Goal: Task Accomplishment & Management: Manage account settings

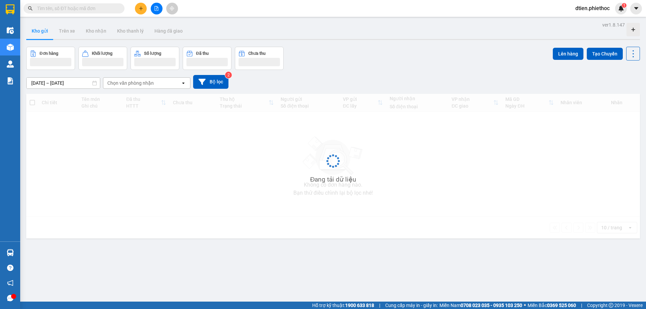
click at [392, 68] on div "Đơn hàng Khối lượng Số lượng Đã thu Chưa thu Lên hàng Tạo Chuyến" at bounding box center [332, 58] width 613 height 23
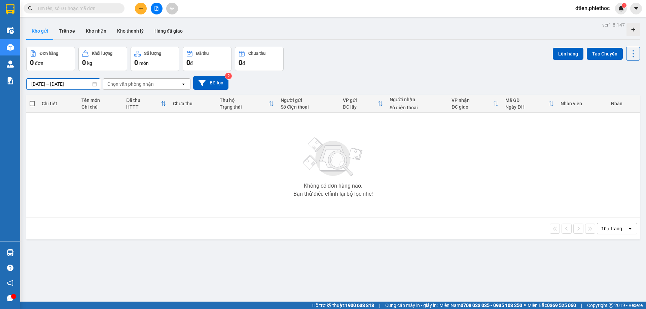
drag, startPoint x: 59, startPoint y: 84, endPoint x: 62, endPoint y: 100, distance: 16.1
click at [59, 84] on input "[DATE] – [DATE]" at bounding box center [63, 84] width 73 height 11
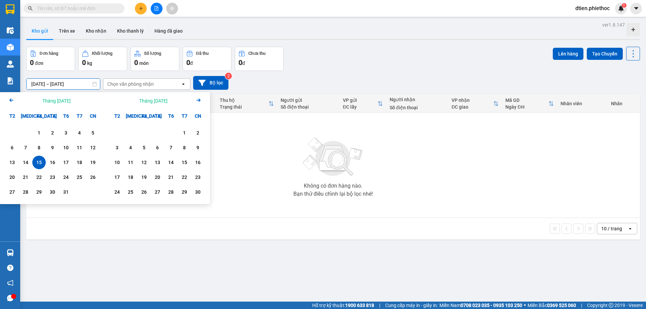
click at [33, 160] on div "15" at bounding box center [38, 162] width 13 height 13
click at [29, 162] on div "14" at bounding box center [25, 162] width 9 height 8
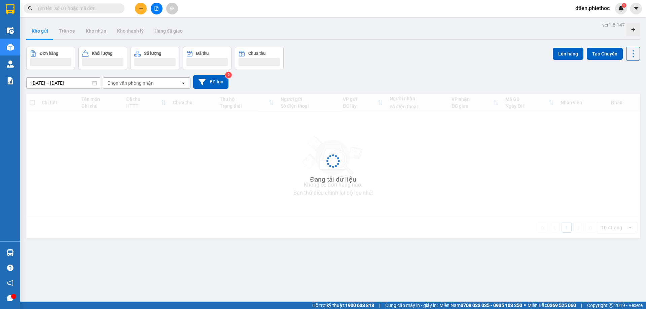
click at [57, 81] on input "14/10/2025 – 15/10/2025" at bounding box center [63, 83] width 73 height 11
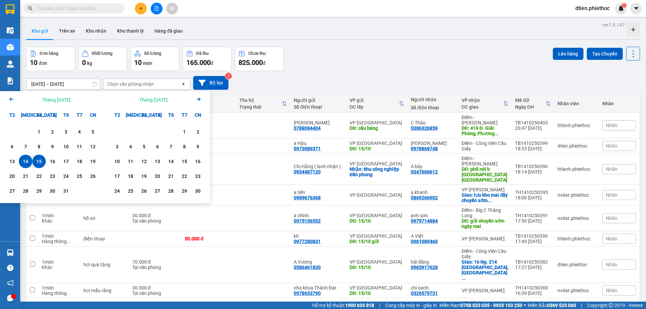
click at [26, 162] on div "14" at bounding box center [25, 161] width 9 height 8
click at [40, 163] on div "15" at bounding box center [38, 161] width 9 height 8
type input "14/10/2025 – 15/10/2025"
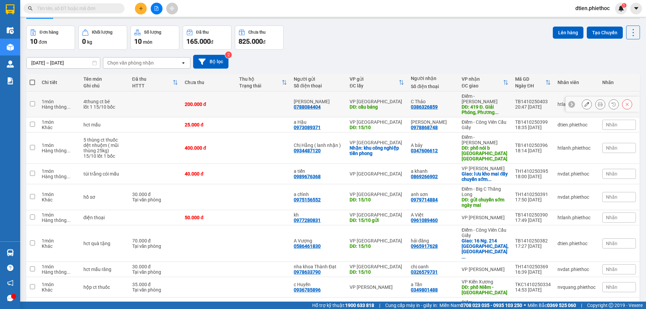
scroll to position [44, 0]
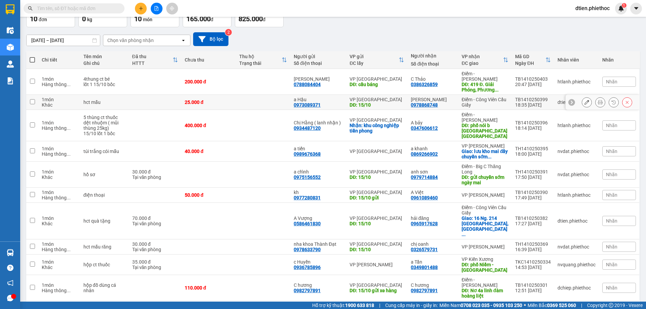
click at [398, 102] on div "DĐ: 15/10" at bounding box center [376, 104] width 54 height 5
checkbox input "true"
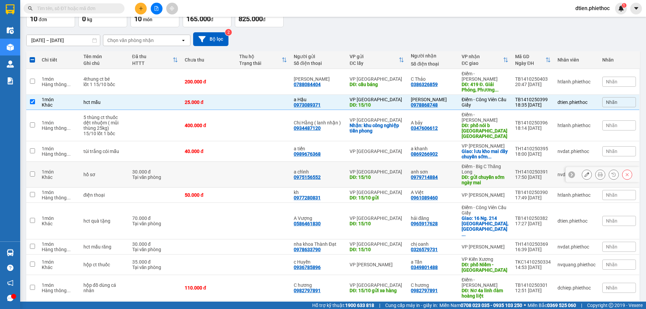
click at [397, 169] on div "VP Tiền Hải" at bounding box center [376, 171] width 54 height 5
checkbox input "true"
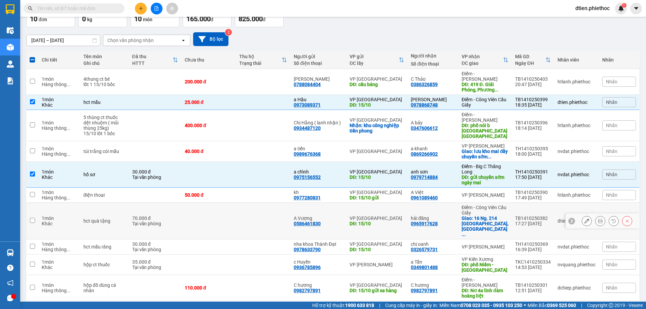
click at [508, 203] on td "Điểm - Công Viên Cầu Giấy Giao: 16 Ng. 214 Phú Diễn, Phú ..." at bounding box center [484, 221] width 53 height 37
checkbox input "true"
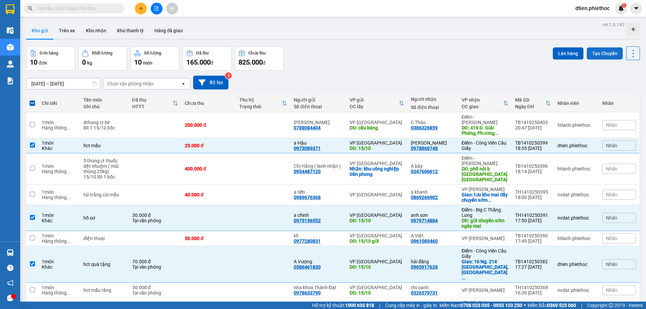
scroll to position [0, 0]
click at [561, 52] on button "Lên hàng" at bounding box center [567, 54] width 31 height 12
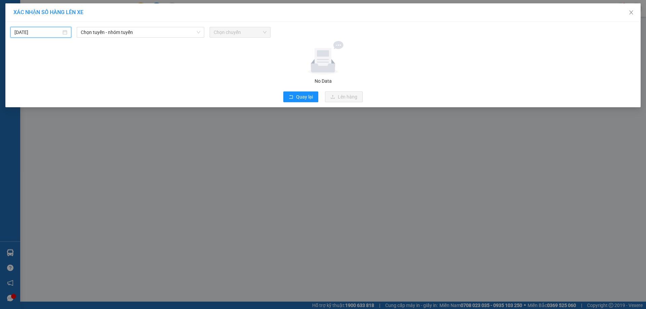
click at [36, 34] on input "15/10/2025" at bounding box center [37, 32] width 47 height 7
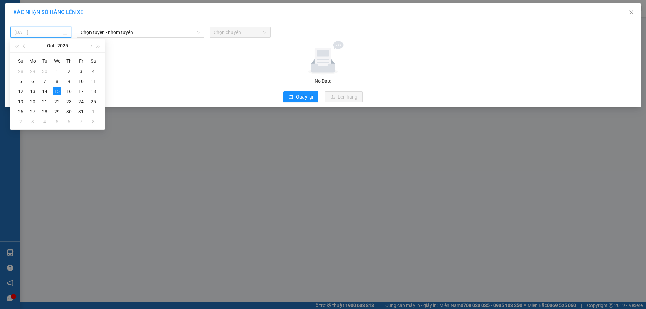
type input "15/10/2025"
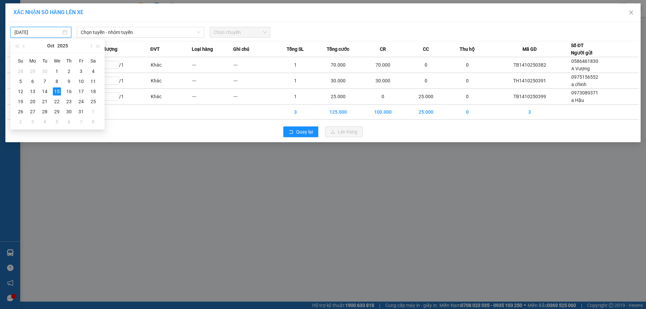
drag, startPoint x: 108, startPoint y: 29, endPoint x: 123, endPoint y: 39, distance: 18.1
click at [109, 29] on span "Chọn tuyến - nhóm tuyến" at bounding box center [140, 32] width 119 height 10
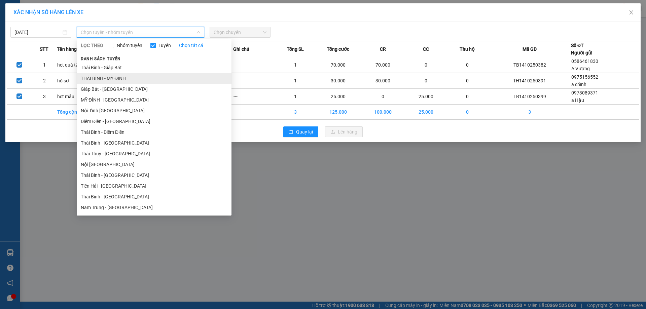
click at [130, 78] on li "THÁI BÌNH - MỸ ĐÌNH" at bounding box center [154, 78] width 155 height 11
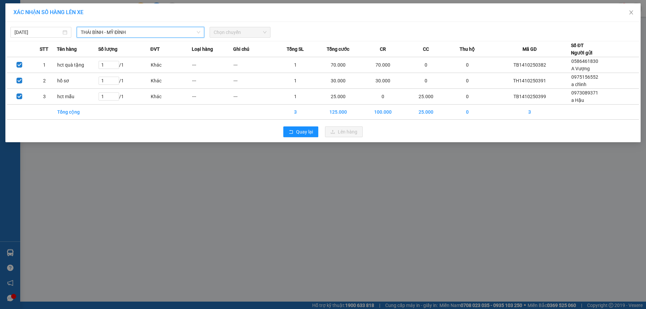
click at [230, 30] on span "Chọn chuyến" at bounding box center [239, 32] width 53 height 10
click at [230, 31] on span "Chọn chuyến" at bounding box center [239, 32] width 53 height 10
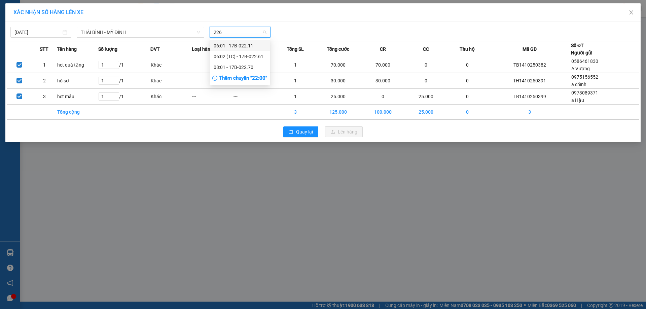
type input "2261"
click at [237, 47] on div "06:02 (TC) - 17B-022.61" at bounding box center [239, 45] width 52 height 7
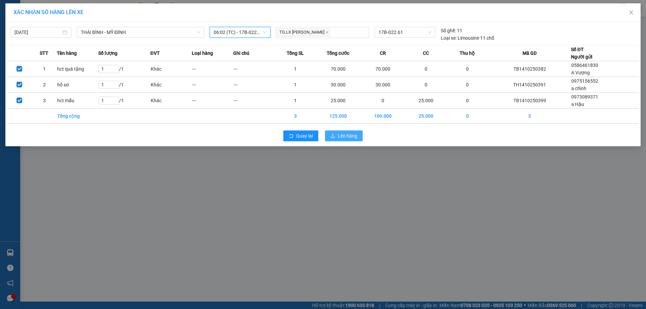
click at [360, 135] on button "Lên hàng" at bounding box center [344, 135] width 38 height 11
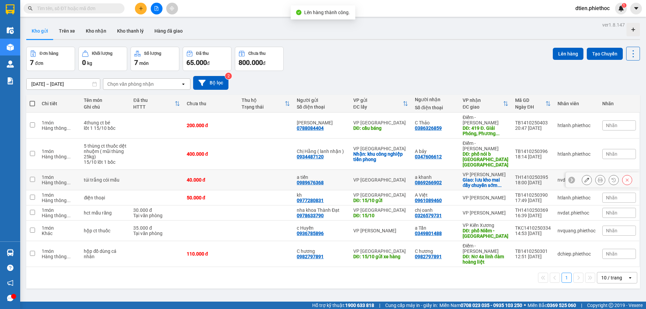
click at [452, 174] on div "a khanh" at bounding box center [435, 176] width 41 height 5
checkbox input "true"
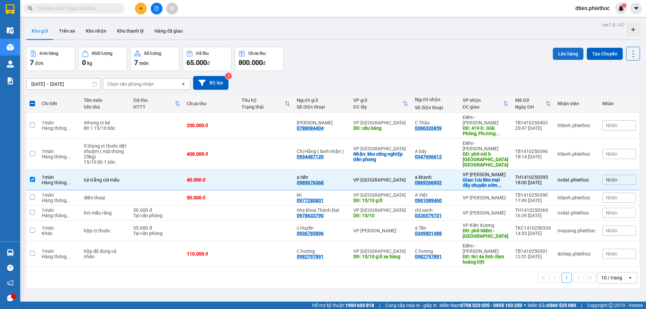
click at [558, 47] on div "Lên hàng Tạo Chuyến" at bounding box center [595, 54] width 87 height 14
click at [559, 48] on button "Lên hàng" at bounding box center [567, 54] width 31 height 12
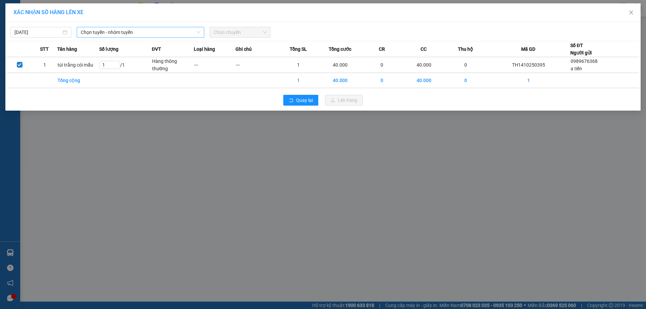
click at [139, 32] on span "Chọn tuyến - nhóm tuyến" at bounding box center [140, 32] width 119 height 10
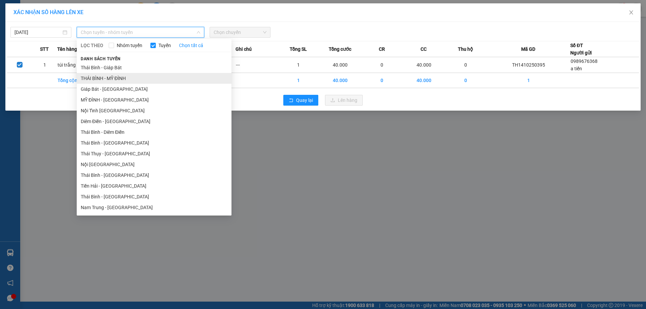
click at [127, 75] on li "THÁI BÌNH - MỸ ĐÌNH" at bounding box center [154, 78] width 155 height 11
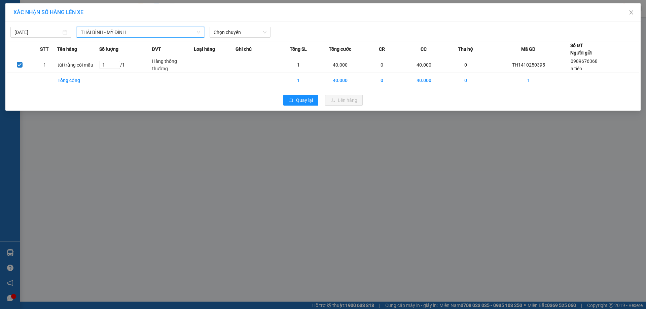
click at [238, 38] on div "14/10/2025 THÁI BÌNH - MỸ ĐÌNH THÁI BÌNH - MỸ ĐÌNH LỌC THEO Nhóm tuyến Tuyến Ch…" at bounding box center [322, 66] width 635 height 89
click at [239, 34] on span "Chọn chuyến" at bounding box center [239, 32] width 53 height 10
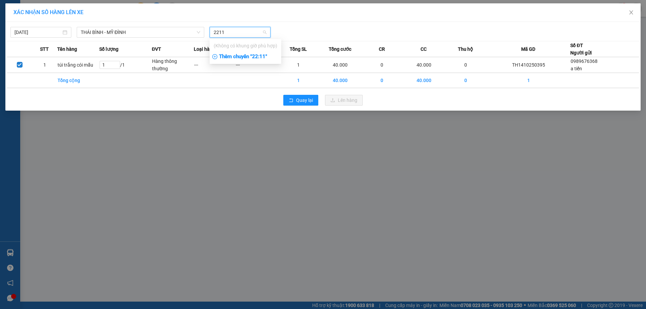
type input "2211"
drag, startPoint x: 238, startPoint y: 58, endPoint x: 147, endPoint y: 37, distance: 93.9
click at [144, 40] on body "Kết quả tìm kiếm ( 0 ) Bộ lọc No Data dtien.phiethoc 1 Điều hành xe Kho hàng mớ…" at bounding box center [323, 154] width 646 height 309
click at [153, 32] on span "THÁI BÌNH - MỸ ĐÌNH" at bounding box center [140, 32] width 119 height 10
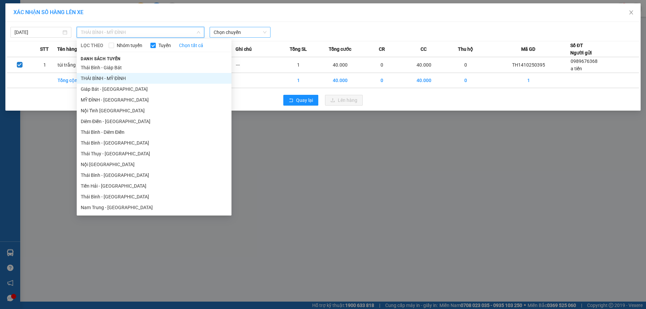
click at [112, 78] on li "THÁI BÌNH - MỸ ĐÌNH" at bounding box center [154, 78] width 155 height 11
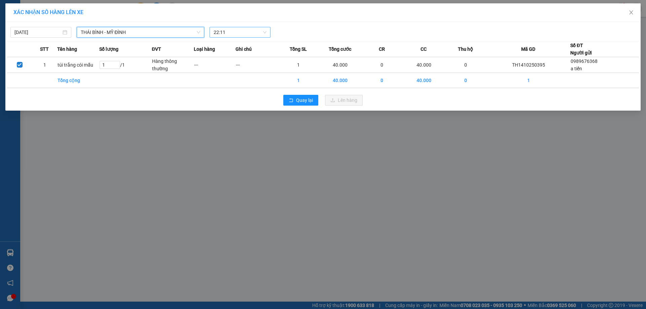
click at [239, 28] on span "22:11" at bounding box center [239, 32] width 53 height 10
type input "2211"
click at [346, 23] on div "14/10/2025 THÁI BÌNH - MỸ ĐÌNH LỌC THEO Nhóm tuyến Tuyến Chọn tất cả Danh sách …" at bounding box center [322, 66] width 635 height 89
click at [228, 33] on span "22:11" at bounding box center [239, 32] width 53 height 10
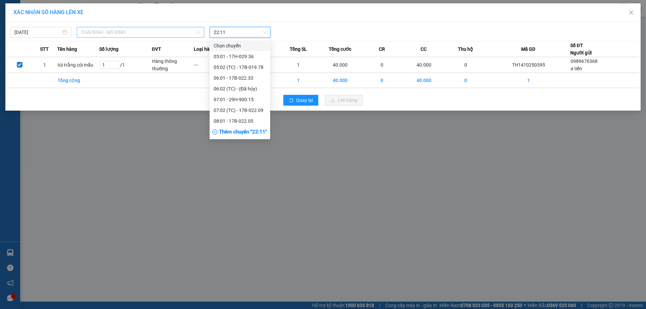
click at [151, 33] on span "THÁI BÌNH - MỸ ĐÌNH" at bounding box center [140, 32] width 119 height 10
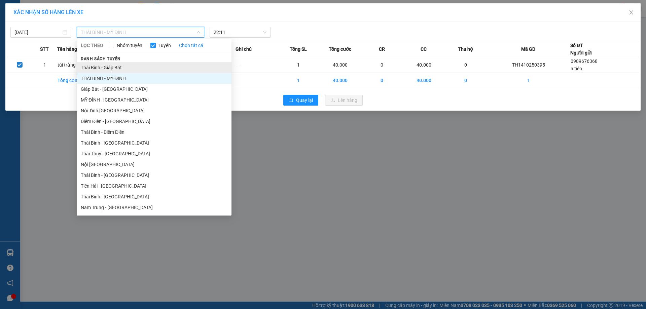
click at [135, 66] on li "Thái Bình - Giáp Bát" at bounding box center [154, 67] width 155 height 11
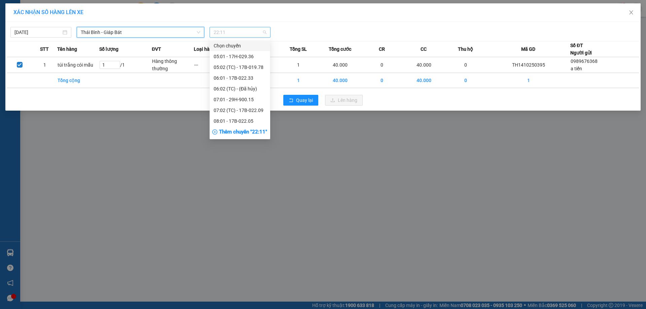
click at [216, 33] on span "22:11" at bounding box center [239, 32] width 53 height 10
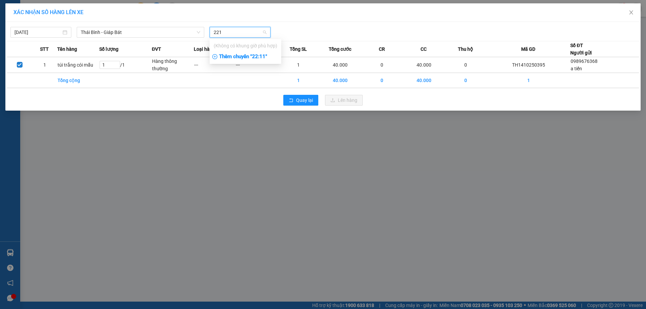
type input "2211"
click at [164, 33] on span "Thái Bình - Giáp Bát" at bounding box center [140, 32] width 119 height 10
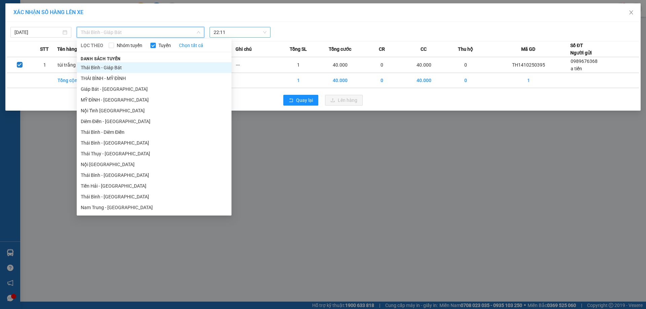
click at [164, 33] on span "Thái Bình - Giáp Bát" at bounding box center [140, 32] width 119 height 10
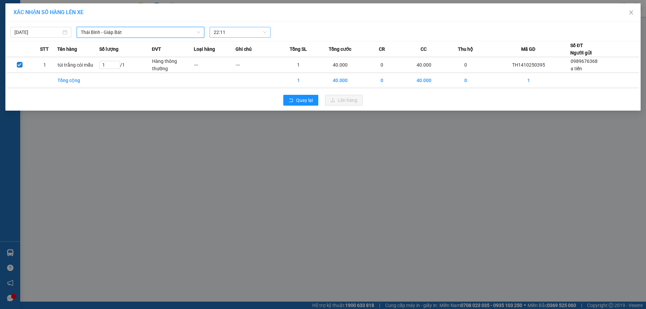
click at [145, 31] on span "Thái Bình - Giáp Bát" at bounding box center [140, 32] width 119 height 10
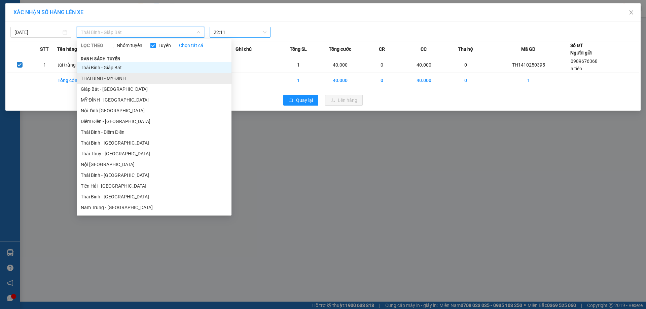
click at [120, 77] on li "THÁI BÌNH - MỸ ĐÌNH" at bounding box center [154, 78] width 155 height 11
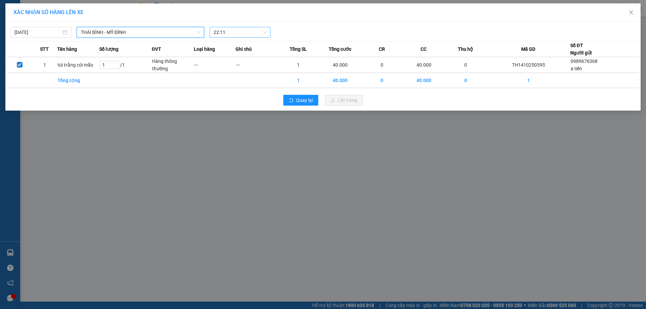
click at [227, 34] on span "22:11" at bounding box center [239, 32] width 53 height 10
type input "2211"
click at [247, 59] on div "Thêm chuyến " 22:11 "" at bounding box center [245, 56] width 72 height 11
click at [226, 38] on div "14/10/2025 THÁI BÌNH - MỸ ĐÌNH LỌC THEO Nhóm tuyến Tuyến Chọn tất cả Danh sách …" at bounding box center [322, 66] width 635 height 89
click at [228, 34] on span "22:11" at bounding box center [239, 32] width 53 height 10
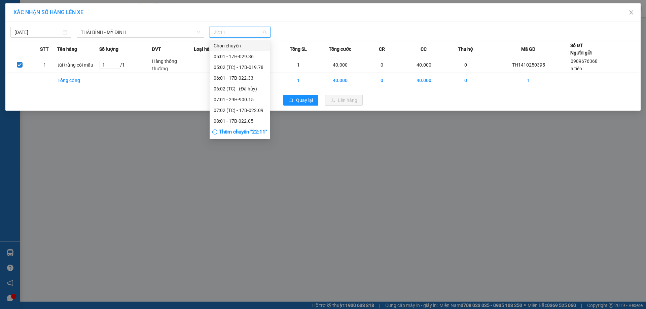
click at [228, 34] on span "22:11" at bounding box center [239, 32] width 53 height 10
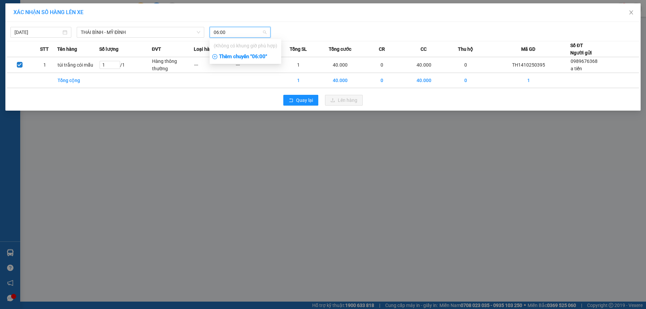
type input "06:00"
click at [257, 54] on div "Thêm chuyến " 06:00 "" at bounding box center [245, 56] width 72 height 11
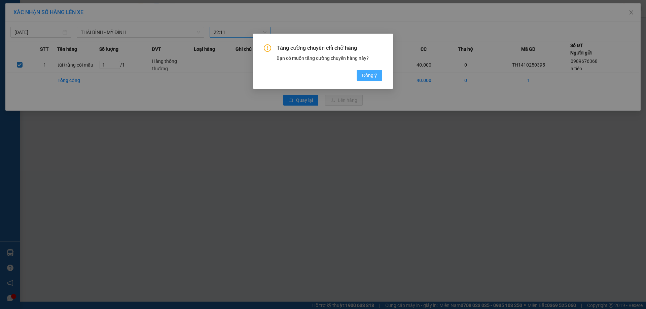
click at [381, 78] on button "Đồng ý" at bounding box center [369, 75] width 26 height 11
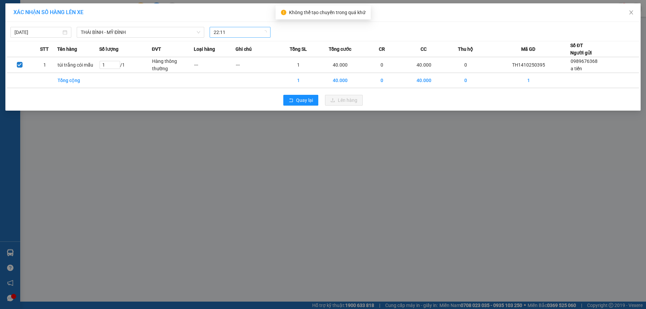
click at [213, 23] on div "14/10/2025 THÁI BÌNH - MỸ ĐÌNH LỌC THEO Nhóm tuyến Tuyến Chọn tất cả Danh sách …" at bounding box center [322, 66] width 635 height 89
click at [31, 25] on div "14/10/2025 THÁI BÌNH - MỸ ĐÌNH LỌC THEO Nhóm tuyến Tuyến Chọn tất cả Danh sách …" at bounding box center [322, 31] width 631 height 14
click at [40, 31] on input "14/10/2025" at bounding box center [37, 32] width 47 height 7
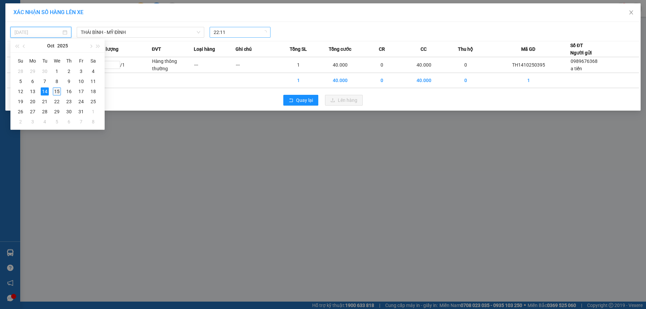
click at [56, 93] on div "15" at bounding box center [57, 91] width 8 height 8
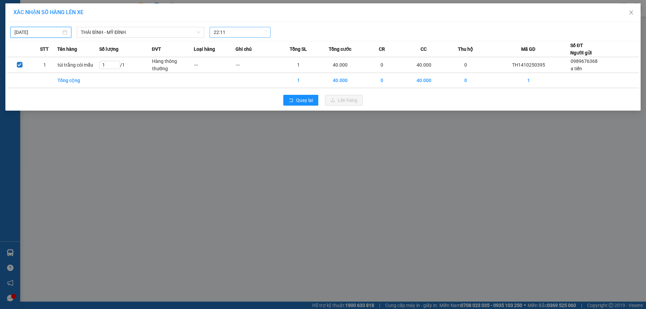
click at [240, 35] on span "22:11" at bounding box center [239, 32] width 53 height 10
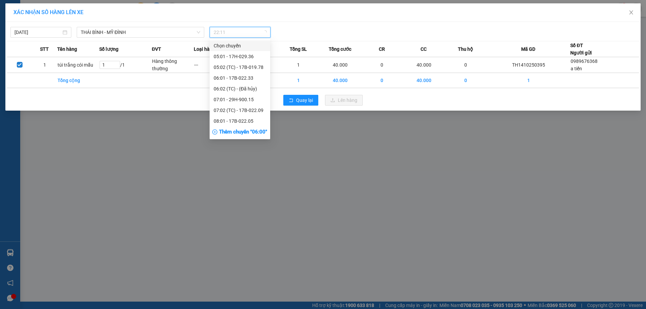
type input "15/10/2025"
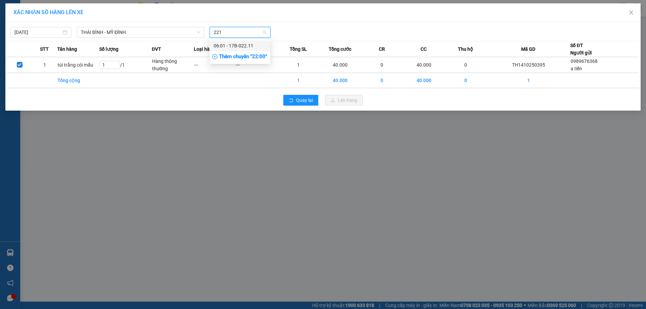
type input "2211"
click at [250, 44] on div "06:01 - 17B-022.11" at bounding box center [239, 45] width 52 height 7
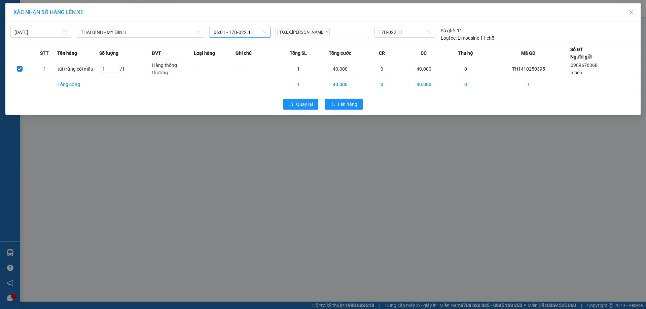
click at [348, 110] on div "Quay lại Lên hàng" at bounding box center [322, 103] width 631 height 17
click at [349, 106] on span "Lên hàng" at bounding box center [348, 104] width 20 height 7
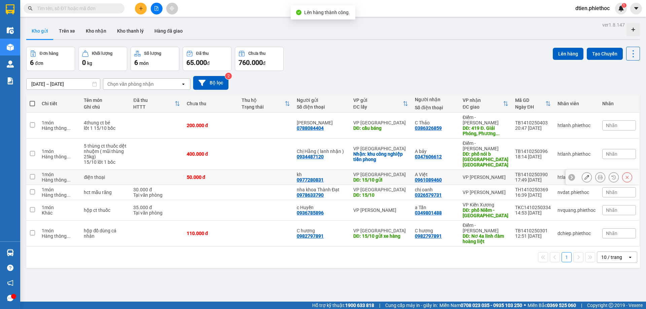
click at [453, 172] on div "A Việt 0961089460" at bounding box center [435, 177] width 41 height 11
checkbox input "true"
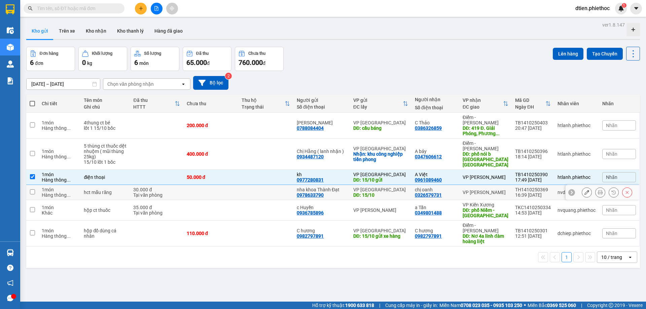
click at [457, 185] on td "chị oanh 0326579731" at bounding box center [435, 192] width 48 height 15
checkbox input "true"
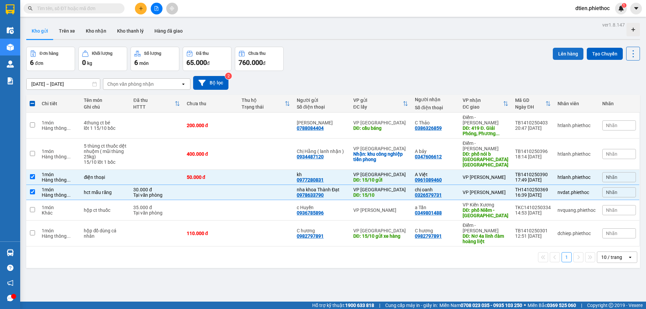
click at [562, 49] on button "Lên hàng" at bounding box center [567, 54] width 31 height 12
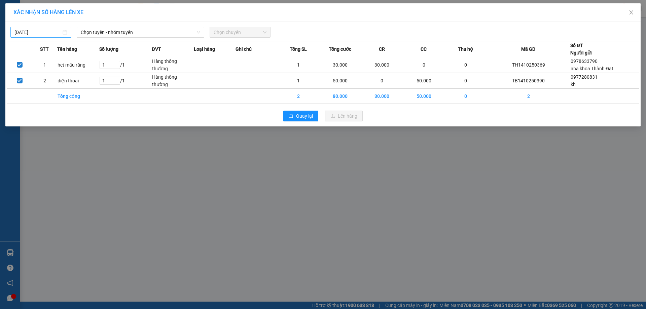
click at [19, 28] on div "14/10/2025" at bounding box center [40, 32] width 61 height 11
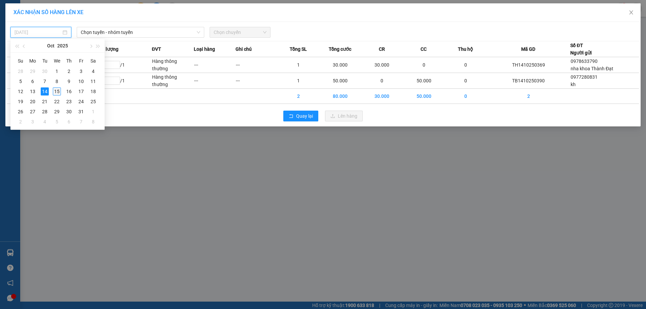
click at [60, 88] on div "15" at bounding box center [57, 91] width 8 height 8
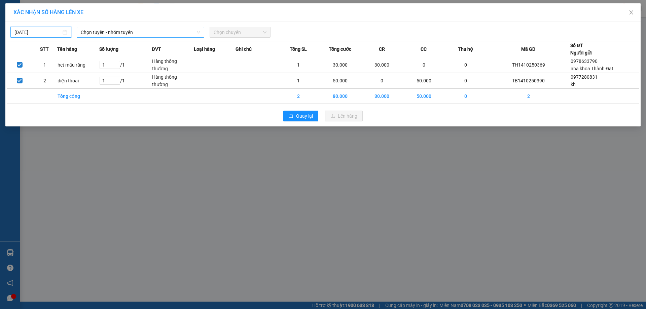
click at [144, 31] on span "Chọn tuyến - nhóm tuyến" at bounding box center [140, 32] width 119 height 10
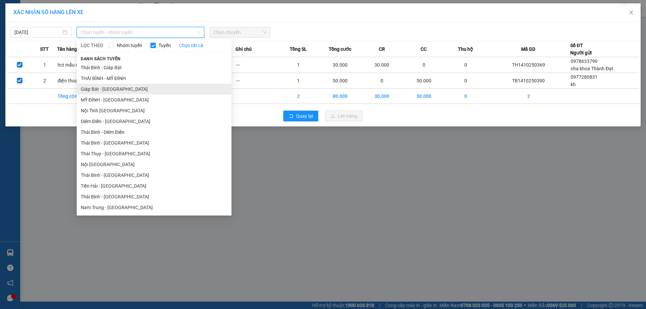
type input "15/10/2025"
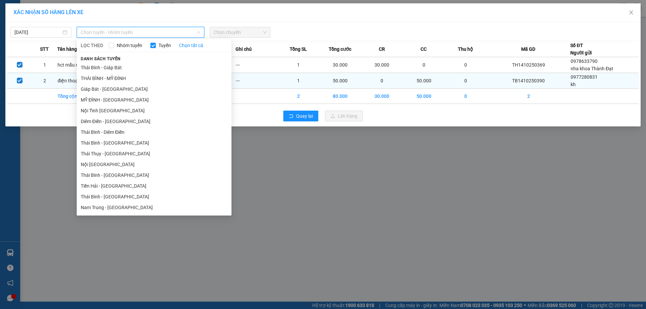
click at [139, 76] on li "THÁI BÌNH - MỸ ĐÌNH" at bounding box center [154, 78] width 155 height 11
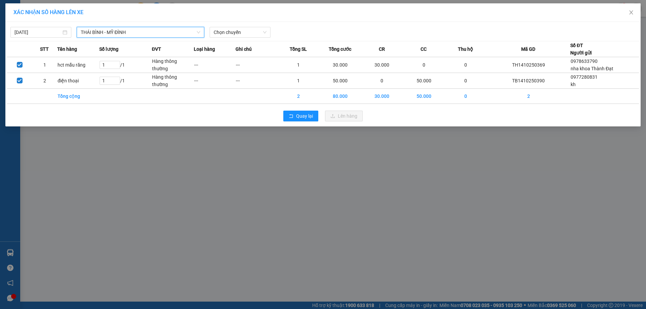
drag, startPoint x: 149, startPoint y: 33, endPoint x: 139, endPoint y: 46, distance: 16.6
click at [149, 33] on span "THÁI BÌNH - MỸ ĐÌNH" at bounding box center [140, 32] width 119 height 10
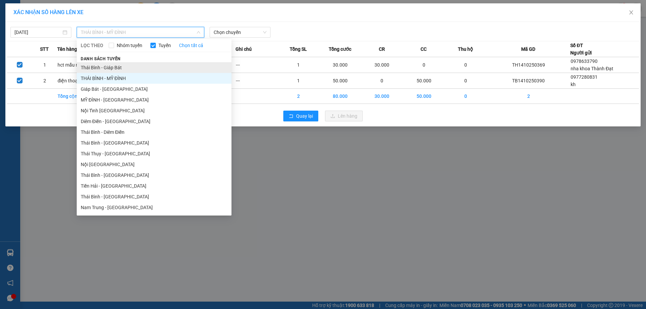
click at [130, 67] on li "Thái Bình - Giáp Bát" at bounding box center [154, 67] width 155 height 11
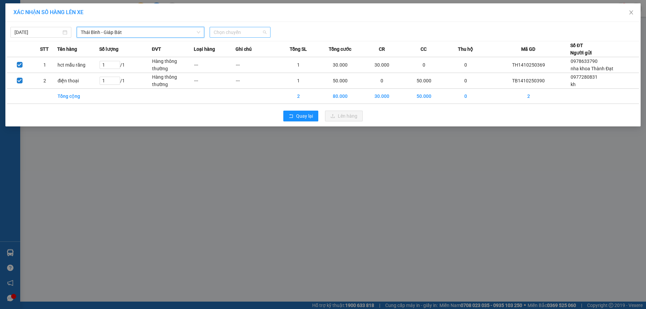
click at [241, 28] on span "Chọn chuyến" at bounding box center [239, 32] width 53 height 10
type input "313"
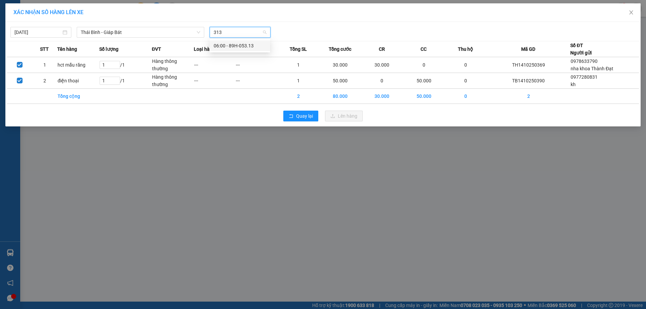
click at [240, 46] on div "06:00 - 89H-053.13" at bounding box center [239, 45] width 52 height 7
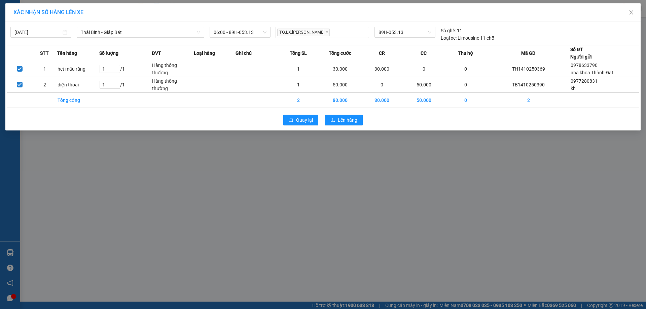
click at [342, 127] on div "Quay lại Lên hàng" at bounding box center [322, 119] width 631 height 17
click at [342, 125] on button "Lên hàng" at bounding box center [344, 120] width 38 height 11
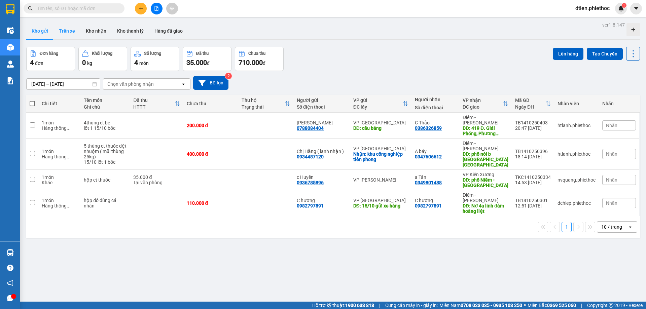
click at [62, 34] on button "Trên xe" at bounding box center [66, 31] width 27 height 16
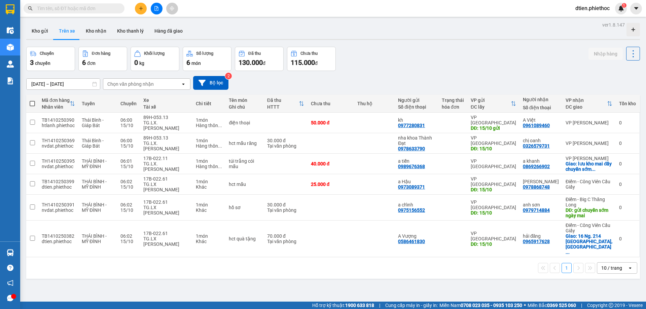
click at [140, 81] on div "Chọn văn phòng nhận" at bounding box center [130, 84] width 46 height 7
type input "thái"
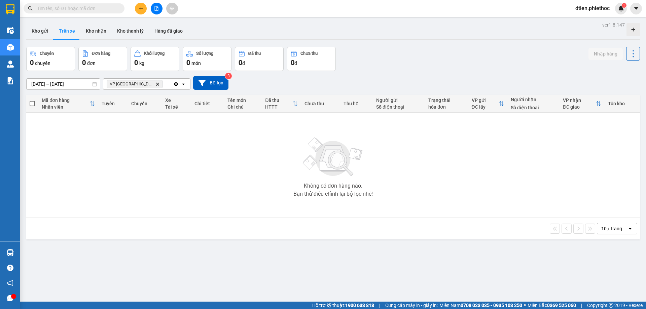
click at [76, 83] on input "15/10/2025 – 15/10/2025" at bounding box center [63, 84] width 73 height 11
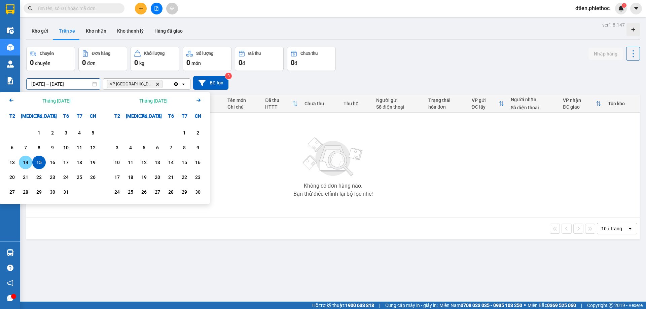
click at [25, 164] on div "14" at bounding box center [25, 162] width 9 height 8
click at [39, 163] on div "15" at bounding box center [38, 162] width 9 height 8
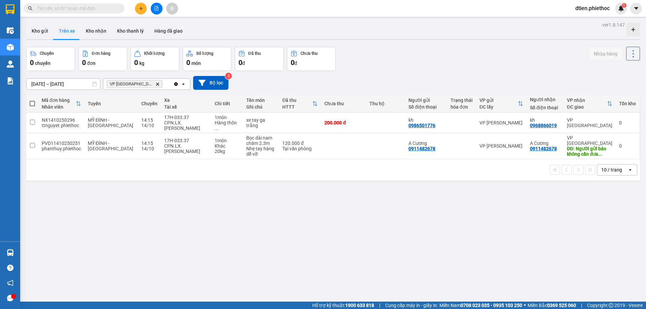
click at [81, 81] on input "14/10/2025 – 15/10/2025" at bounding box center [63, 84] width 73 height 11
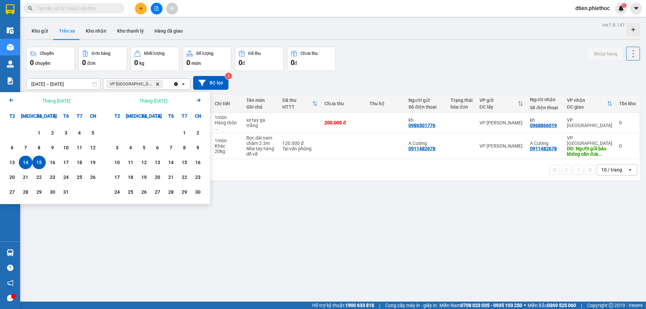
click at [41, 162] on div "15" at bounding box center [38, 162] width 9 height 8
type input "15/10/2025 – 15/10/2025"
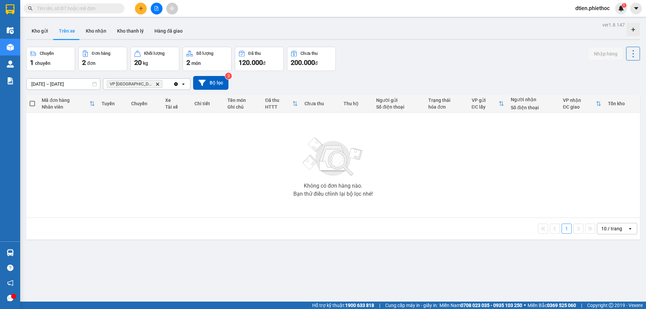
click at [140, 3] on div at bounding box center [156, 9] width 50 height 12
click at [142, 9] on icon "plus" at bounding box center [141, 8] width 5 height 5
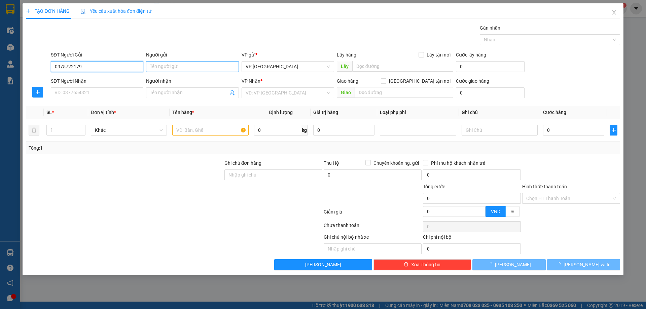
type input "0975722179"
click at [164, 65] on input "Người gửi" at bounding box center [192, 66] width 92 height 11
click at [162, 64] on input "Người gửi" at bounding box center [192, 66] width 92 height 11
click at [81, 83] on div "SĐT Người Nhận" at bounding box center [97, 80] width 92 height 7
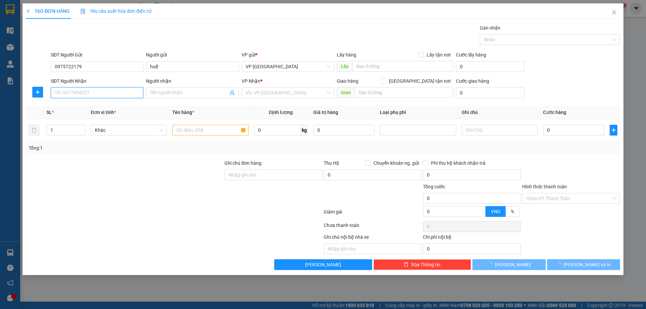
click at [81, 87] on input "SĐT Người Nhận" at bounding box center [97, 92] width 92 height 11
click at [85, 92] on input "SĐT Người Nhận" at bounding box center [97, 92] width 92 height 11
drag, startPoint x: 85, startPoint y: 92, endPoint x: 104, endPoint y: 67, distance: 31.2
click at [86, 92] on input "SĐT Người Nhận" at bounding box center [97, 92] width 92 height 11
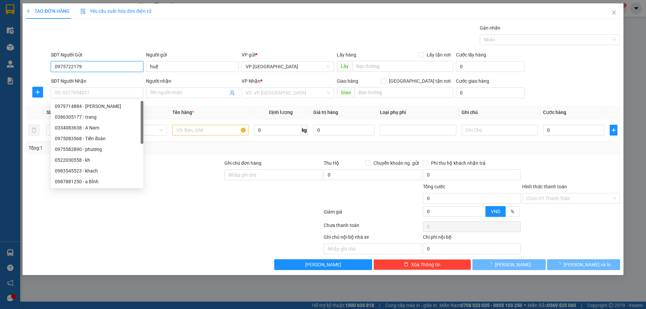
click at [105, 67] on input "0975722179" at bounding box center [97, 66] width 92 height 11
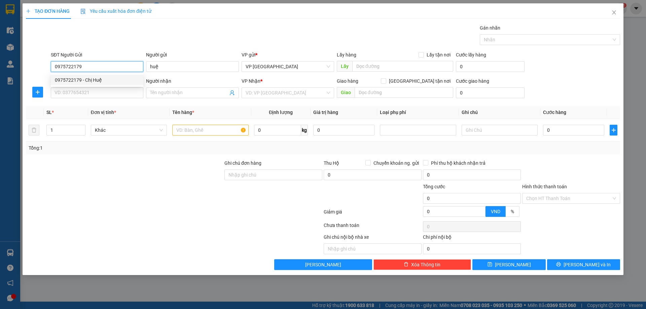
click at [99, 80] on div "0975722179 - Chị Huệ" at bounding box center [97, 79] width 84 height 7
type input "Chị Huệ"
click at [98, 93] on input "SĐT Người Nhận" at bounding box center [97, 92] width 92 height 11
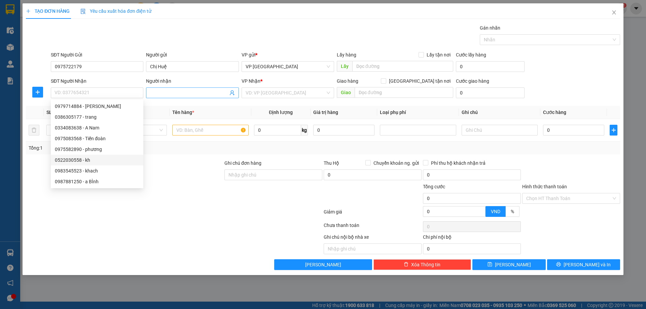
click at [232, 94] on icon "user-add" at bounding box center [231, 92] width 5 height 5
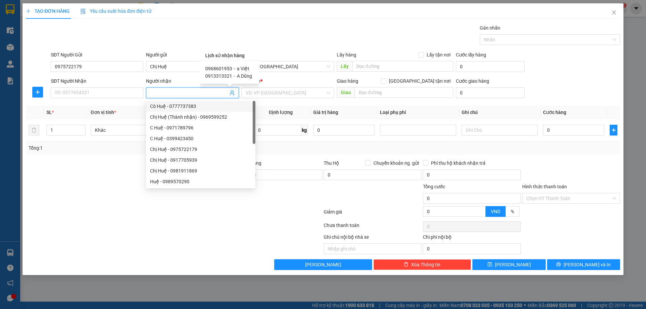
click at [248, 69] on div "0968601953 - a Việt" at bounding box center [229, 68] width 49 height 7
type input "0968601953"
type input "a Việt"
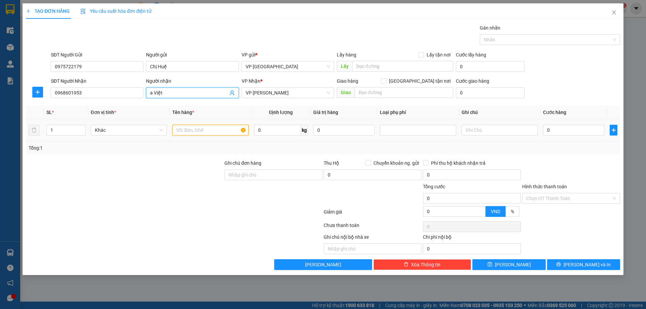
click at [205, 130] on input "text" at bounding box center [210, 130] width 76 height 11
type input "Mẫu"
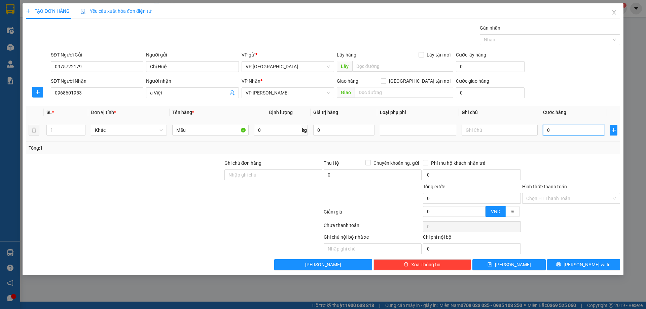
click at [578, 131] on input "0" at bounding box center [573, 130] width 61 height 11
type input "2"
type input "25"
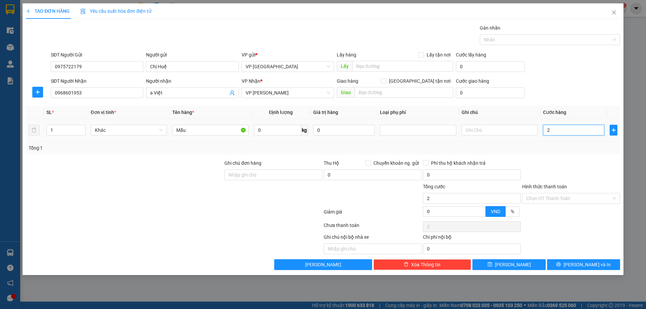
type input "25"
type input "25.000"
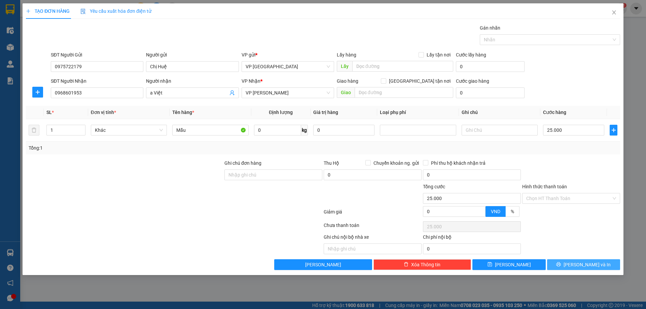
click at [596, 264] on button "Lưu và In" at bounding box center [583, 264] width 73 height 11
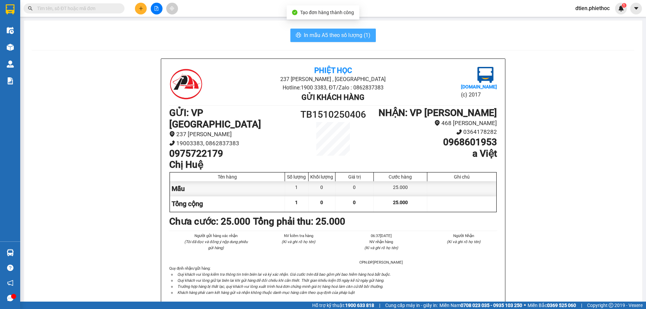
click at [343, 33] on span "In mẫu A5 theo số lượng (1)" at bounding box center [337, 35] width 67 height 8
click at [99, 9] on input "text" at bounding box center [76, 8] width 79 height 7
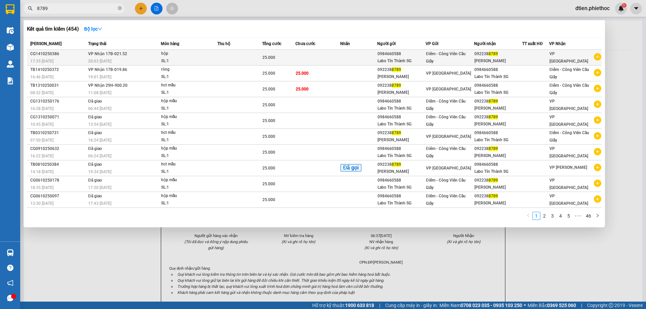
type input "8789"
click at [359, 56] on td at bounding box center [358, 58] width 37 height 16
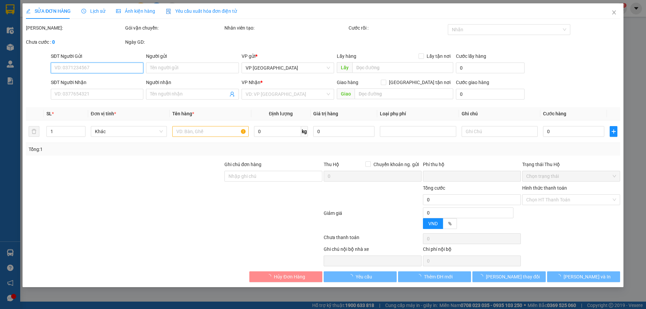
type input "0984660588"
type input "Labo Tín Thành SG"
type input "0922388789"
type input "Anh Linh"
type input "0"
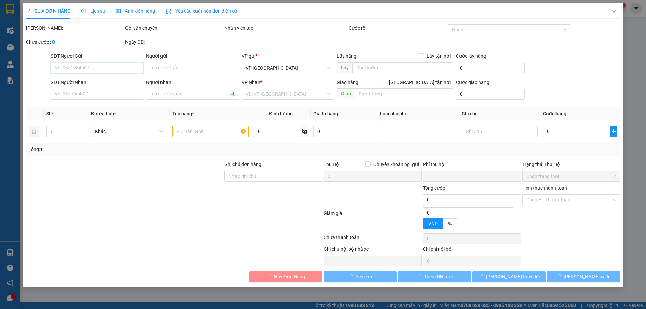
type input "25.000"
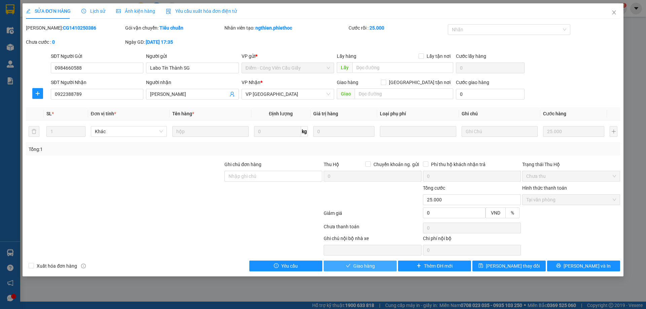
click at [358, 265] on span "Giao hàng" at bounding box center [364, 265] width 22 height 7
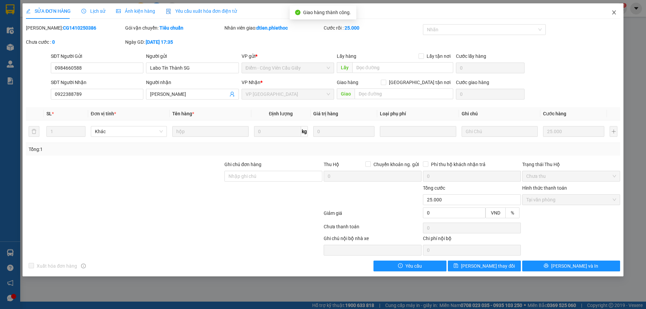
click at [613, 13] on icon "close" at bounding box center [614, 12] width 4 height 4
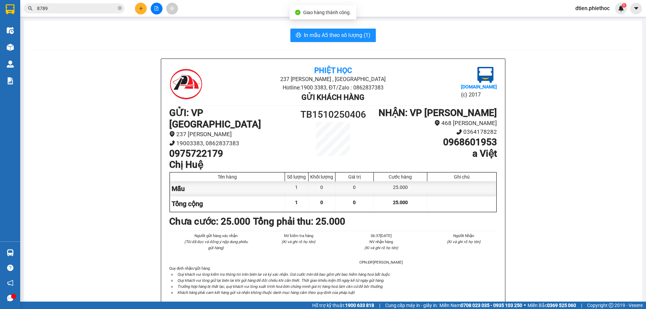
click at [105, 13] on span "8789" at bounding box center [74, 8] width 101 height 10
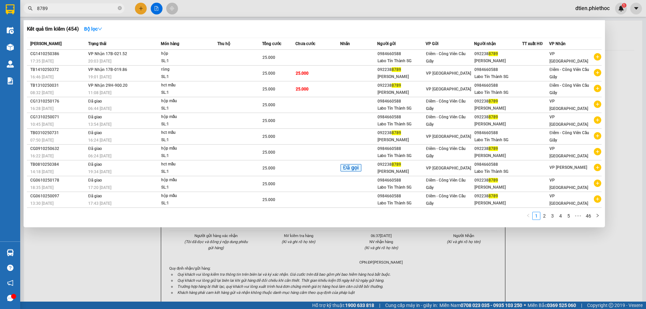
click at [99, 12] on input "8789" at bounding box center [76, 8] width 79 height 7
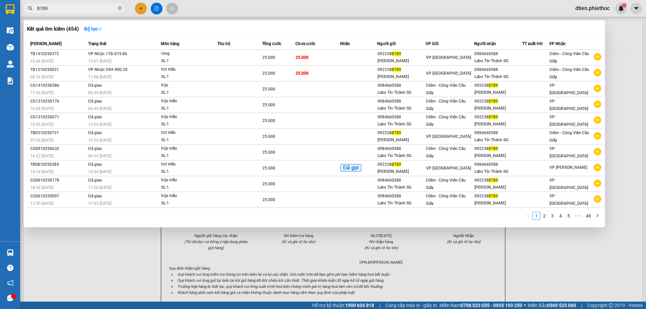
click at [69, 9] on input "8789" at bounding box center [76, 8] width 79 height 7
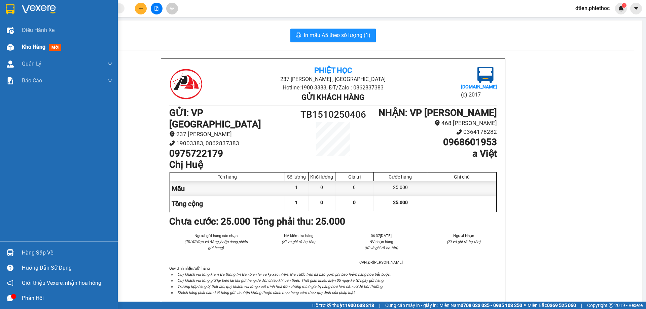
click at [13, 53] on div "Kho hàng mới" at bounding box center [59, 47] width 118 height 17
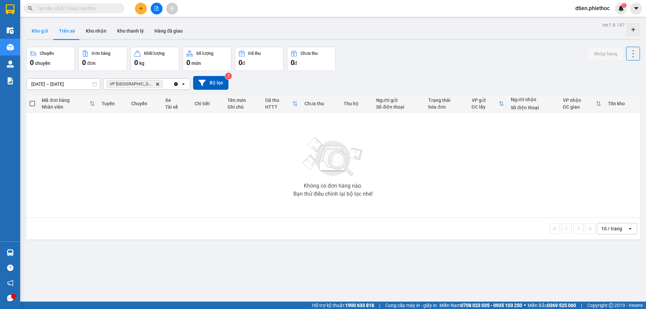
click at [40, 37] on button "Kho gửi" at bounding box center [39, 31] width 27 height 16
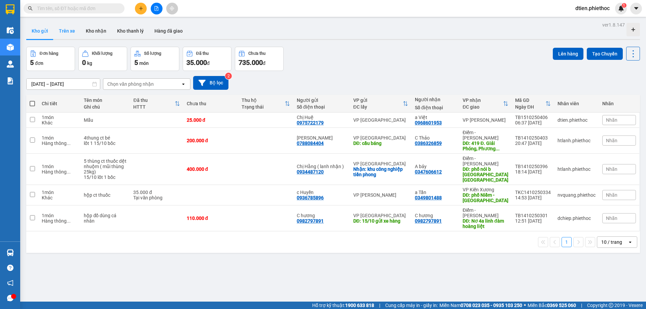
click at [65, 33] on button "Trên xe" at bounding box center [66, 31] width 27 height 16
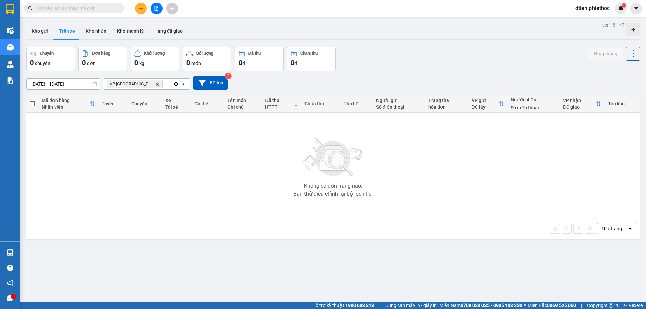
click at [59, 8] on input "text" at bounding box center [76, 8] width 79 height 7
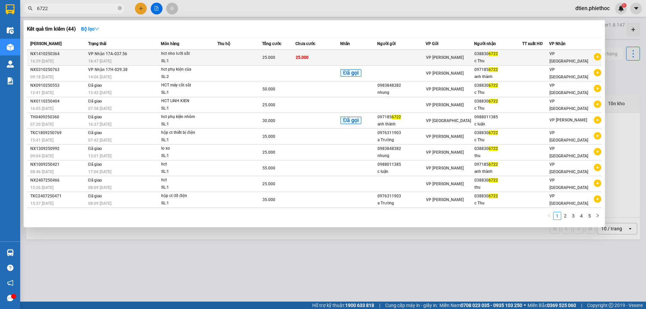
type input "6722"
click at [205, 57] on div "hct nho lưỡi sắt" at bounding box center [186, 53] width 50 height 7
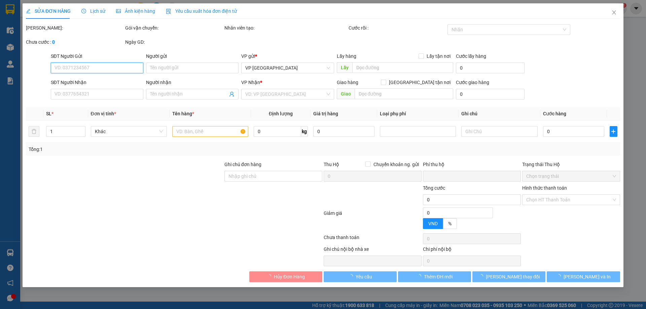
type input "0388306722"
type input "c Thu"
type input "0"
type input "25.000"
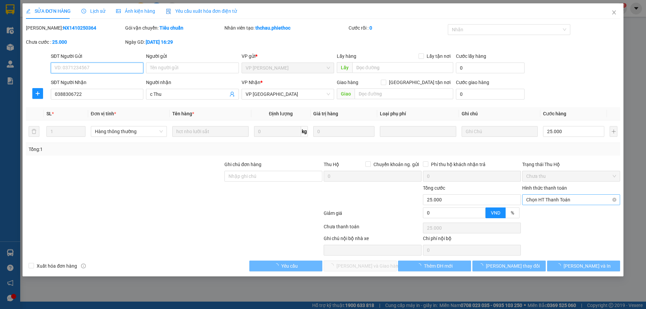
click at [561, 203] on span "Chọn HT Thanh Toán" at bounding box center [571, 200] width 90 height 10
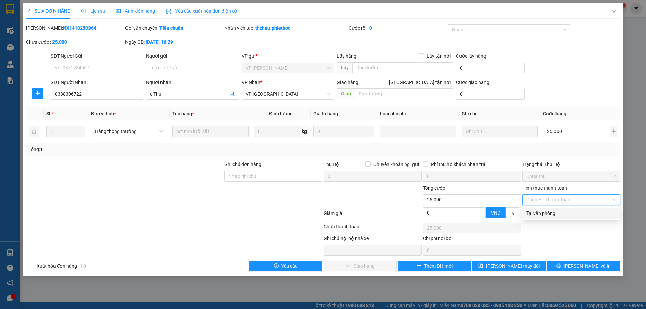
click at [557, 209] on div "Tại văn phòng" at bounding box center [571, 213] width 98 height 11
type input "0"
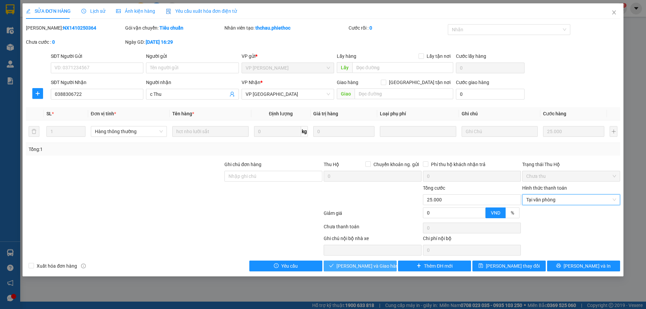
click at [384, 267] on button "Lưu và Giao hàng" at bounding box center [359, 266] width 73 height 11
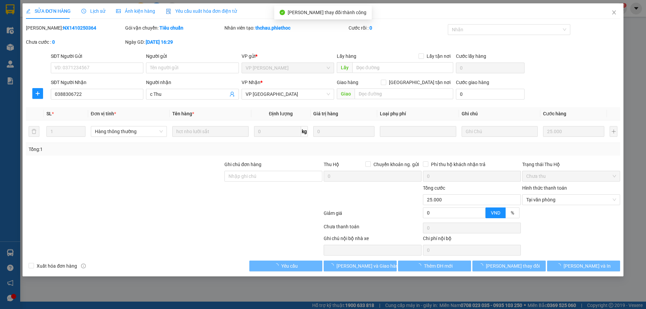
click at [564, 67] on div "SĐT Người Gửi VD: 0371234567 Người gửi Tên người gửi VP gửi * VP Nguyễn Xiển Lấ…" at bounding box center [335, 64] width 572 height 24
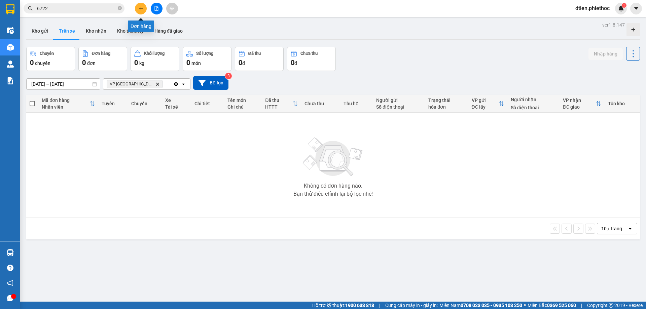
click at [145, 8] on button at bounding box center [141, 9] width 12 height 12
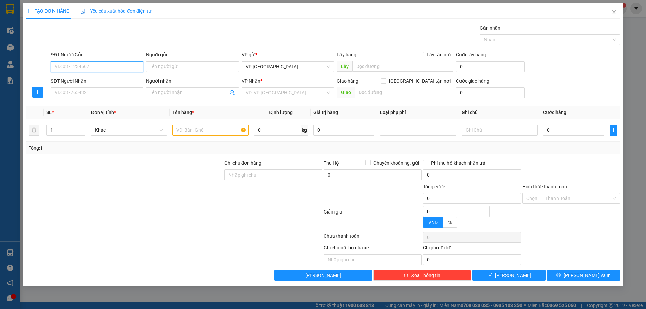
click at [72, 64] on input "SĐT Người Gửi" at bounding box center [97, 66] width 92 height 11
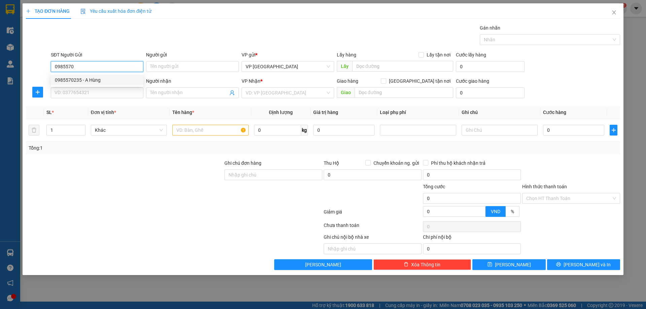
click at [94, 81] on div "0985570235 - A Hùng" at bounding box center [97, 79] width 84 height 7
type input "0985570235"
type input "A Hùng"
type input "0985570235"
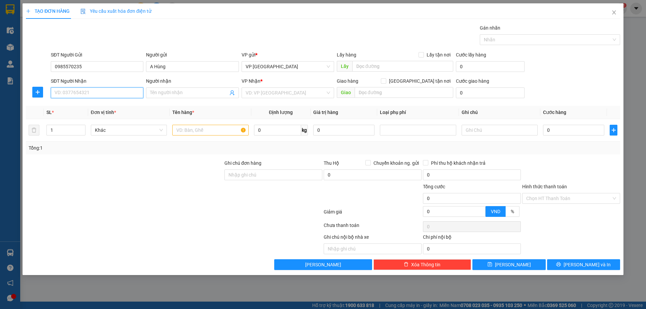
click at [95, 92] on input "SĐT Người Nhận" at bounding box center [97, 92] width 92 height 11
click at [91, 108] on div "0899272833 - C Chi" at bounding box center [97, 106] width 84 height 7
type input "0899272833"
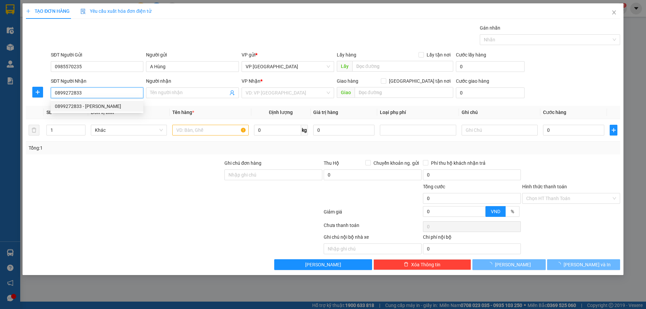
type input "C Chi"
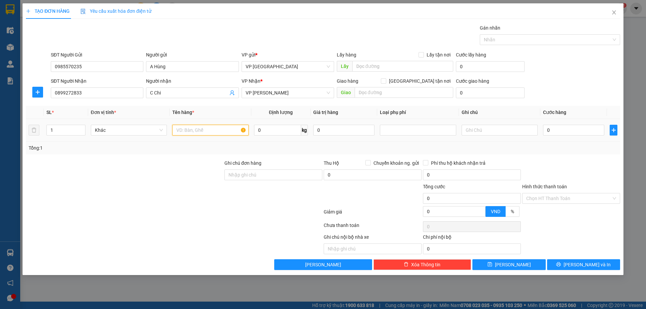
click at [215, 132] on input "text" at bounding box center [210, 130] width 76 height 11
type input "bọc đen chăn"
click at [571, 129] on input "0" at bounding box center [573, 130] width 61 height 11
type input "3"
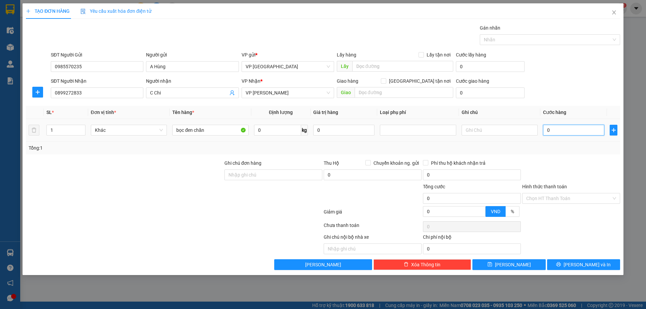
type input "3"
type input "35"
type input "35.000"
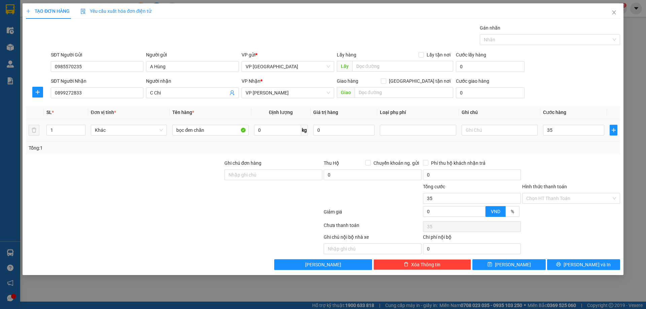
type input "35.000"
click at [573, 140] on td "35.000" at bounding box center [573, 130] width 67 height 23
click at [563, 197] on input "Hình thức thanh toán" at bounding box center [568, 198] width 85 height 10
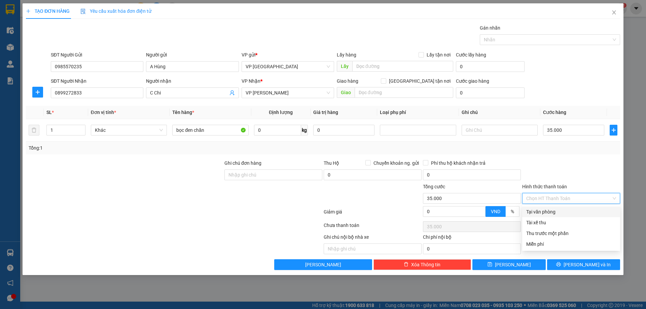
click at [557, 212] on div "Tại văn phòng" at bounding box center [571, 211] width 90 height 7
type input "0"
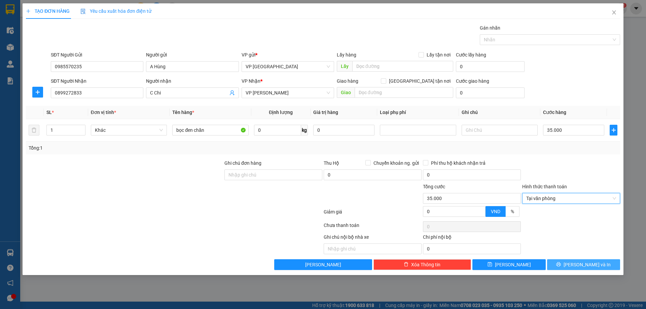
click at [609, 266] on button "Lưu và In" at bounding box center [583, 264] width 73 height 11
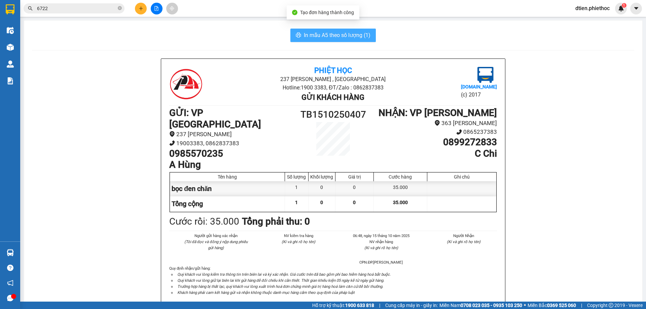
click at [352, 39] on button "In mẫu A5 theo số lượng (1)" at bounding box center [332, 35] width 85 height 13
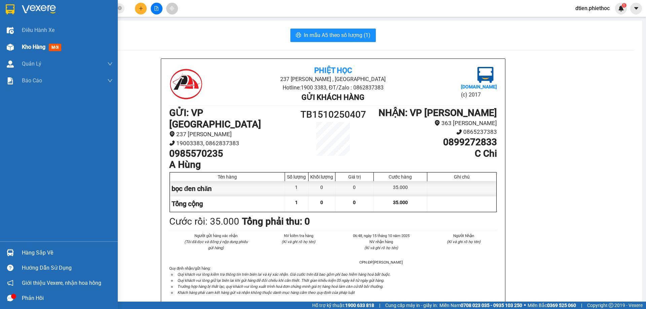
click at [13, 44] on img at bounding box center [10, 47] width 7 height 7
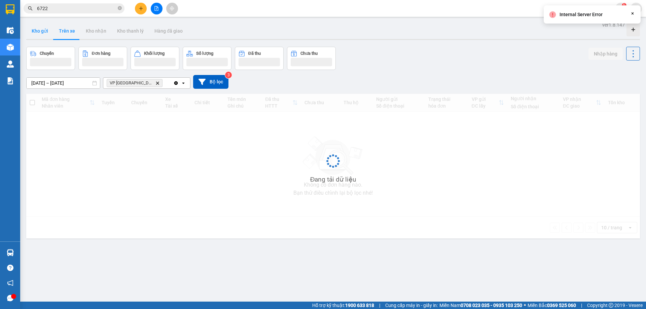
click at [46, 32] on button "Kho gửi" at bounding box center [39, 31] width 27 height 16
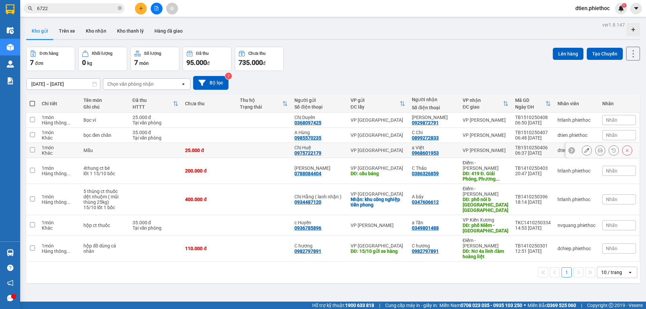
click at [453, 150] on div "a Việt 0968601953" at bounding box center [434, 150] width 44 height 11
checkbox input "true"
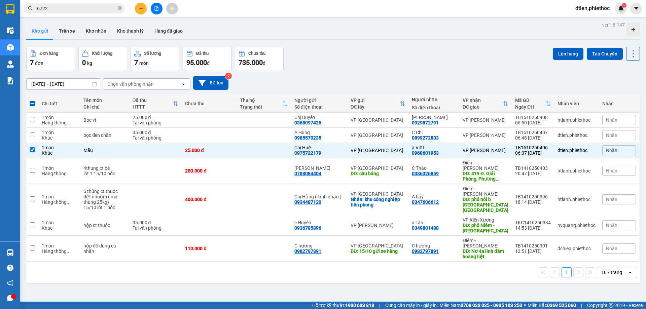
click at [564, 46] on div "ver 1.8.147 Kho gửi Trên xe Kho nhận Kho thanh lý Hàng đã giao Đơn hàng 7 đơn K…" at bounding box center [333, 174] width 619 height 309
click at [564, 52] on button "Lên hàng" at bounding box center [567, 54] width 31 height 12
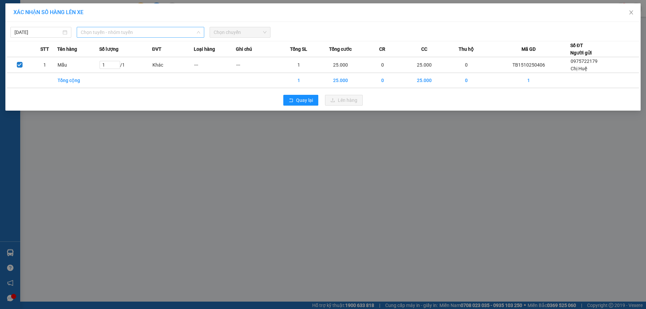
click at [122, 32] on span "Chọn tuyến - nhóm tuyến" at bounding box center [140, 32] width 119 height 10
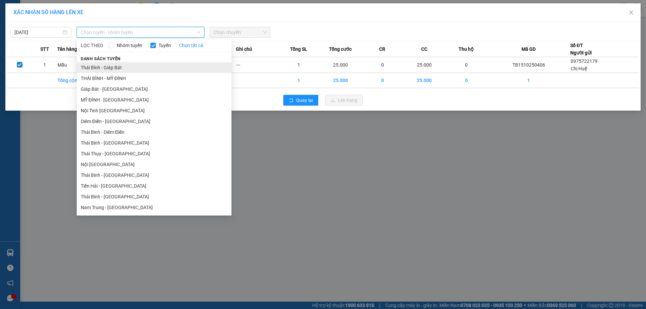
click at [122, 71] on li "Thái Bình - Giáp Bát" at bounding box center [154, 67] width 155 height 11
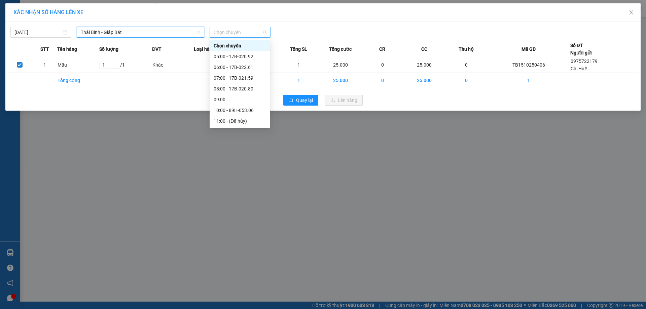
click at [232, 30] on span "Chọn chuyến" at bounding box center [239, 32] width 53 height 10
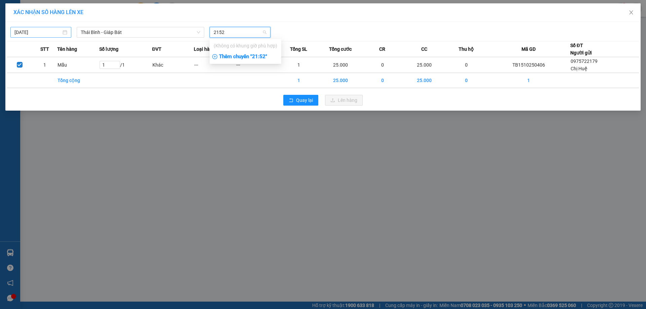
type input "2152"
type input "14/10/2025"
click at [38, 33] on input "14/10/2025" at bounding box center [37, 32] width 47 height 7
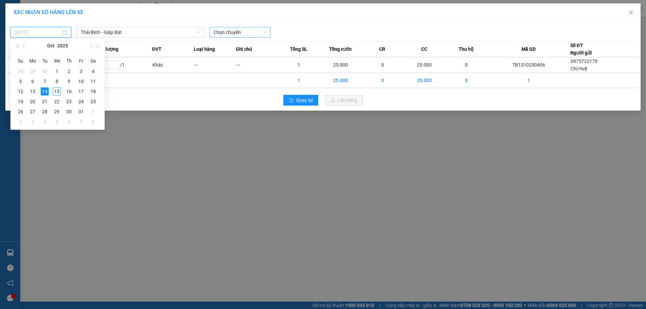
drag, startPoint x: 61, startPoint y: 91, endPoint x: 69, endPoint y: 88, distance: 9.1
click at [61, 91] on td "15" at bounding box center [57, 91] width 12 height 10
type input "15/10/2025"
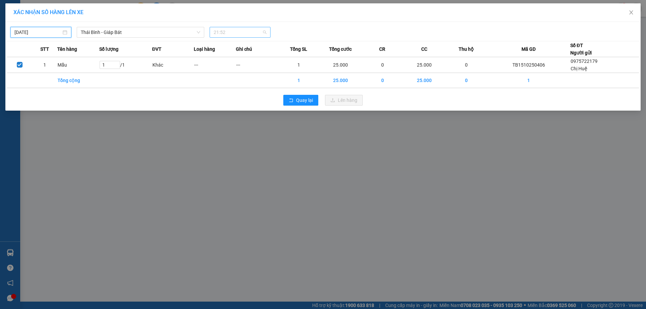
click at [244, 31] on span "21:52" at bounding box center [239, 32] width 53 height 10
type input "2152"
click at [241, 43] on div "07:00 - 17B-021.52" at bounding box center [239, 45] width 52 height 7
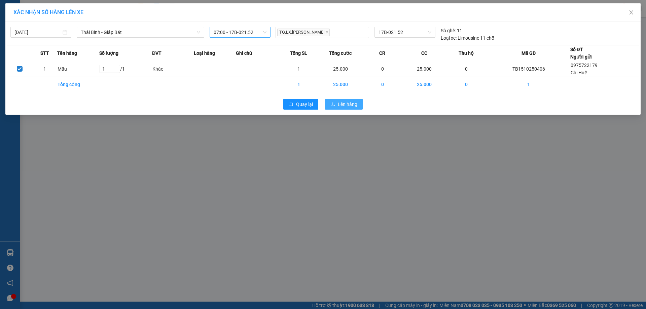
click at [350, 105] on span "Lên hàng" at bounding box center [348, 104] width 20 height 7
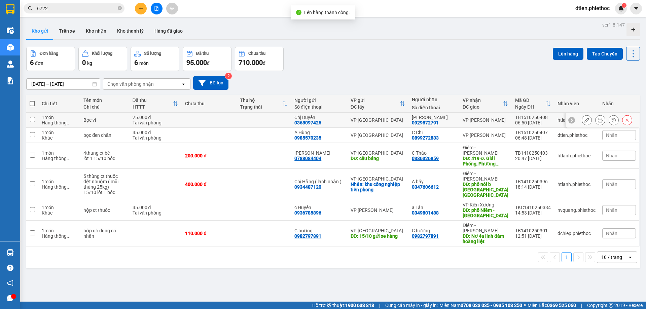
click at [462, 119] on div "VP Nguyễn Xiển" at bounding box center [485, 119] width 46 height 5
checkbox input "true"
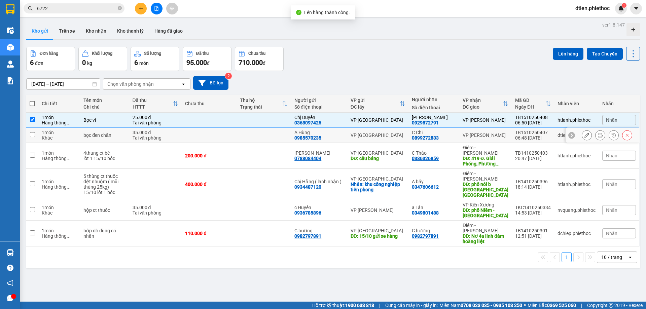
click at [470, 133] on div "VP Phạm Văn Đồng" at bounding box center [485, 134] width 46 height 5
checkbox input "true"
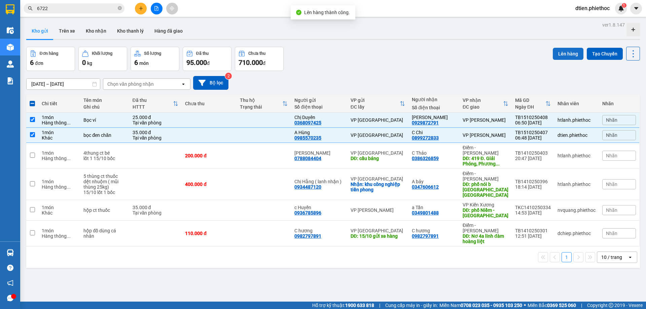
click at [564, 50] on button "Lên hàng" at bounding box center [567, 54] width 31 height 12
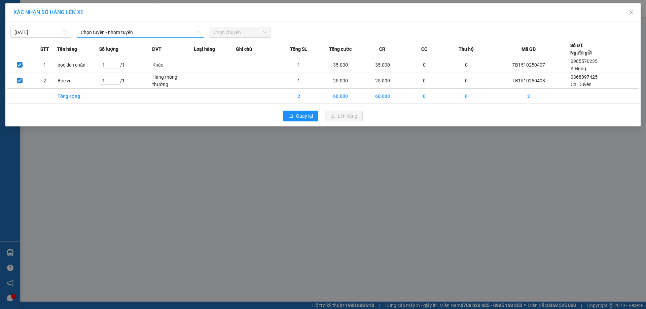
click at [167, 32] on span "Chọn tuyến - nhóm tuyến" at bounding box center [140, 32] width 119 height 10
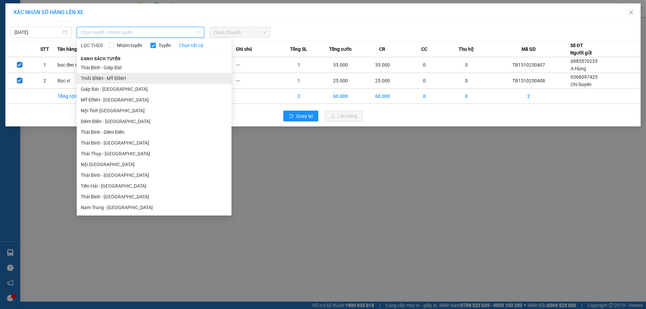
drag, startPoint x: 129, startPoint y: 76, endPoint x: 184, endPoint y: 53, distance: 59.7
click at [129, 76] on li "THÁI BÌNH - MỸ ĐÌNH" at bounding box center [154, 78] width 155 height 11
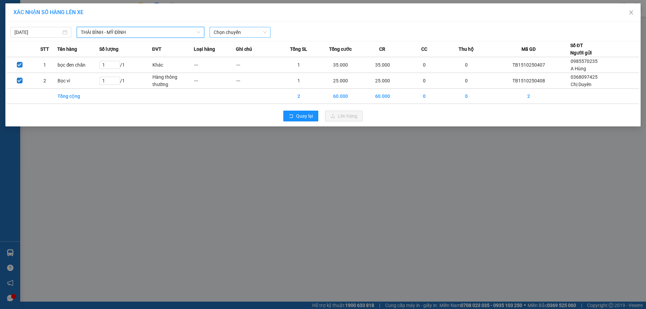
click at [231, 33] on span "Chọn chuyến" at bounding box center [239, 32] width 53 height 10
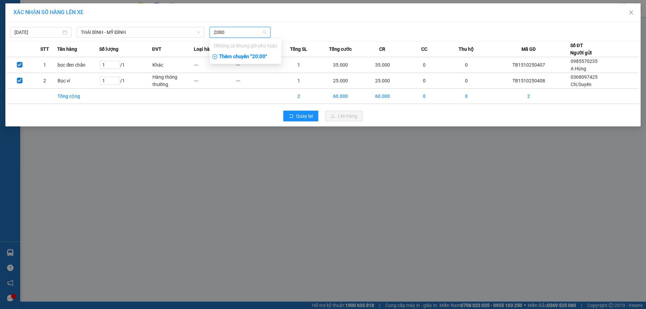
type input "2080"
click at [263, 59] on div "Thêm chuyến " 20:00 "" at bounding box center [245, 56] width 72 height 11
drag, startPoint x: 10, startPoint y: 33, endPoint x: 22, endPoint y: 33, distance: 12.4
click at [11, 33] on div "14/10/2025" at bounding box center [41, 32] width 66 height 11
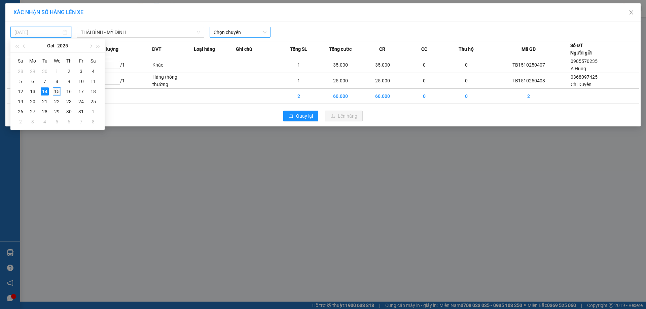
click at [58, 88] on div "15" at bounding box center [57, 91] width 8 height 8
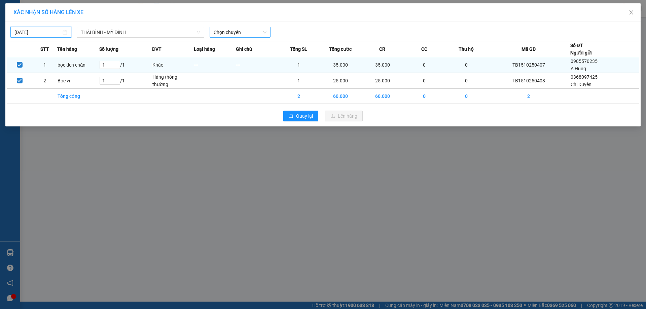
type input "15/10/2025"
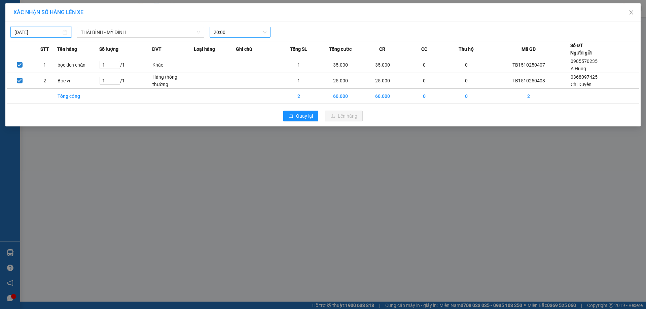
click at [246, 30] on span "20:00" at bounding box center [239, 32] width 53 height 10
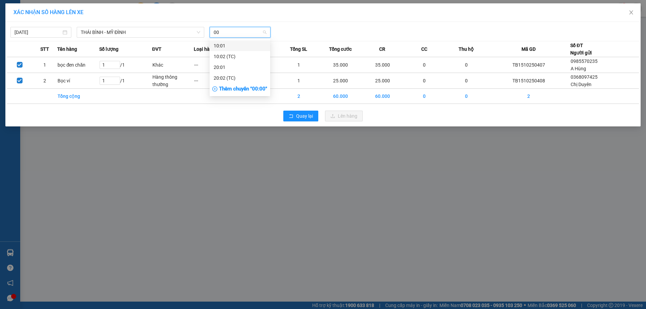
type input "0"
type input "2080"
click at [258, 49] on div "07:02 (TC) - 17B-020.80" at bounding box center [239, 45] width 61 height 11
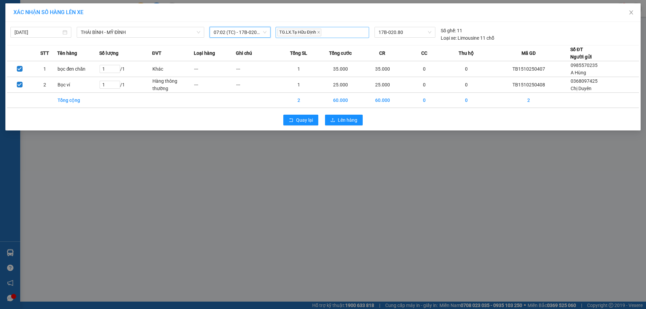
click at [357, 27] on div "TG.LX.Tạ Hữu Định" at bounding box center [321, 32] width 93 height 11
click at [522, 25] on div "15/10/2025 THÁI BÌNH - MỸ ĐÌNH LỌC THEO Nhóm tuyến Tuyến Chọn tất cả Danh sách …" at bounding box center [322, 33] width 631 height 18
click at [349, 124] on button "Lên hàng" at bounding box center [344, 120] width 38 height 11
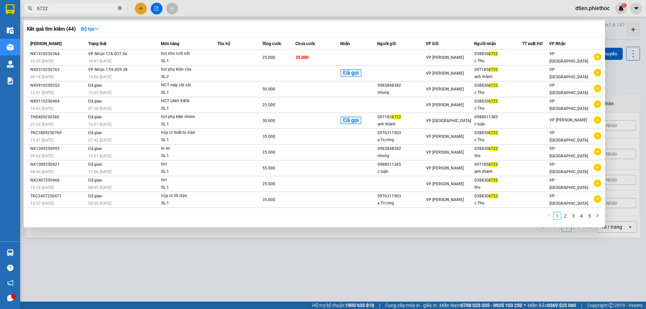
click at [119, 9] on icon "close-circle" at bounding box center [120, 8] width 4 height 4
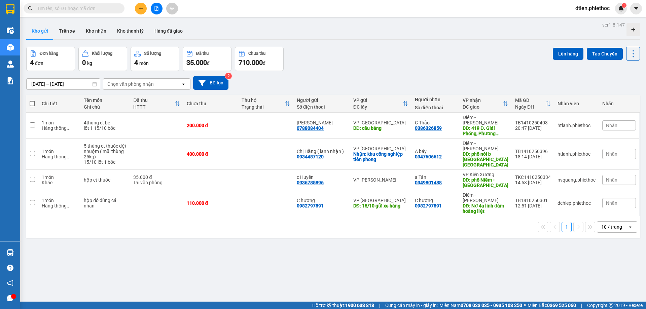
click at [139, 9] on icon "plus" at bounding box center [141, 8] width 5 height 5
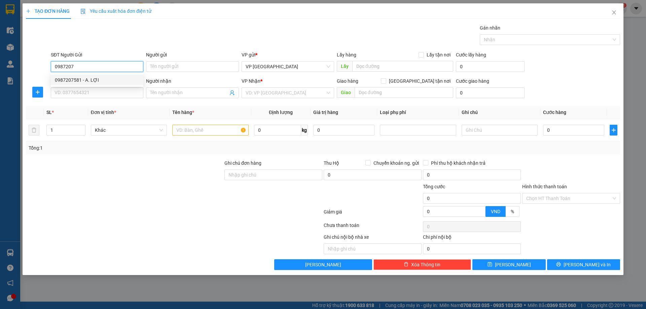
click at [94, 79] on div "0987207581 - A. LỢI" at bounding box center [97, 79] width 84 height 7
type input "0987207581"
type input "A. LỢI"
type input "0987207581"
click at [114, 99] on div "SĐT Người Nhận VD: 0377654321" at bounding box center [97, 89] width 92 height 24
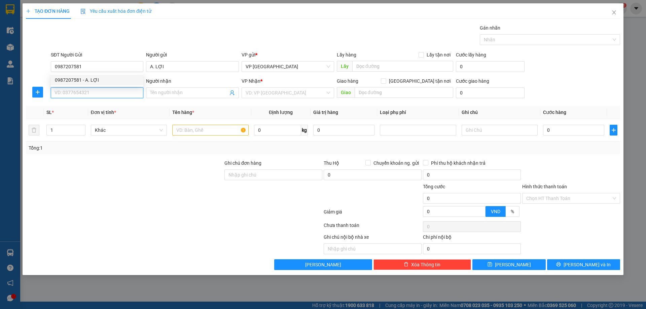
click at [118, 94] on input "SĐT Người Nhận" at bounding box center [97, 92] width 92 height 11
click at [116, 106] on div "0916013264 - Phúc" at bounding box center [97, 106] width 84 height 7
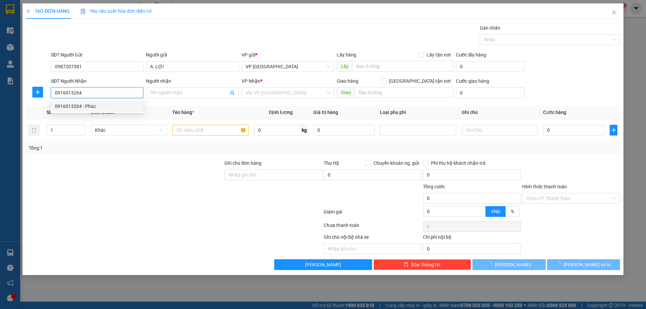
type input "0916013264"
type input "Phúc"
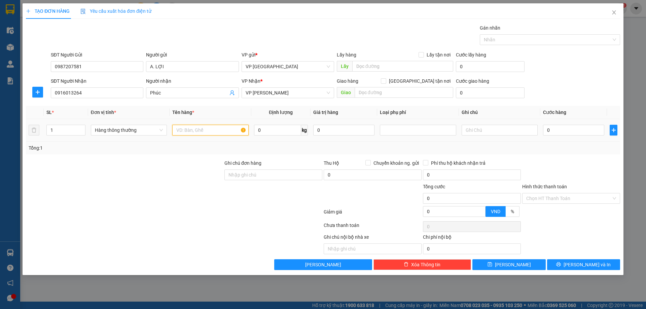
click at [209, 133] on input "text" at bounding box center [210, 130] width 76 height 11
type input "hct mẫu"
click at [578, 128] on input "0" at bounding box center [573, 130] width 61 height 11
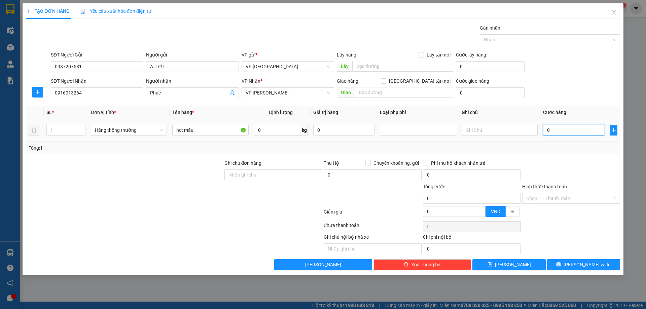
type input "2"
type input "25"
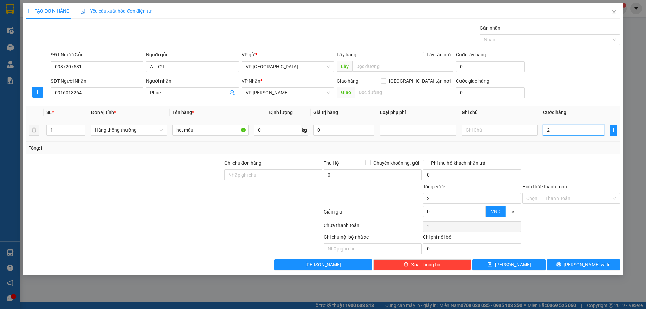
type input "25"
type input "25.000"
click at [585, 102] on div "Transit Pickup Surcharge Ids Transit Deliver Surcharge Ids Transit Deliver Surc…" at bounding box center [323, 147] width 594 height 246
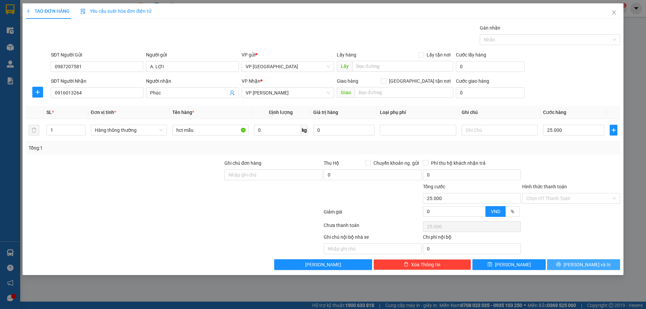
click at [597, 265] on button "Lưu và In" at bounding box center [583, 264] width 73 height 11
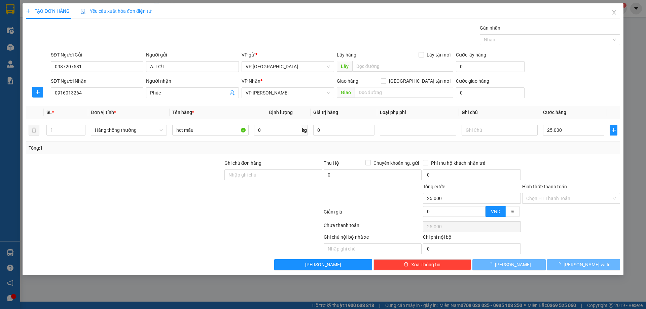
click at [350, 36] on div "Gói vận chuyển * Tiêu chuẩn Gán nhãn Nhãn" at bounding box center [335, 36] width 572 height 24
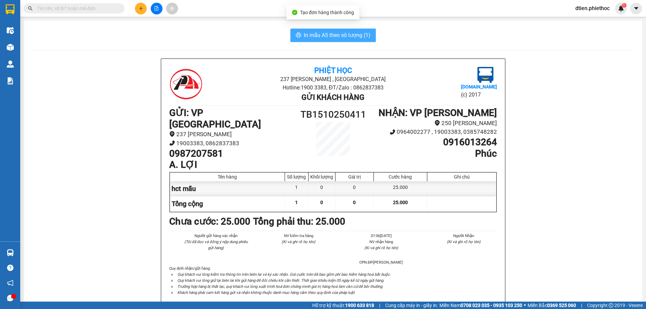
click at [350, 36] on span "In mẫu A5 theo số lượng (1)" at bounding box center [337, 35] width 67 height 8
click at [68, 9] on input "text" at bounding box center [76, 8] width 79 height 7
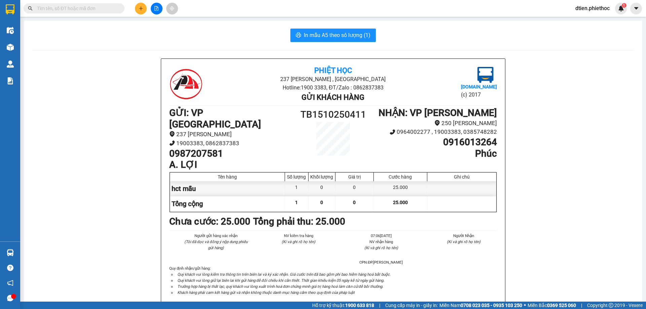
click at [68, 9] on input "text" at bounding box center [76, 8] width 79 height 7
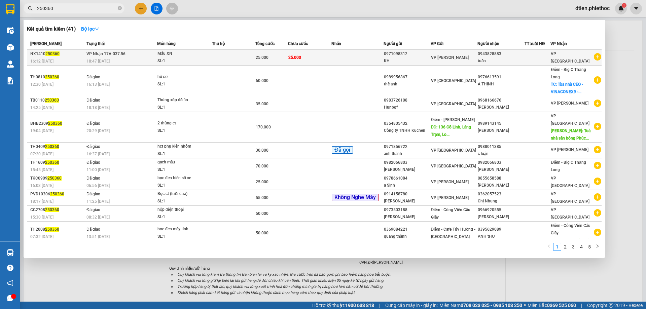
type input "250360"
click at [485, 59] on div "tuấn" at bounding box center [500, 60] width 46 height 7
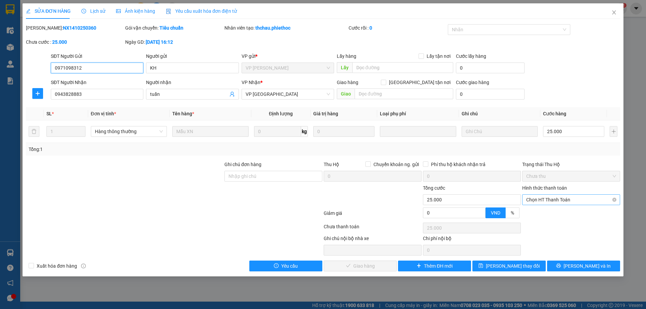
click at [574, 200] on span "Chọn HT Thanh Toán" at bounding box center [571, 200] width 90 height 10
click at [564, 213] on div "Tại văn phòng" at bounding box center [571, 212] width 90 height 7
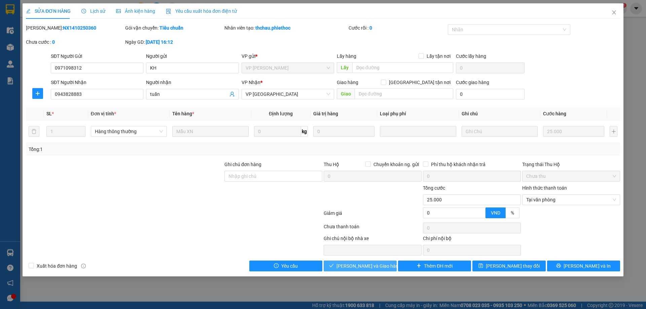
click at [383, 271] on button "Lưu và Giao hàng" at bounding box center [359, 266] width 73 height 11
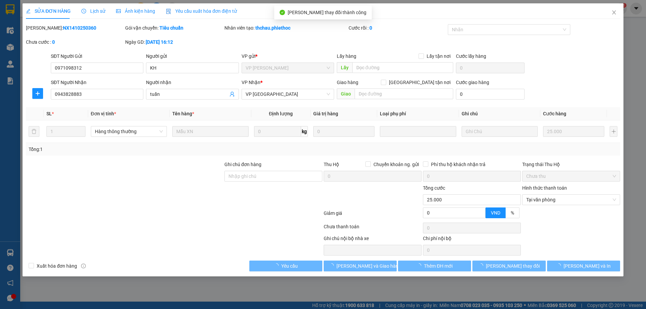
click at [563, 76] on div "SĐT Người Gửi 0971098312 Người gửi KH VP gửi * VP Nguyễn Xiển Lấy hàng Lấy tận …" at bounding box center [335, 64] width 572 height 24
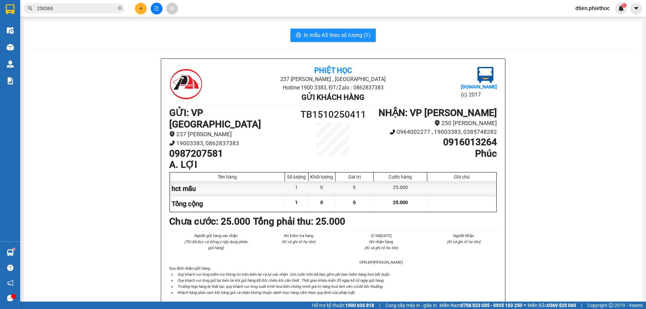
click at [77, 4] on span "250360" at bounding box center [74, 8] width 101 height 10
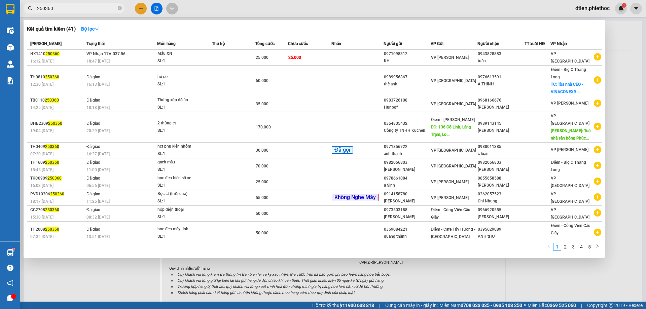
click at [76, 6] on input "250360" at bounding box center [76, 8] width 79 height 7
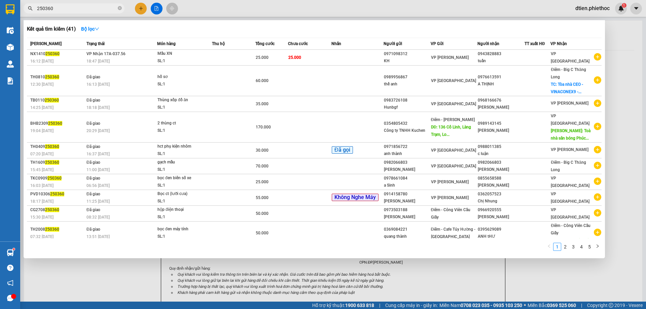
click at [76, 6] on input "250360" at bounding box center [76, 8] width 79 height 7
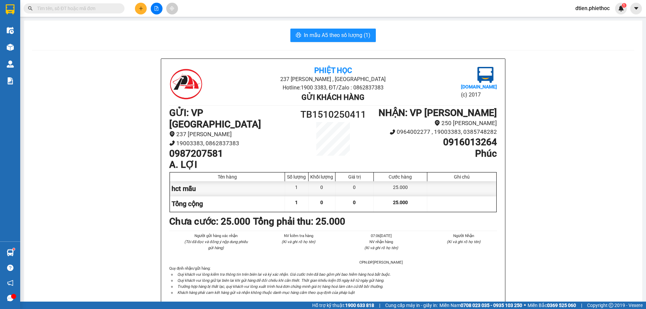
click at [140, 5] on button at bounding box center [141, 9] width 12 height 12
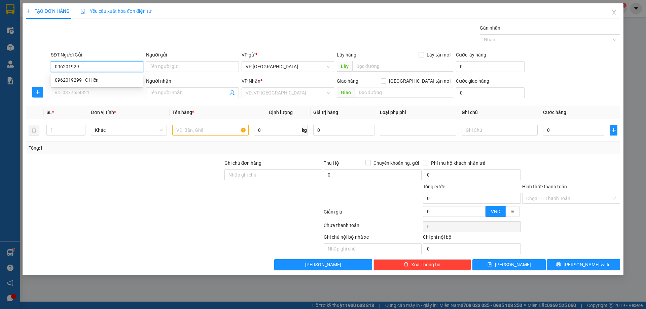
type input "0962019299"
click at [116, 76] on div "0962019299 - C Hiền" at bounding box center [97, 79] width 84 height 7
type input "C Hiền"
type input "0962019299"
click at [126, 102] on div "Transit Pickup Surcharge Ids Transit Deliver Surcharge Ids Transit Deliver Surc…" at bounding box center [323, 147] width 594 height 246
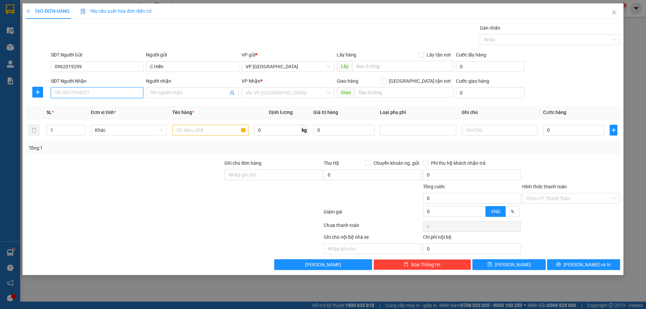
click at [131, 94] on input "SĐT Người Nhận" at bounding box center [97, 92] width 92 height 11
click at [113, 107] on div "0342562341 - A Tuyến" at bounding box center [97, 106] width 84 height 7
type input "0342562341"
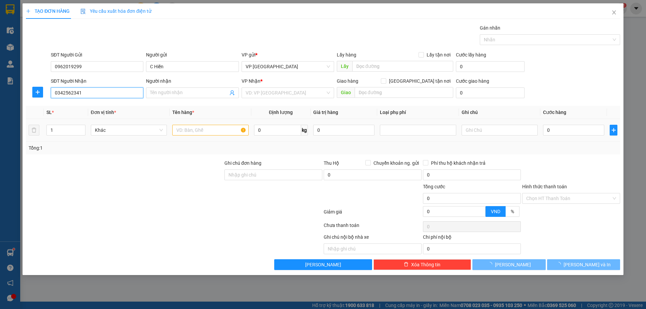
type input "A Tuyến"
type input "nhận tại vp"
type input "5.000"
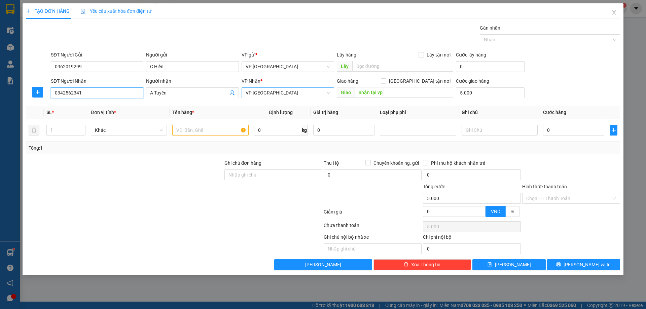
click at [307, 96] on span "VP Thái Bình" at bounding box center [287, 93] width 84 height 10
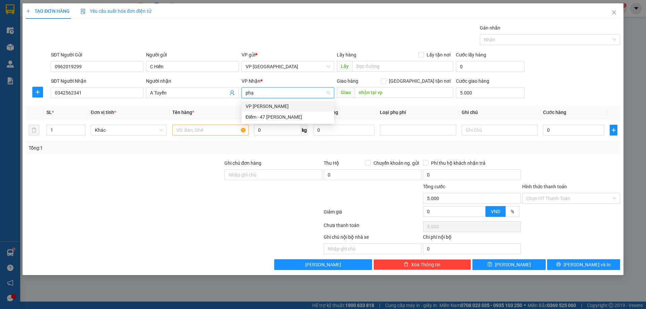
type input "phạm"
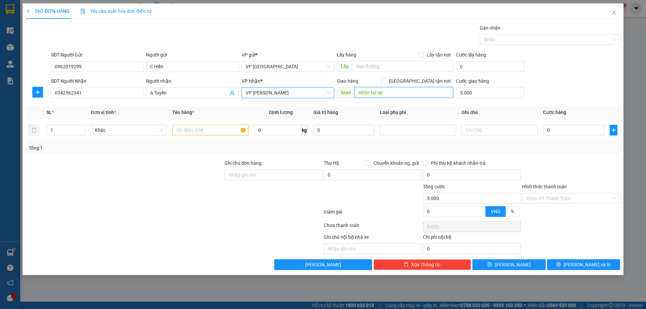
click at [407, 96] on input "nhận tại vp" at bounding box center [403, 92] width 99 height 11
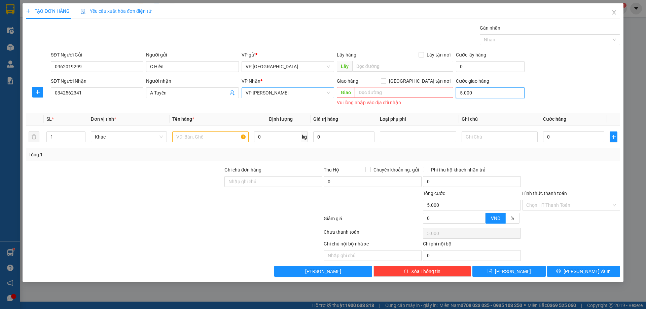
click at [480, 92] on input "5.000" at bounding box center [490, 92] width 69 height 11
type input "0"
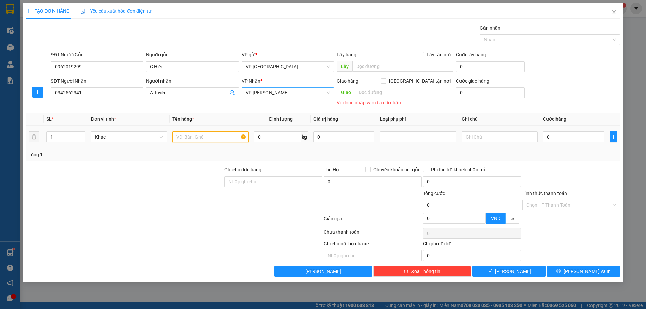
click at [210, 133] on input "text" at bounding box center [210, 136] width 76 height 11
type input "G"
type input "chìa khóa"
click at [561, 131] on div "0" at bounding box center [573, 136] width 61 height 13
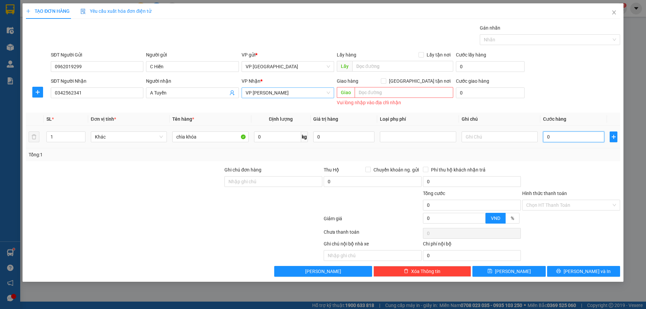
click at [552, 134] on input "0" at bounding box center [573, 136] width 61 height 11
type input "2"
type input "25"
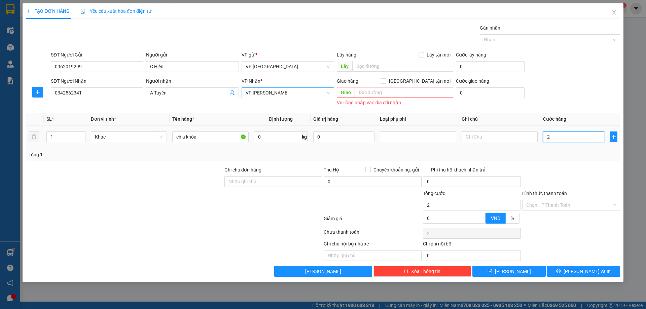
type input "25"
type input "25.000"
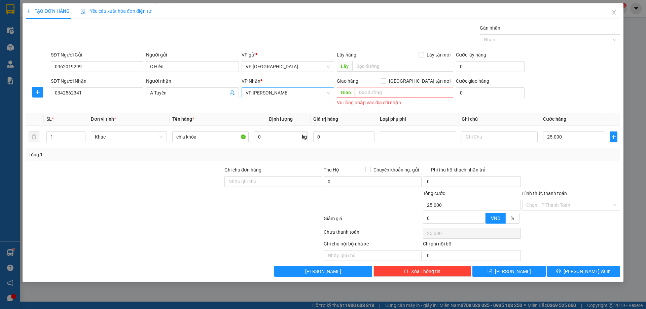
click at [572, 94] on div "SĐT Người Nhận 0342562341 Người nhận A Tuyến VP Nhận * VP Phạm Văn Đồng Giao hà…" at bounding box center [335, 92] width 572 height 30
click at [590, 205] on input "Hình thức thanh toán" at bounding box center [568, 205] width 85 height 10
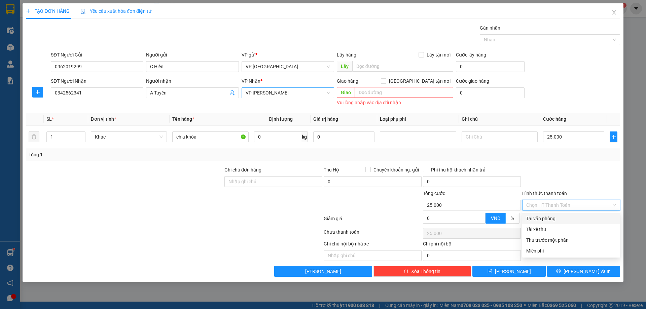
click at [576, 185] on div at bounding box center [570, 178] width 99 height 24
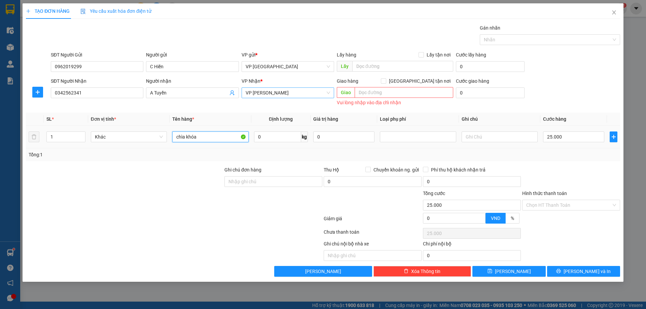
click at [177, 137] on input "chìa khóa" at bounding box center [210, 136] width 76 height 11
type input "bọc chìa khóa"
click at [576, 165] on div "Transit Pickup Surcharge Ids Transit Deliver Surcharge Ids Transit Deliver Surc…" at bounding box center [323, 150] width 594 height 252
click at [572, 214] on div "Giảm giá 0 VND %" at bounding box center [322, 219] width 595 height 13
click at [573, 209] on input "Hình thức thanh toán" at bounding box center [568, 205] width 85 height 10
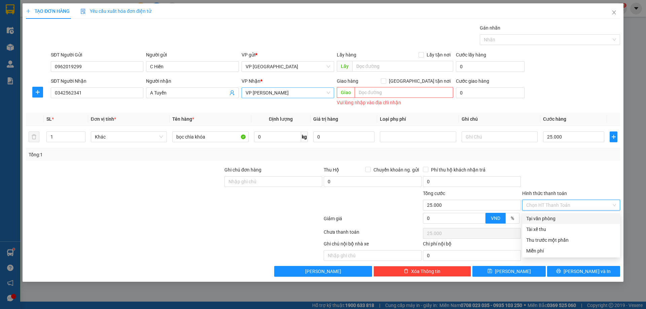
click at [564, 215] on div "Tại văn phòng" at bounding box center [571, 218] width 90 height 7
click at [578, 185] on div at bounding box center [570, 178] width 99 height 24
click at [617, 203] on div "Tại văn phòng" at bounding box center [571, 205] width 98 height 11
click at [613, 207] on span "Tại văn phòng" at bounding box center [571, 205] width 90 height 10
click at [605, 187] on div at bounding box center [570, 178] width 99 height 24
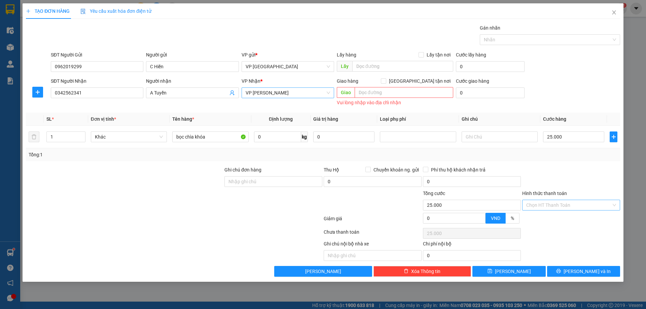
click at [574, 204] on input "Hình thức thanh toán" at bounding box center [568, 205] width 85 height 10
click at [570, 184] on div at bounding box center [570, 178] width 99 height 24
drag, startPoint x: 580, startPoint y: 260, endPoint x: 588, endPoint y: 244, distance: 18.0
click at [588, 244] on div "Ghi chú nội bộ nhà xe Chi phí nội bộ 0" at bounding box center [322, 250] width 595 height 21
click at [588, 243] on div "Ghi chú nội bộ nhà xe Chi phí nội bộ 0" at bounding box center [322, 250] width 595 height 21
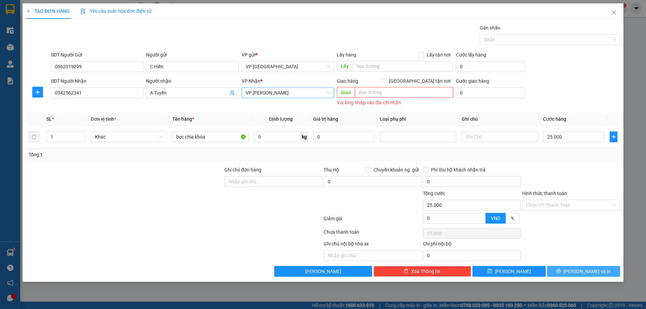
drag, startPoint x: 588, startPoint y: 272, endPoint x: 573, endPoint y: 213, distance: 61.2
click at [567, 221] on div "Transit Pickup Surcharge Ids Transit Deliver Surcharge Ids Transit Deliver Surc…" at bounding box center [323, 150] width 594 height 252
click at [574, 211] on div "Hình thức thanh toán Chọn HT Thanh Toán" at bounding box center [571, 202] width 98 height 24
click at [561, 210] on div "Chọn HT Thanh Toán" at bounding box center [571, 205] width 98 height 11
click at [577, 148] on div "Tổng: 1" at bounding box center [323, 154] width 594 height 13
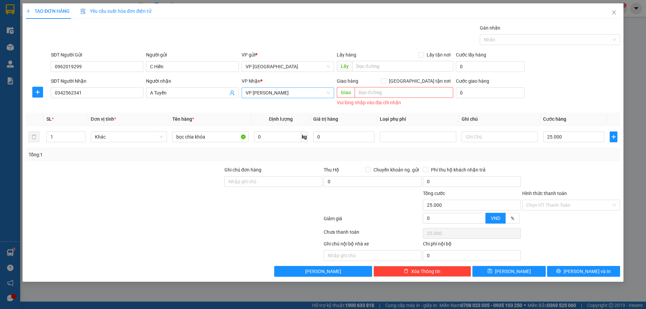
click at [574, 192] on div "Hình thức thanh toán" at bounding box center [571, 195] width 98 height 10
click at [571, 207] on input "Hình thức thanh toán" at bounding box center [568, 205] width 85 height 10
click at [566, 211] on div "Hình thức thanh toán Chọn HT Thanh Toán" at bounding box center [571, 202] width 98 height 24
click at [563, 215] on div at bounding box center [570, 221] width 99 height 12
click at [565, 204] on input "Hình thức thanh toán" at bounding box center [568, 205] width 85 height 10
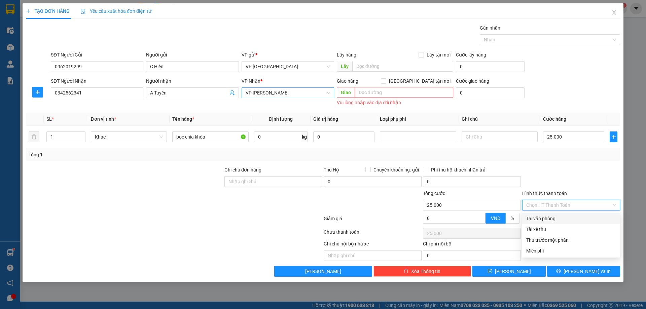
click at [562, 216] on div "Tại văn phòng" at bounding box center [571, 218] width 90 height 7
type input "0"
click at [575, 278] on div "TẠO ĐƠN HÀNG Yêu cầu xuất hóa đơn điện tử Transit Pickup Surcharge Ids Transit …" at bounding box center [323, 142] width 600 height 278
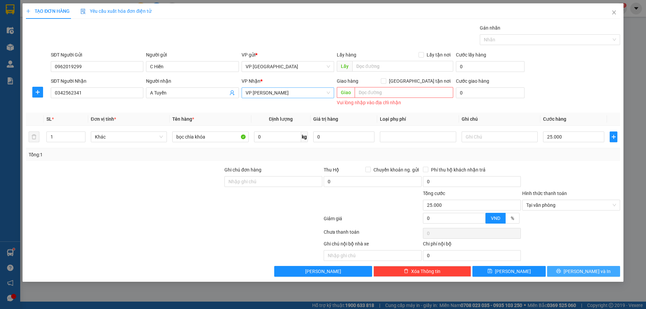
click at [577, 273] on button "Lưu và In" at bounding box center [583, 271] width 73 height 11
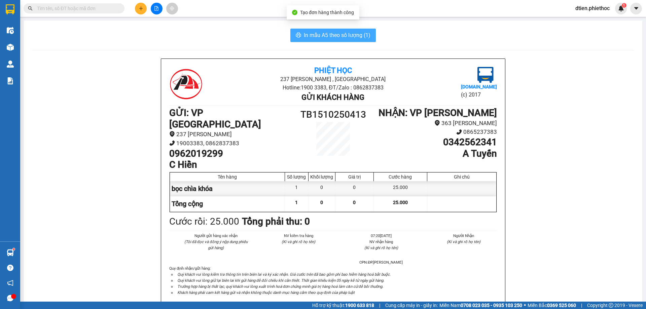
click at [347, 35] on span "In mẫu A5 theo số lượng (1)" at bounding box center [337, 35] width 67 height 8
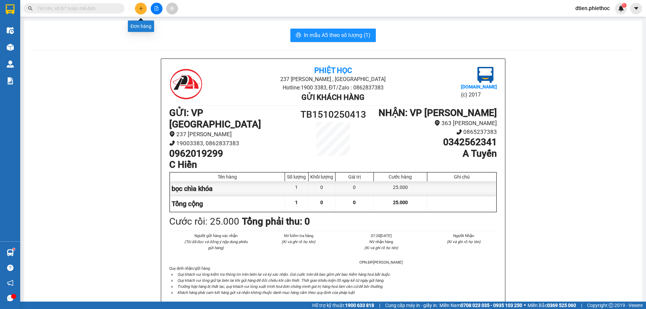
click at [141, 7] on icon "plus" at bounding box center [141, 8] width 0 height 4
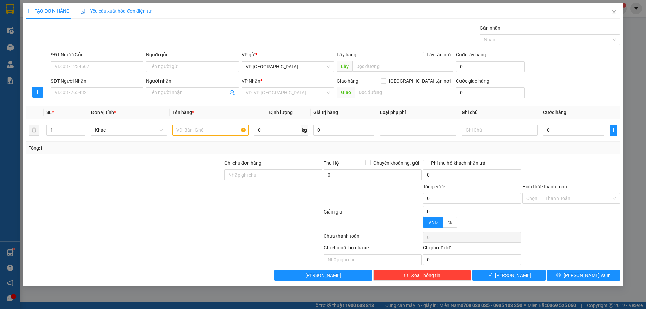
click at [81, 58] on div "SĐT Người Gửi" at bounding box center [97, 54] width 92 height 7
click at [81, 61] on input "SĐT Người Gửi" at bounding box center [97, 66] width 92 height 11
click at [85, 69] on input "SĐT Người Gửi" at bounding box center [97, 66] width 92 height 11
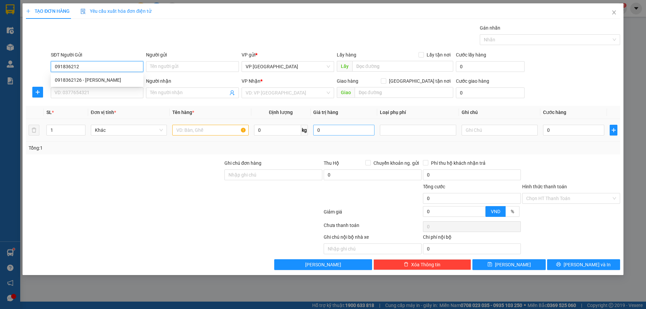
type input "0918362126"
click at [105, 79] on div "0918362126 - c Vân" at bounding box center [97, 79] width 84 height 7
type input "c Vân"
type input "0918362126"
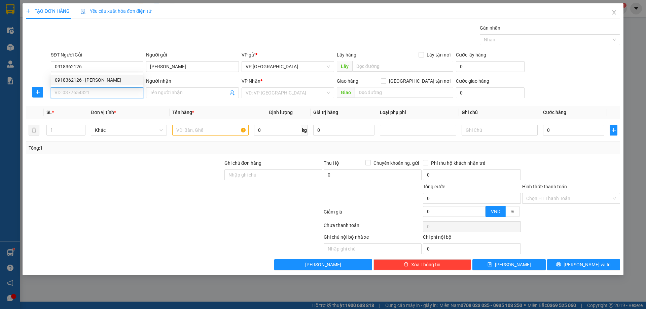
click at [116, 91] on input "SĐT Người Nhận" at bounding box center [97, 92] width 92 height 11
type input "0912449416"
click at [186, 91] on input "Người nhận" at bounding box center [189, 92] width 78 height 7
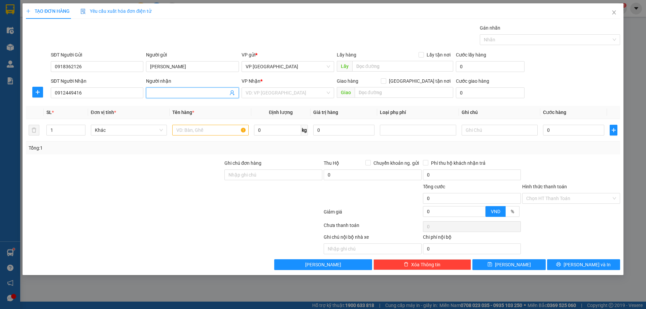
click at [186, 91] on input "Người nhận" at bounding box center [189, 92] width 78 height 7
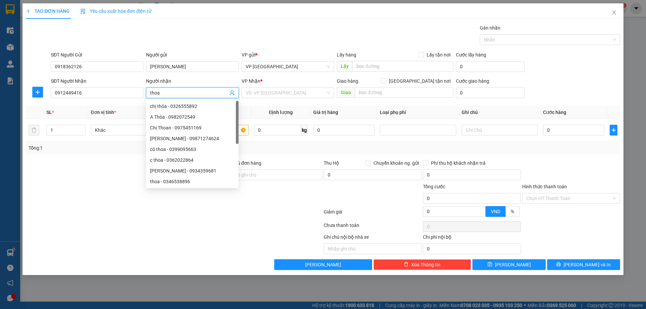
type input "thoa"
click at [325, 84] on div "VP Nhận *" at bounding box center [287, 80] width 92 height 7
click at [316, 94] on input "search" at bounding box center [285, 93] width 80 height 10
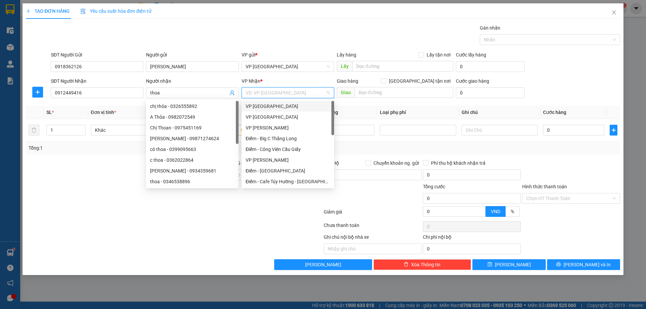
click at [315, 94] on input "search" at bounding box center [285, 93] width 80 height 10
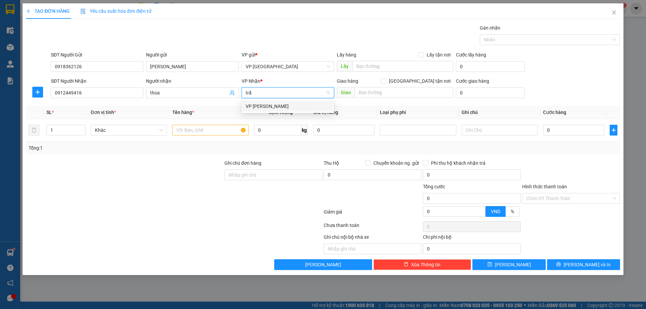
type input "trần"
click at [209, 128] on input "text" at bounding box center [210, 130] width 76 height 11
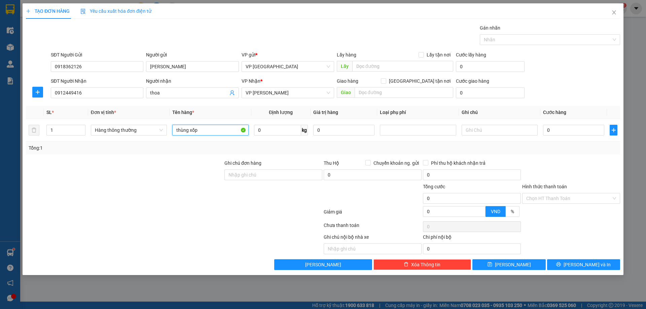
type input "thùng xốp"
click at [537, 98] on div "SĐT Người Nhận 0912449416 Người nhận thoa VP Nhận * VP Trần Khát Chân Giao hàng…" at bounding box center [335, 89] width 572 height 24
click at [549, 91] on div "SĐT Người Nhận 0912449416 Người nhận thoa VP Nhận * VP Trần Khát Chân Giao hàng…" at bounding box center [335, 89] width 572 height 24
click at [576, 132] on input "0" at bounding box center [573, 130] width 61 height 11
type input "3"
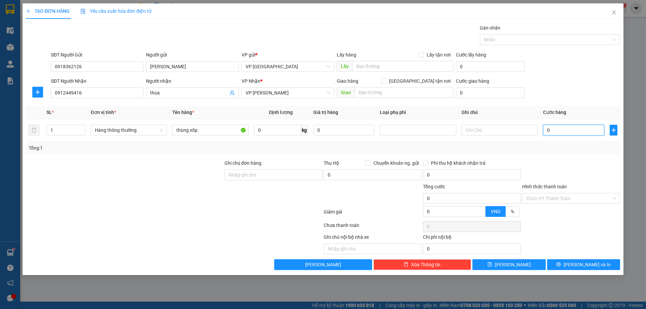
type input "3"
type input "35"
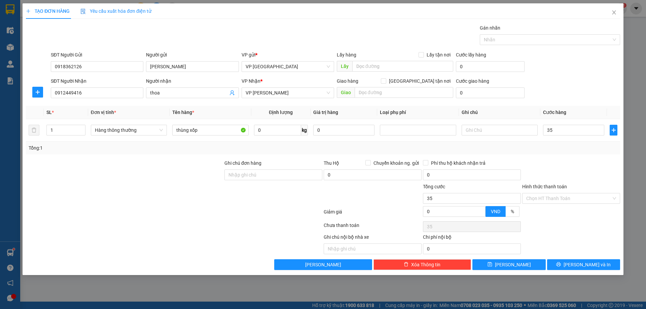
type input "35.000"
click at [562, 83] on div "SĐT Người Nhận 0912449416 Người nhận thoa VP Nhận * VP Trần Khát Chân Giao hàng…" at bounding box center [335, 89] width 572 height 24
click at [576, 202] on input "Hình thức thanh toán" at bounding box center [568, 198] width 85 height 10
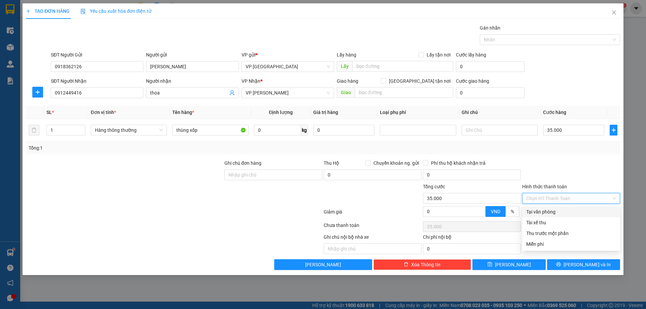
click at [577, 216] on div "Tại văn phòng" at bounding box center [571, 211] width 98 height 11
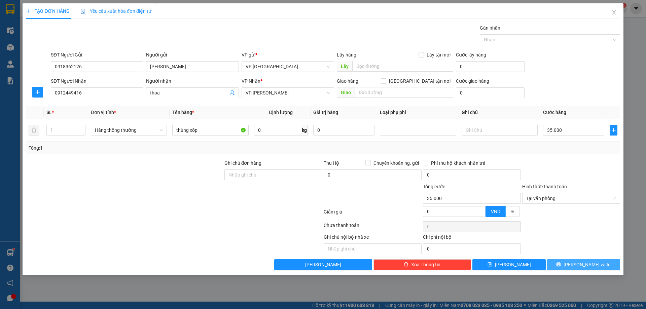
click at [593, 262] on span "Lưu và In" at bounding box center [586, 264] width 47 height 7
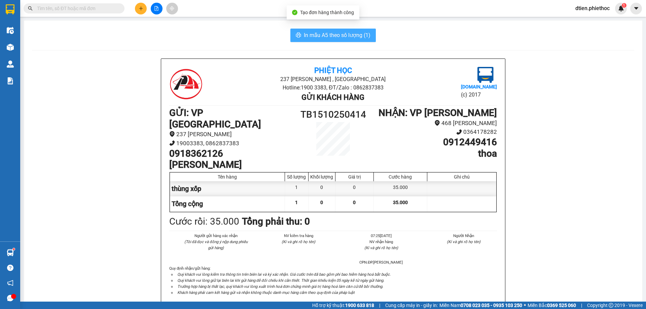
click at [327, 36] on span "In mẫu A5 theo số lượng (1)" at bounding box center [337, 35] width 67 height 8
click at [347, 45] on div "In mẫu A5 theo số lượng (1) Phiệt Học 237 Trần Thái Tông , TP Thái Bình Hotline…" at bounding box center [333, 310] width 618 height 578
click at [347, 42] on div "In mẫu A5 theo số lượng (1) Phiệt Học 237 Trần Thái Tông , TP Thái Bình Hotline…" at bounding box center [333, 310] width 618 height 578
click at [347, 39] on span "In mẫu A5 theo số lượng (1)" at bounding box center [337, 35] width 67 height 8
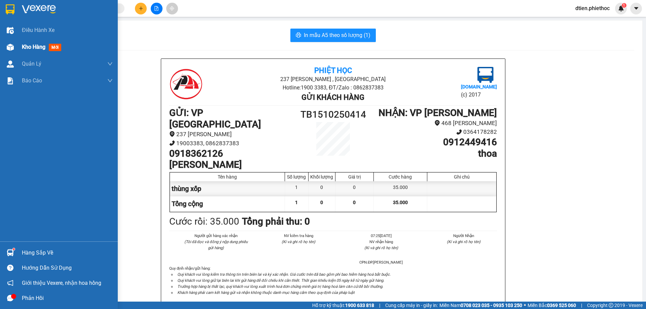
drag, startPoint x: 9, startPoint y: 42, endPoint x: 10, endPoint y: 46, distance: 4.1
click at [9, 44] on div at bounding box center [10, 47] width 12 height 12
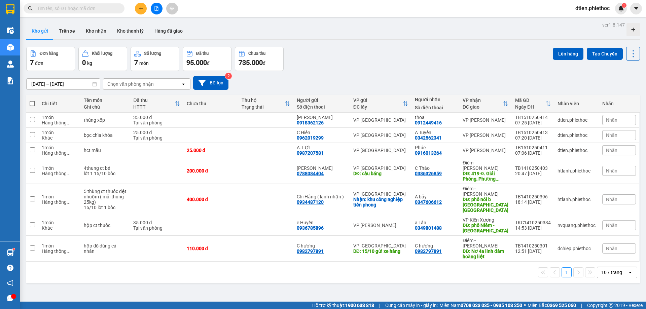
click at [425, 66] on div "Đơn hàng 7 đơn Khối lượng 0 kg Số lượng 7 món Đã thu 95.000 đ Chưa thu 735.000 …" at bounding box center [332, 59] width 613 height 24
click at [104, 31] on button "Kho nhận" at bounding box center [95, 31] width 31 height 16
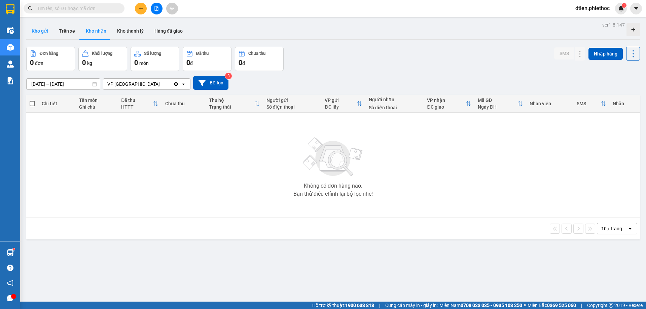
click at [39, 32] on button "Kho gửi" at bounding box center [39, 31] width 27 height 16
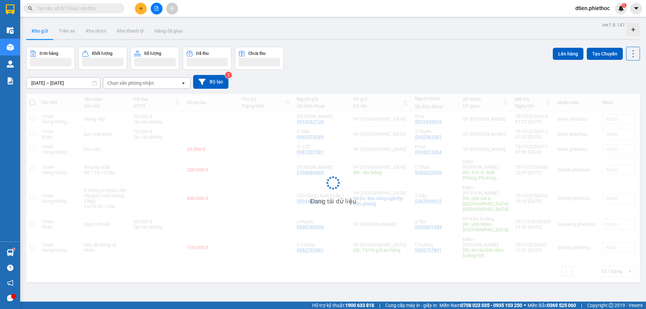
click at [39, 32] on button "Kho gửi" at bounding box center [39, 31] width 27 height 16
drag, startPoint x: 39, startPoint y: 32, endPoint x: 70, endPoint y: 38, distance: 31.1
click at [42, 33] on button "Kho gửi" at bounding box center [39, 31] width 27 height 16
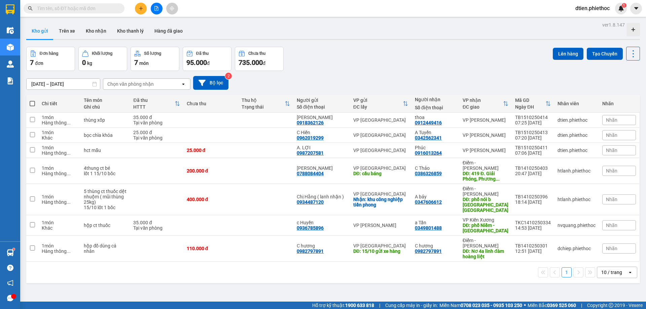
click at [429, 60] on div "Đơn hàng 7 đơn Khối lượng 0 kg Số lượng 7 món Đã thu 95.000 đ Chưa thu 735.000 …" at bounding box center [332, 59] width 613 height 24
drag, startPoint x: 449, startPoint y: 63, endPoint x: 347, endPoint y: 50, distance: 103.0
click at [449, 63] on div "Đơn hàng 7 đơn Khối lượng 0 kg Số lượng 7 món Đã thu 95.000 đ Chưa thu 735.000 …" at bounding box center [332, 59] width 613 height 24
click at [143, 7] on icon "plus" at bounding box center [141, 8] width 5 height 5
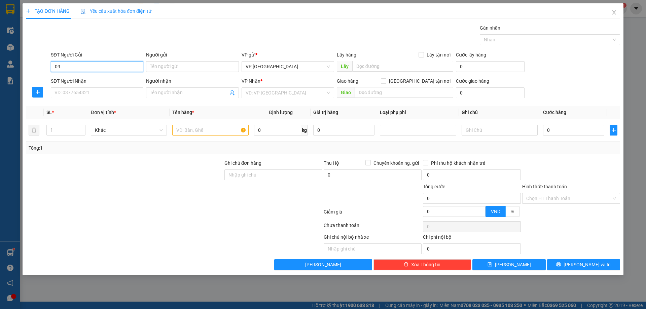
type input "0"
type input "0867942599"
click at [179, 65] on input "Người gửi" at bounding box center [192, 66] width 92 height 11
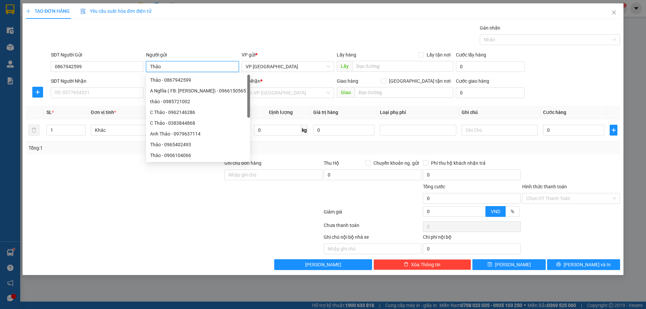
type input "Thảo"
click at [96, 98] on div "SĐT Người Nhận VD: 0377654321" at bounding box center [97, 89] width 92 height 24
drag, startPoint x: 96, startPoint y: 98, endPoint x: 96, endPoint y: 93, distance: 5.1
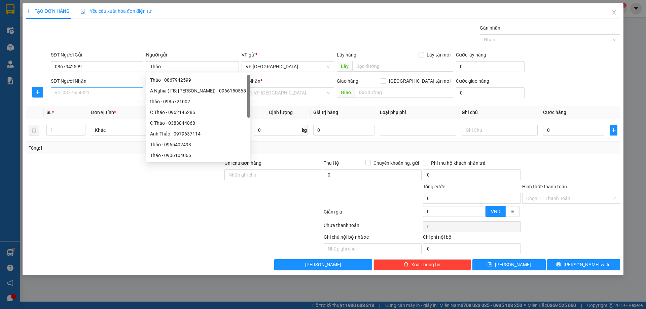
click at [96, 98] on div "SĐT Người Nhận VD: 0377654321" at bounding box center [97, 89] width 92 height 24
click at [96, 93] on input "SĐT Người Nhận" at bounding box center [97, 92] width 92 height 11
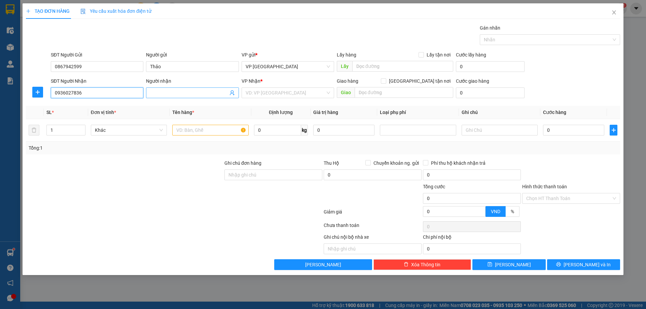
type input "0936027836"
click at [193, 92] on input "Người nhận" at bounding box center [189, 92] width 78 height 7
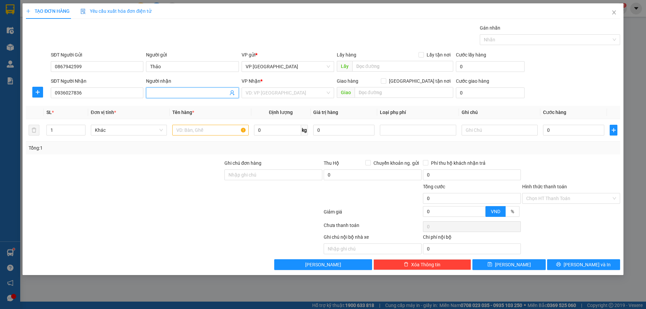
click at [193, 92] on input "Người nhận" at bounding box center [189, 92] width 78 height 7
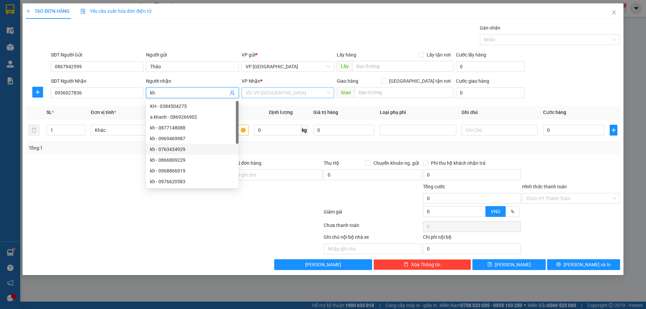
type input "kh"
click at [279, 95] on input "search" at bounding box center [285, 93] width 80 height 10
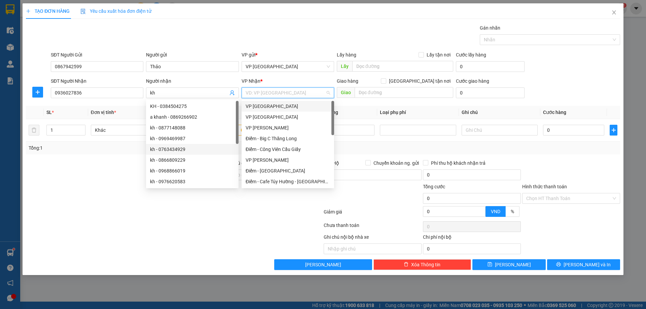
click at [278, 95] on input "search" at bounding box center [285, 93] width 80 height 10
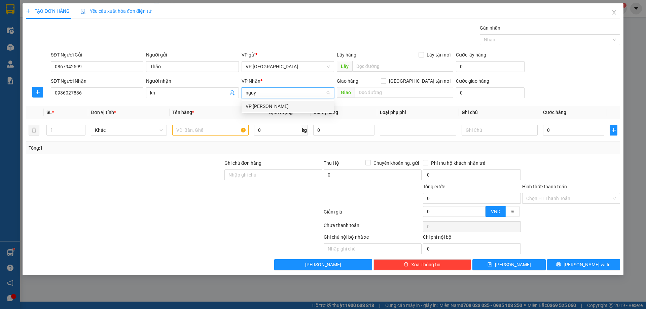
type input "nguyê"
click at [215, 132] on input "text" at bounding box center [210, 130] width 76 height 11
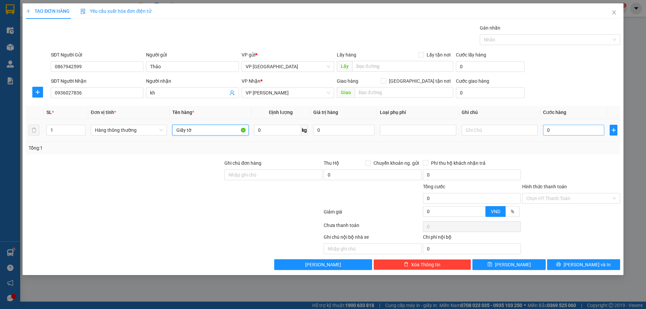
type input "Giấy tờ"
click at [577, 131] on input "0" at bounding box center [573, 130] width 61 height 11
type input "2"
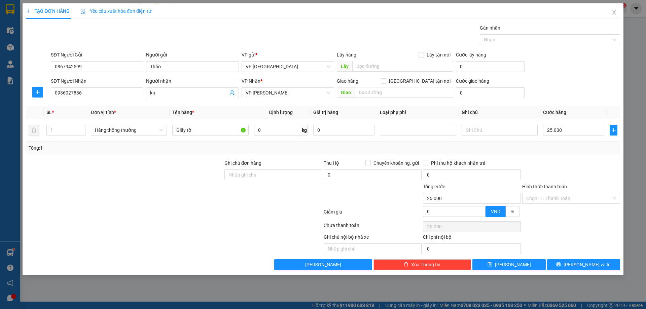
click at [587, 92] on div "SĐT Người Nhận 0936027836 Người nhận kh VP Nhận * VP Nguyễn Xiển Giao hàng Giao…" at bounding box center [335, 89] width 572 height 24
click at [581, 265] on span "Lưu và In" at bounding box center [586, 264] width 47 height 7
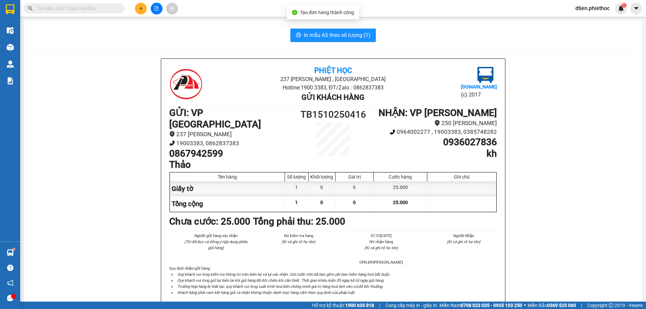
click at [322, 45] on div "In mẫu A5 theo số lượng (1) Phiệt Học 237 Trần Thái Tông , TP Thái Bình Hotline…" at bounding box center [333, 310] width 618 height 578
click at [328, 40] on button "In mẫu A5 theo số lượng (1)" at bounding box center [332, 35] width 85 height 13
click at [18, 50] on section "Kết quả tìm kiếm ( 41 ) Bộ lọc Mã ĐH Trạng thái Món hàng Thu hộ Tổng cước Chưa …" at bounding box center [323, 154] width 646 height 309
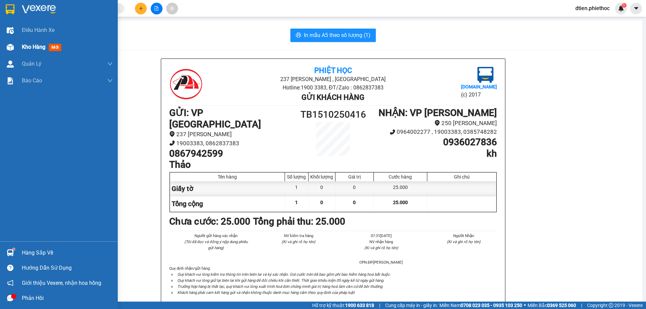
click at [17, 50] on div "Kho hàng mới" at bounding box center [59, 47] width 118 height 17
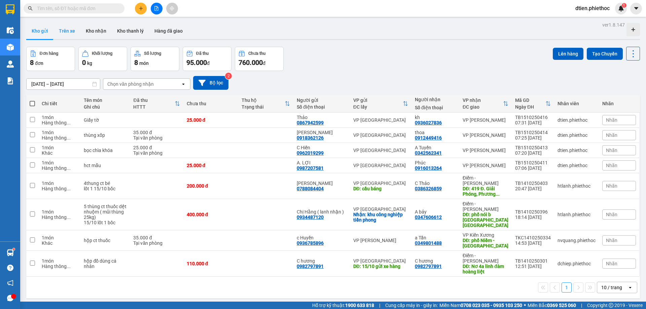
click at [69, 33] on button "Trên xe" at bounding box center [66, 31] width 27 height 16
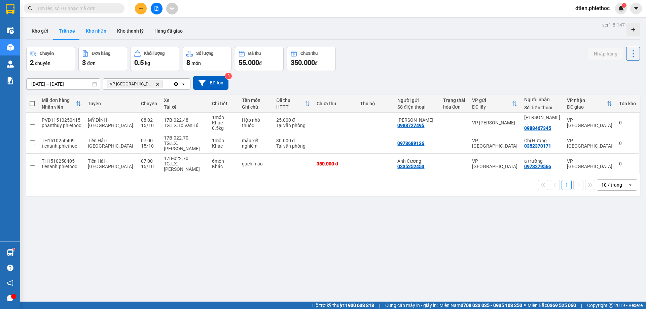
click at [96, 34] on button "Kho nhận" at bounding box center [95, 31] width 31 height 16
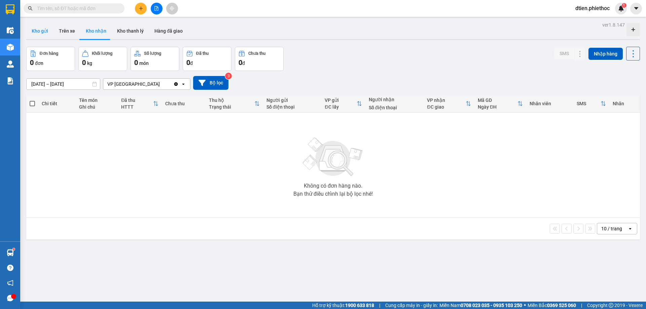
click at [44, 32] on button "Kho gửi" at bounding box center [39, 31] width 27 height 16
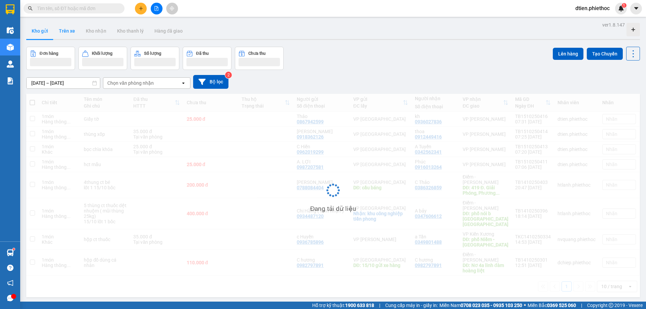
click at [75, 31] on button "Trên xe" at bounding box center [66, 31] width 27 height 16
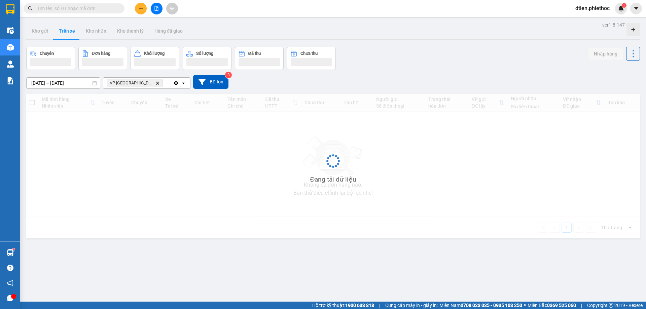
click at [75, 31] on button "Trên xe" at bounding box center [66, 31] width 27 height 16
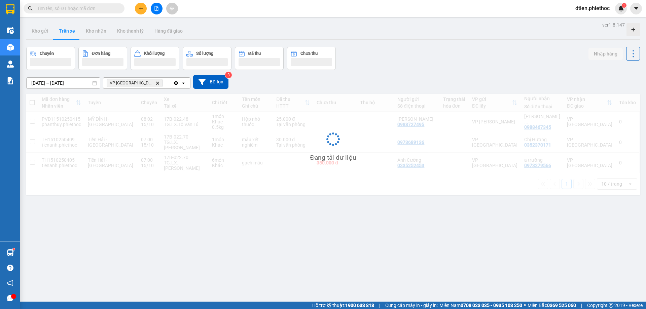
click at [75, 31] on button "Trên xe" at bounding box center [66, 31] width 27 height 16
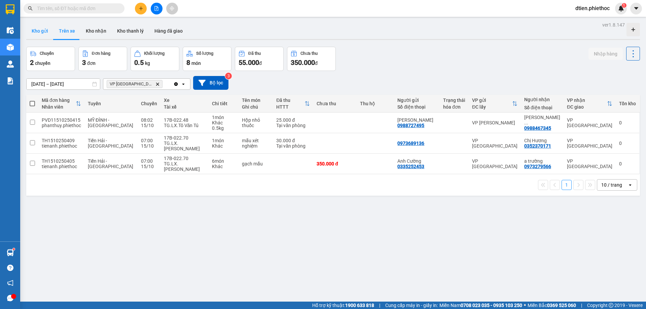
click at [45, 31] on button "Kho gửi" at bounding box center [39, 31] width 27 height 16
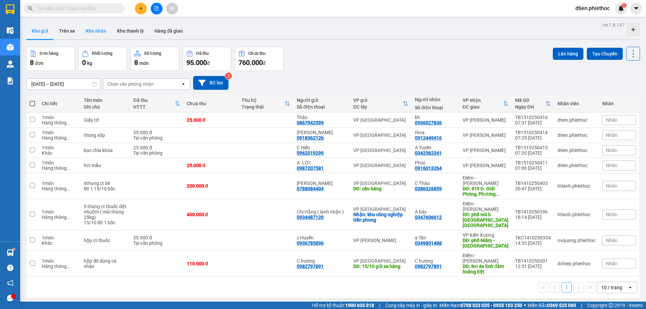
click at [98, 33] on button "Kho nhận" at bounding box center [95, 31] width 31 height 16
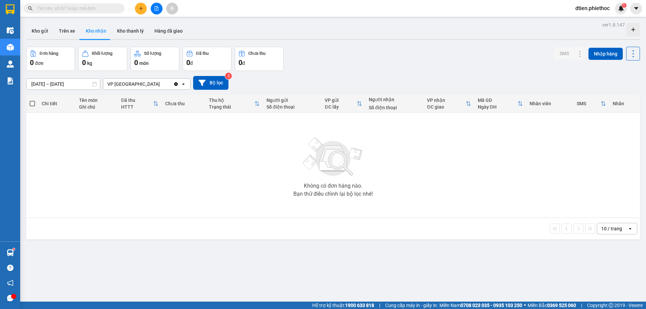
drag, startPoint x: 129, startPoint y: 8, endPoint x: 139, endPoint y: 8, distance: 9.4
click at [135, 8] on div "Kết quả tìm kiếm ( 41 ) Bộ lọc Mã ĐH Trạng thái Món hàng Thu hộ Tổng cước Chưa …" at bounding box center [91, 9] width 182 height 12
click at [146, 8] on button at bounding box center [141, 9] width 12 height 12
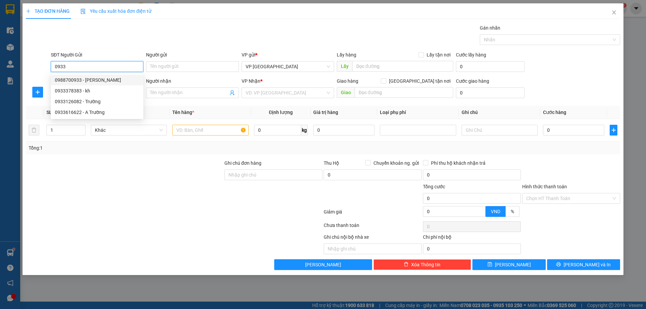
click at [108, 80] on div "0988700933 - Anh Quân" at bounding box center [97, 79] width 84 height 7
type input "0988700933"
type input "Anh Quân"
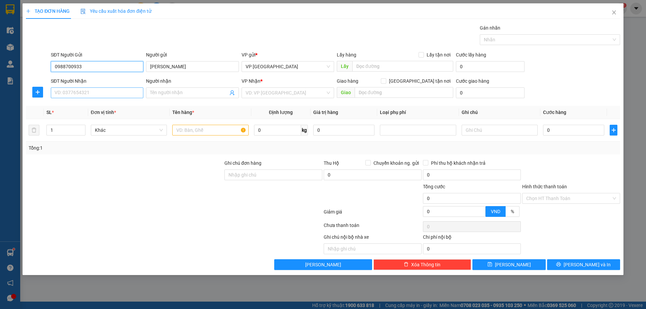
type input "0988700933"
click at [116, 91] on input "SĐT Người Nhận" at bounding box center [97, 92] width 92 height 11
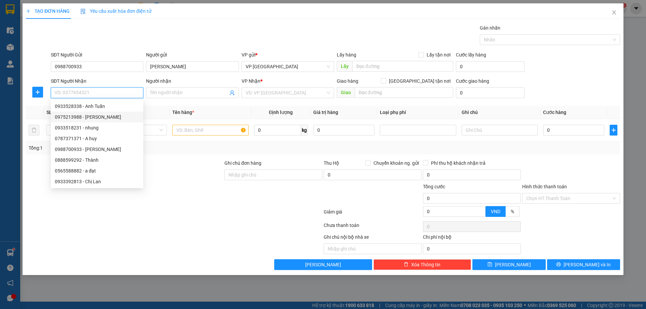
click at [111, 117] on div "0975213988 - anh Quân" at bounding box center [97, 116] width 84 height 7
type input "0975213988"
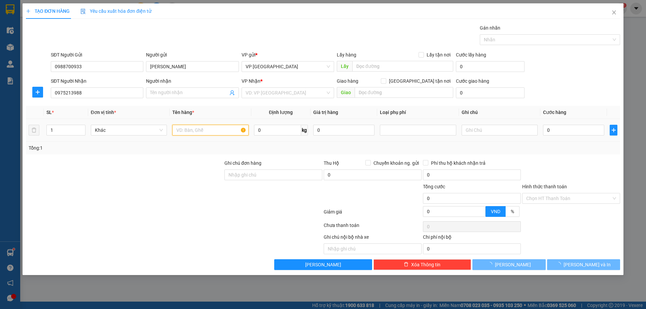
click at [198, 132] on input "text" at bounding box center [210, 130] width 76 height 11
type input "anh Quân"
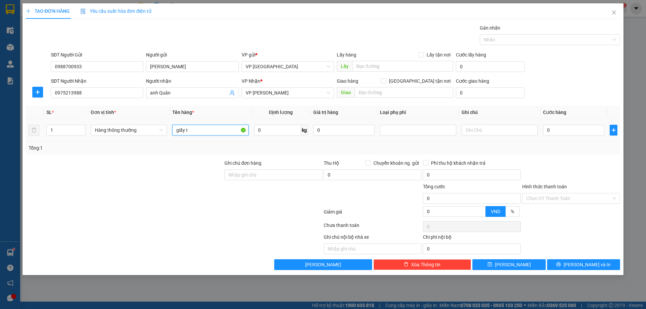
type input "giấy tờ"
click at [578, 126] on input "0" at bounding box center [573, 130] width 61 height 11
click at [585, 93] on div "SĐT Người Nhận 0975213988 Người nhận anh Quân VP Nhận * VP Nguyễn Xiển Giao hàn…" at bounding box center [335, 89] width 572 height 24
click at [571, 259] on div "Transit Pickup Surcharge Ids Transit Deliver Surcharge Ids Transit Deliver Surc…" at bounding box center [323, 147] width 594 height 246
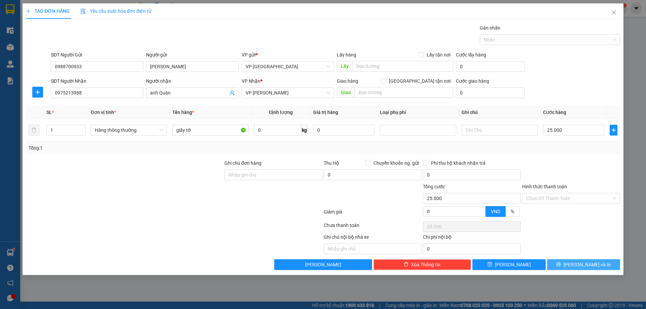
click at [560, 263] on icon "printer" at bounding box center [558, 264] width 5 height 5
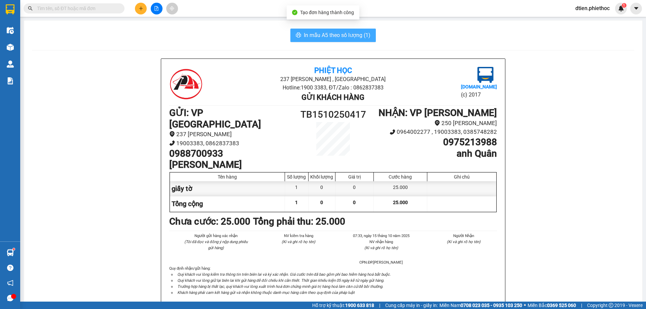
click at [299, 30] on button "In mẫu A5 theo số lượng (1)" at bounding box center [332, 35] width 85 height 13
click at [302, 30] on button "In mẫu A5 theo số lượng (1)" at bounding box center [332, 35] width 85 height 13
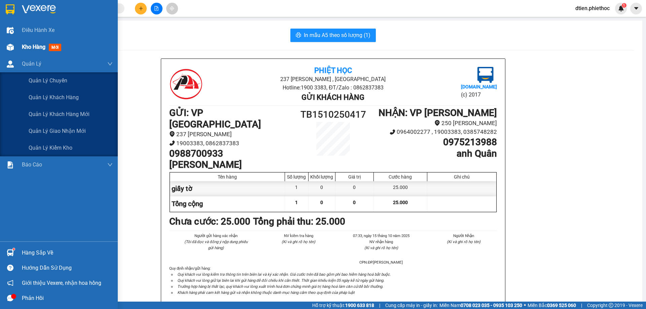
click at [15, 54] on div "Kho hàng mới" at bounding box center [59, 47] width 118 height 17
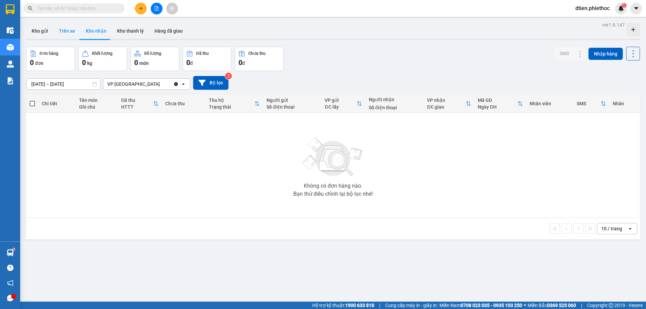
click at [65, 31] on button "Trên xe" at bounding box center [66, 31] width 27 height 16
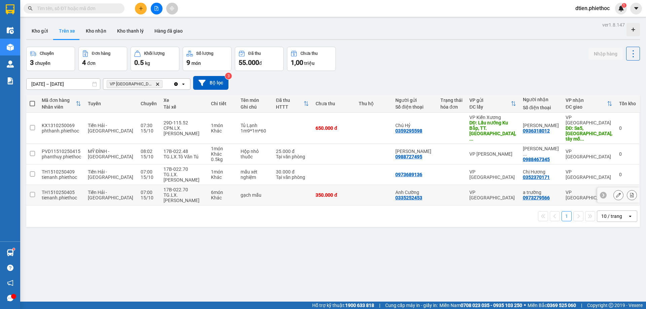
click at [616, 193] on icon at bounding box center [618, 195] width 5 height 5
click at [135, 8] on button at bounding box center [141, 9] width 12 height 12
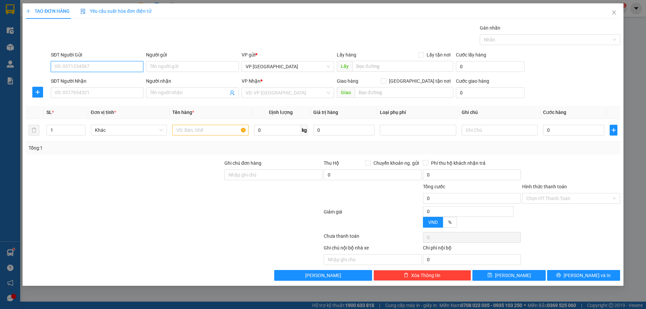
click at [88, 64] on input "SĐT Người Gửi" at bounding box center [97, 66] width 92 height 11
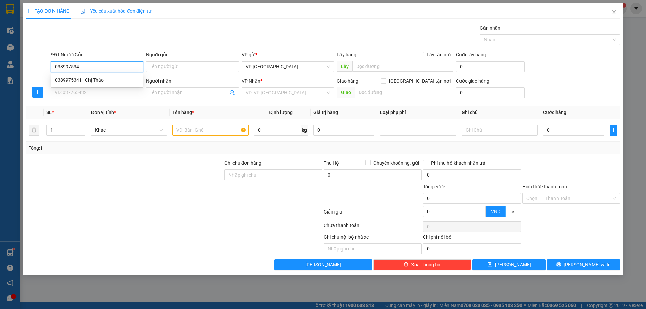
type input "0389975341"
click at [106, 81] on div "0389975341 - Chị Thảo" at bounding box center [97, 79] width 84 height 7
type input "Chị Thảo"
type input "0389975341"
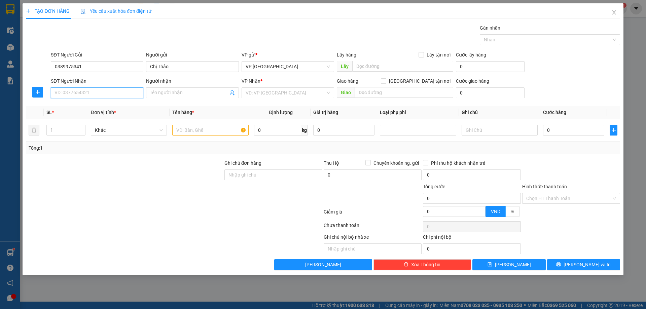
click at [118, 90] on input "SĐT Người Nhận" at bounding box center [97, 92] width 92 height 11
click at [114, 106] on div "0389975341 - Chị Thảo" at bounding box center [97, 106] width 84 height 7
type input "0389975341"
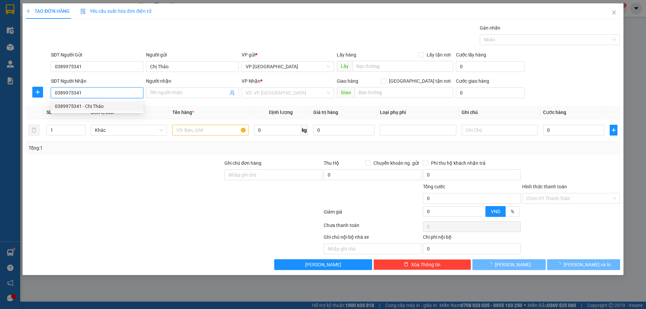
type input "Chị Thảo"
type input "Ngã 4 Vũ Ninh, KX"
type input "5.000"
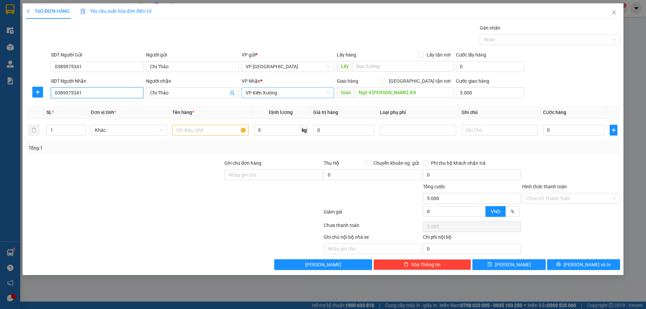
click at [303, 94] on span "VP Kiến Xương" at bounding box center [287, 93] width 84 height 10
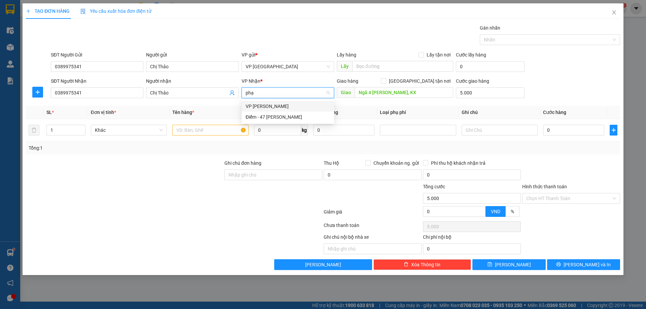
type input "phạm"
drag, startPoint x: 294, startPoint y: 107, endPoint x: 317, endPoint y: 102, distance: 23.4
click at [296, 107] on div "VP Phạm Văn Đồng" at bounding box center [287, 106] width 84 height 7
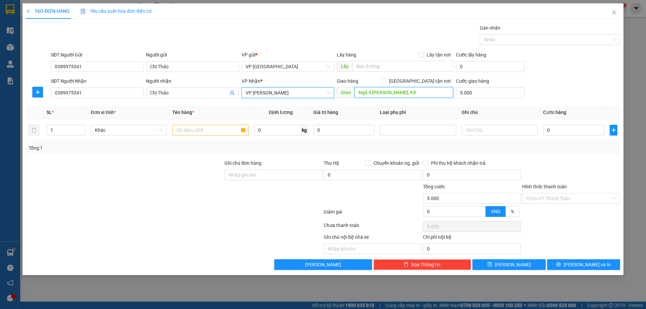
click at [400, 92] on input "Ngã 4 Vũ Ninh, KX" at bounding box center [403, 92] width 99 height 11
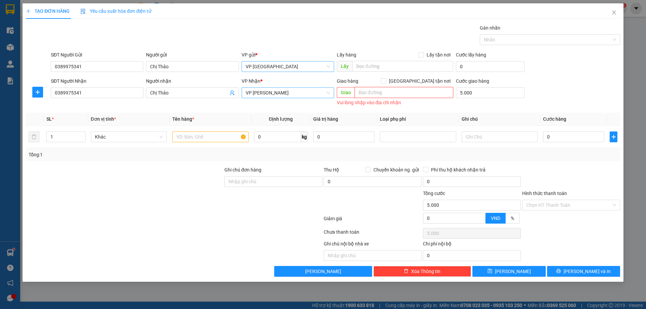
click at [296, 63] on span "VP Thái Bình" at bounding box center [287, 67] width 84 height 10
type input "v"
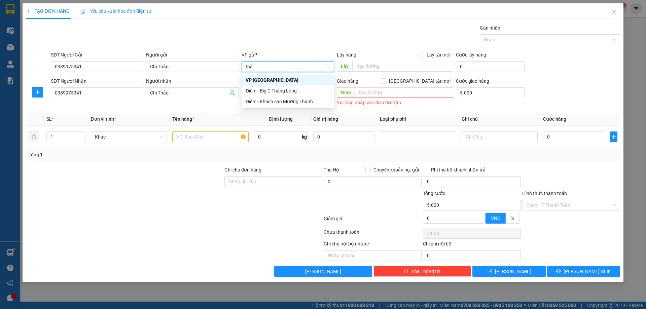
type input "thái"
click at [307, 66] on input "thái" at bounding box center [285, 67] width 80 height 10
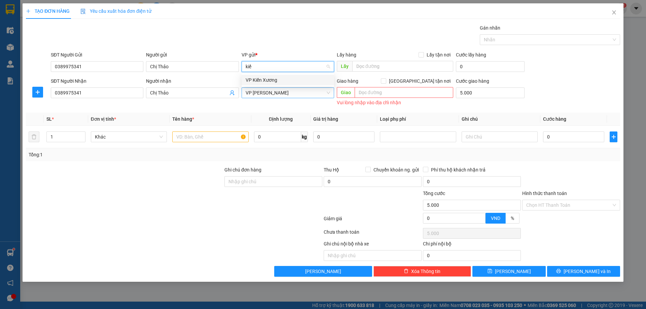
type input "kiến"
click at [295, 79] on div "VP Kiến Xương" at bounding box center [287, 79] width 84 height 7
click at [294, 93] on span "VP Phạm Văn Đồng" at bounding box center [287, 93] width 84 height 10
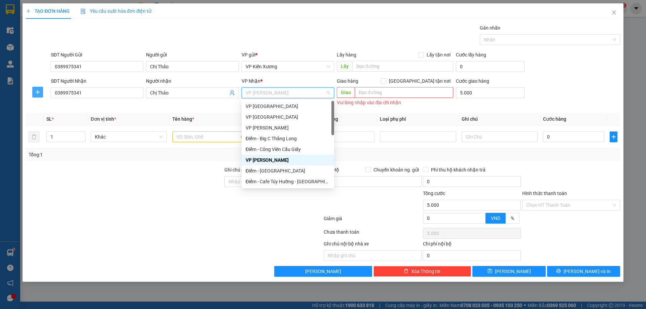
click at [41, 93] on span "plus" at bounding box center [38, 91] width 10 height 5
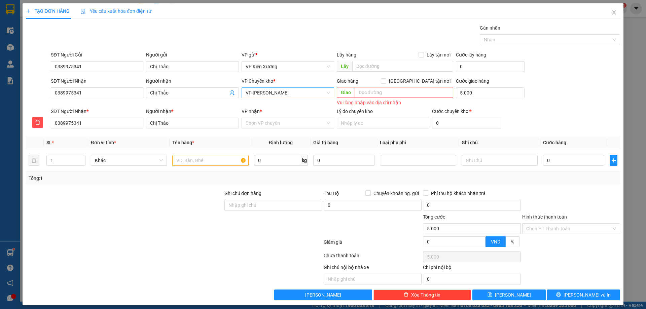
click at [304, 97] on span "VP Phạm Văn Đồng" at bounding box center [287, 93] width 84 height 10
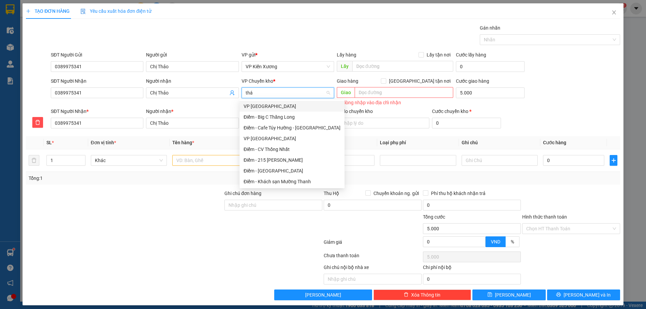
type input "thái"
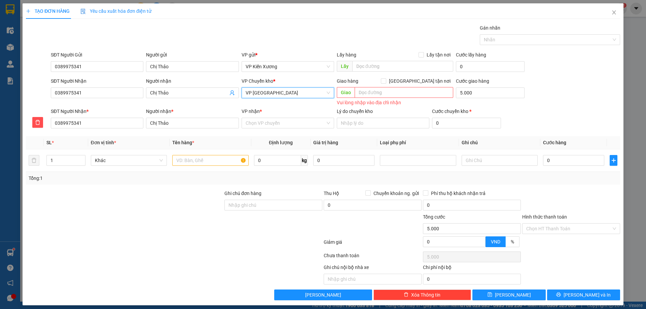
click at [294, 129] on div "VP nhận * Chọn VP chuyển" at bounding box center [287, 120] width 92 height 24
click at [293, 124] on input "VP nhận *" at bounding box center [285, 123] width 80 height 10
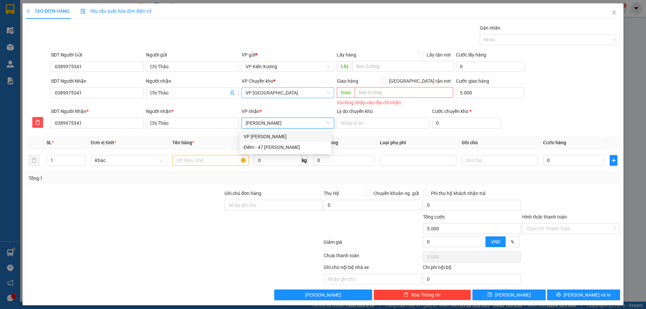
type input "phạm văn"
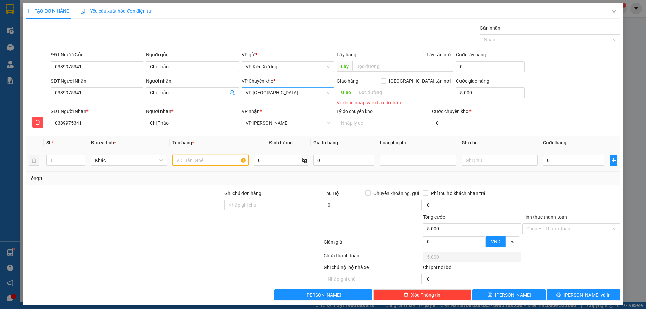
click at [208, 159] on input "text" at bounding box center [210, 160] width 76 height 11
type input "hct giấy tờ"
click at [554, 158] on input "0" at bounding box center [573, 160] width 61 height 11
type input "2"
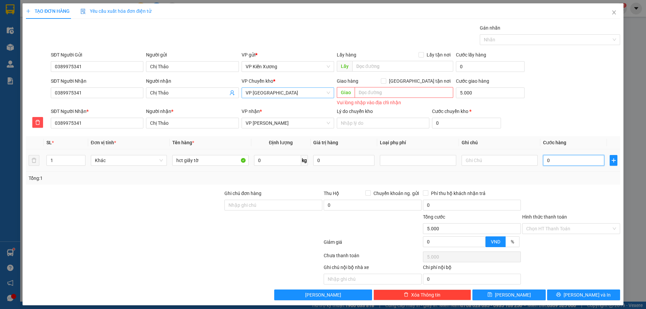
type input "5.002"
type input "25"
type input "5.025"
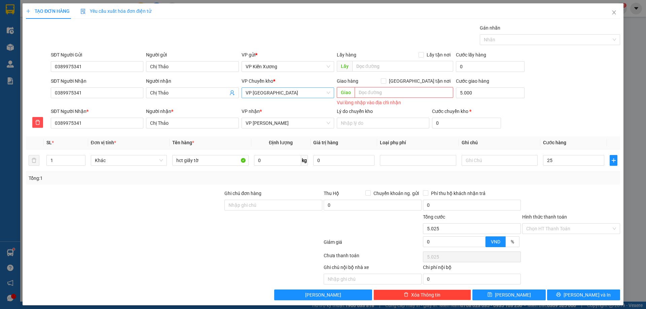
type input "25.000"
type input "30.000"
drag, startPoint x: 567, startPoint y: 124, endPoint x: 394, endPoint y: 110, distance: 172.7
click at [566, 123] on div "SĐT Người Nhận * 0389975341 Người nhận * Chị Thảo VP nhận * VP Phạm Văn Đồng Lý…" at bounding box center [335, 120] width 572 height 24
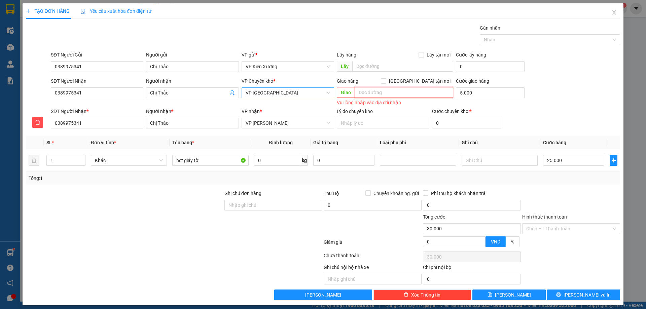
click at [383, 93] on input "text" at bounding box center [403, 92] width 99 height 11
type input "."
click at [536, 95] on div "SĐT Người Nhận 0389975341 Người nhận Chị Thảo VP Chuyển kho * VP Thái Bình Giao…" at bounding box center [335, 92] width 572 height 30
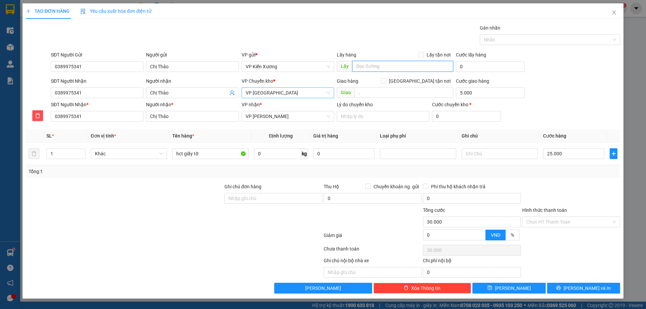
click at [409, 67] on input "text" at bounding box center [402, 66] width 101 height 11
type input "."
click at [484, 65] on input "0" at bounding box center [490, 66] width 69 height 11
type input "0"
click at [481, 94] on input "5.000" at bounding box center [490, 92] width 69 height 11
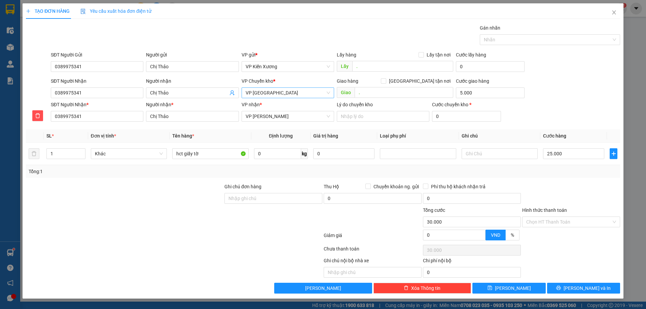
type input "5.000.000"
type input "5.025.000"
click at [567, 91] on div "SĐT Người Nhận 0389975341 Người nhận Chị Thảo VP Chuyển kho * VP Thái Bình Giao…" at bounding box center [335, 89] width 572 height 24
click at [500, 96] on input "5.000.000" at bounding box center [490, 92] width 69 height 11
click at [588, 96] on div "SĐT Người Nhận 0389975341 Người nhận Chị Thảo VP Chuyển kho * VP Thái Bình Giao…" at bounding box center [335, 89] width 572 height 24
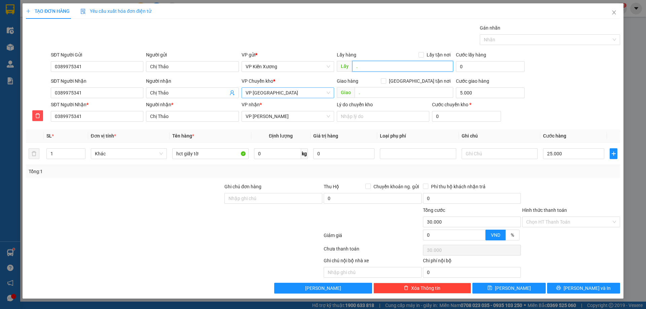
click at [400, 68] on input "." at bounding box center [402, 66] width 101 height 11
click at [484, 70] on input "0" at bounding box center [490, 66] width 69 height 11
click at [560, 53] on div "SĐT Người Gửi 0389975341 Người gửi Chị Thảo VP gửi * VP Kiến Xương Lấy hàng Lấy…" at bounding box center [335, 63] width 572 height 24
click at [601, 287] on button "Lưu và In" at bounding box center [583, 288] width 73 height 11
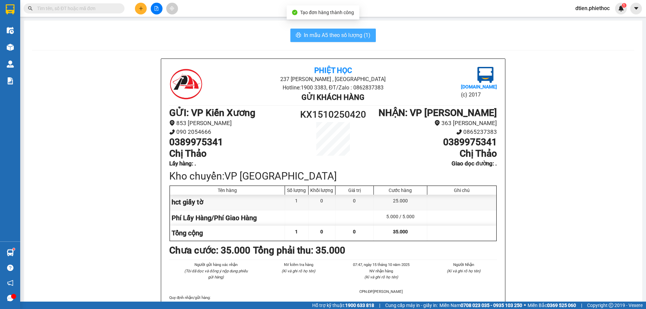
click at [349, 36] on span "In mẫu A5 theo số lượng (1)" at bounding box center [337, 35] width 67 height 8
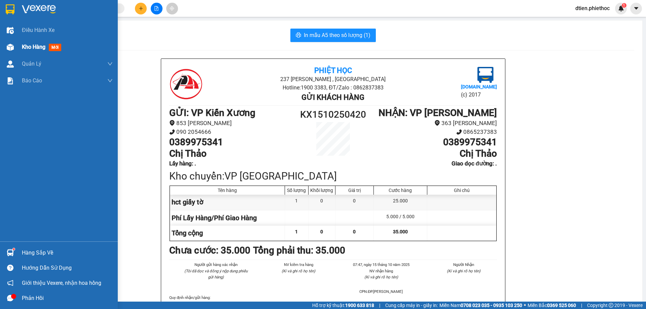
click at [25, 45] on span "Kho hàng" at bounding box center [34, 47] width 24 height 6
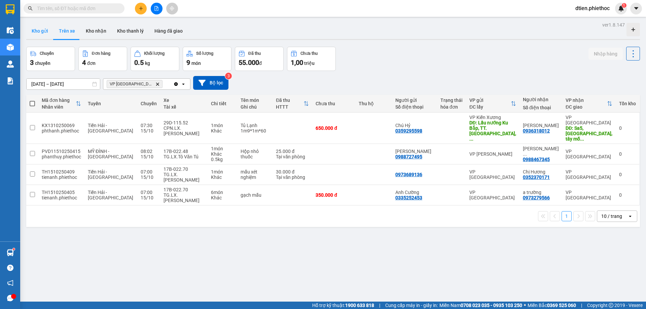
click at [47, 31] on button "Kho gửi" at bounding box center [39, 31] width 27 height 16
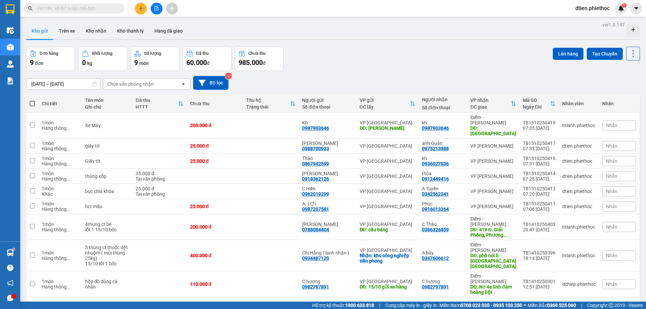
click at [140, 82] on div "Chọn văn phòng nhận" at bounding box center [130, 84] width 46 height 7
click at [630, 53] on icon at bounding box center [632, 53] width 9 height 9
drag, startPoint x: 487, startPoint y: 70, endPoint x: 332, endPoint y: 70, distance: 154.7
click at [485, 70] on div "Đơn hàng 9 đơn Khối lượng 0 kg Số lượng 9 món Đã thu 60.000 đ Chưa thu 985.000 …" at bounding box center [332, 59] width 613 height 24
click at [213, 86] on button "Bộ lọc" at bounding box center [210, 83] width 35 height 14
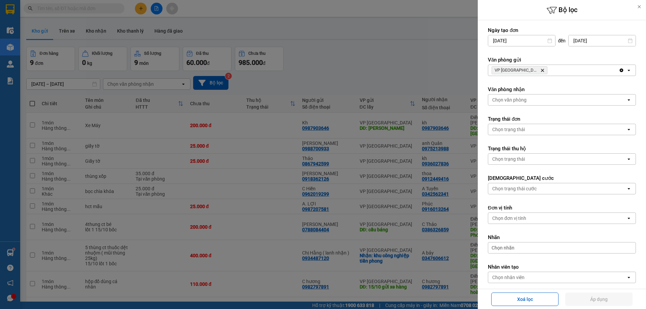
click at [540, 72] on icon "Delete" at bounding box center [542, 70] width 4 height 4
click at [531, 72] on div "Chọn văn phòng" at bounding box center [557, 70] width 138 height 11
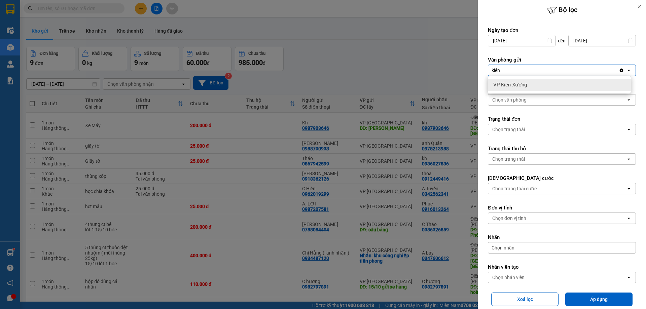
click at [535, 88] on div "VP Kiến Xương" at bounding box center [559, 85] width 143 height 12
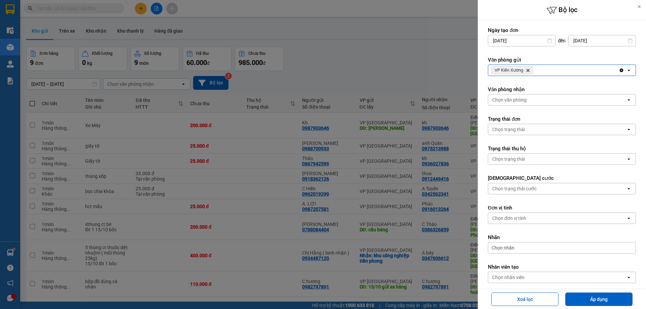
click at [526, 98] on div "Chọn văn phòng" at bounding box center [557, 99] width 138 height 11
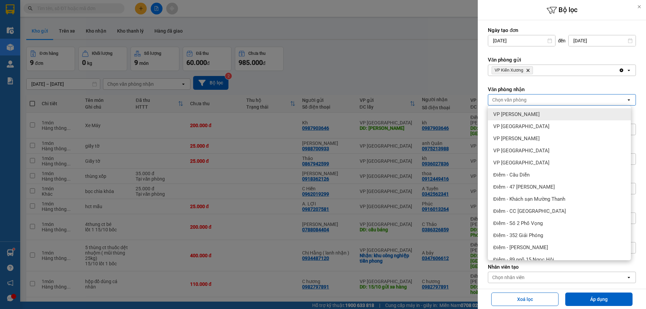
click at [425, 57] on div at bounding box center [323, 154] width 646 height 309
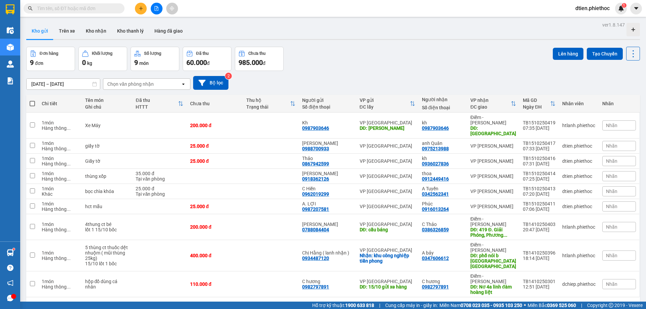
click at [141, 82] on div "Chọn văn phòng nhận" at bounding box center [130, 84] width 46 height 7
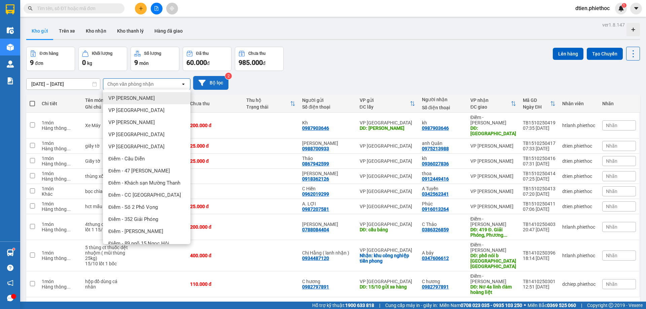
click at [212, 84] on button "Bộ lọc" at bounding box center [210, 83] width 35 height 14
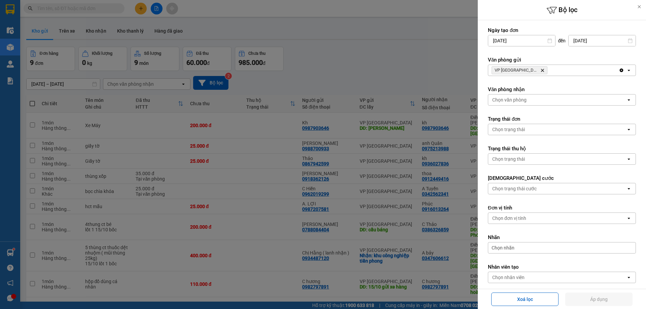
click at [540, 70] on icon "Delete" at bounding box center [542, 70] width 4 height 4
click at [532, 69] on div "Chọn văn phòng" at bounding box center [557, 70] width 138 height 11
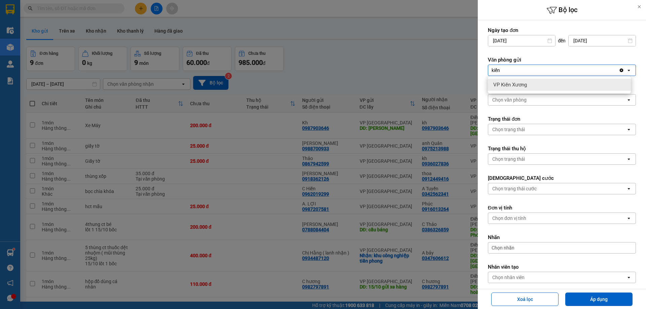
click at [544, 87] on div "VP Kiến Xương" at bounding box center [559, 85] width 143 height 12
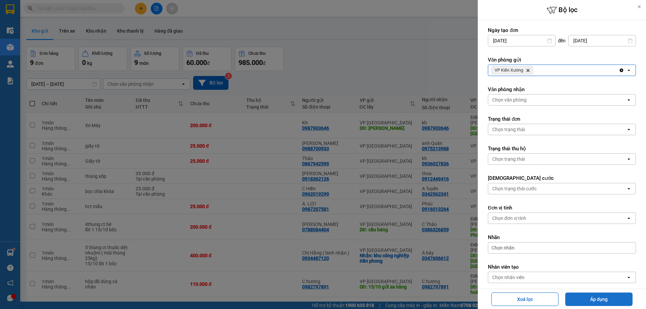
click at [605, 302] on button "Áp dụng" at bounding box center [598, 299] width 67 height 13
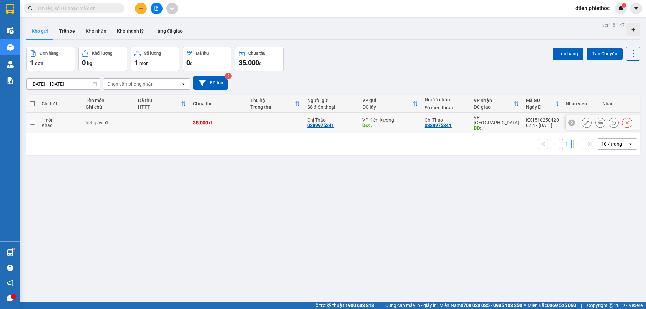
click at [497, 118] on div "VP Thái Bình" at bounding box center [495, 120] width 45 height 11
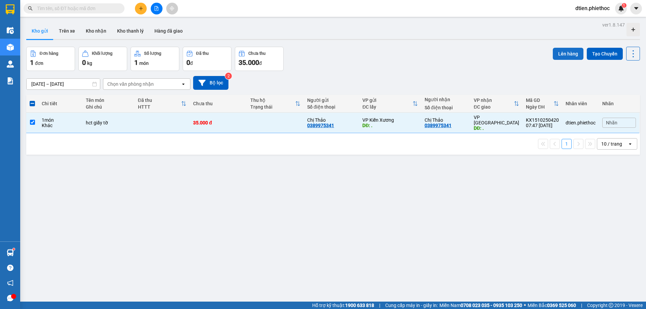
click at [560, 53] on button "Lên hàng" at bounding box center [567, 54] width 31 height 12
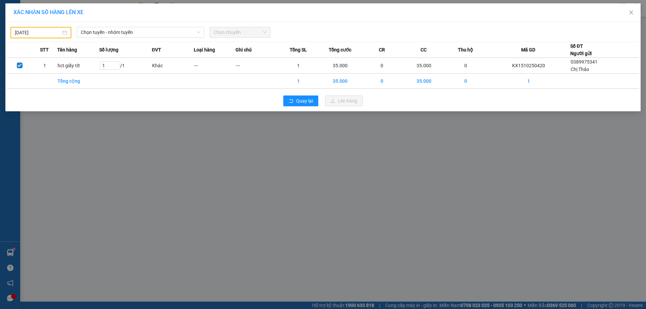
click at [52, 32] on input "14/10/2025" at bounding box center [38, 32] width 46 height 7
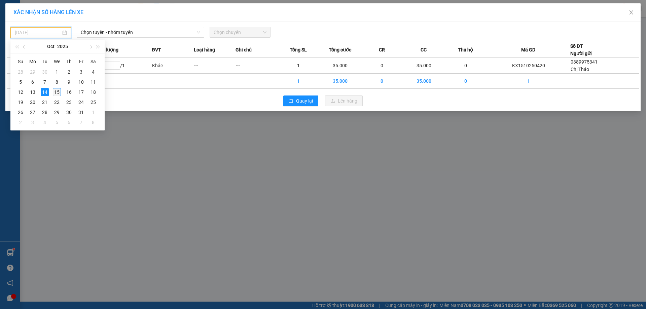
click at [56, 93] on div "15" at bounding box center [57, 92] width 8 height 8
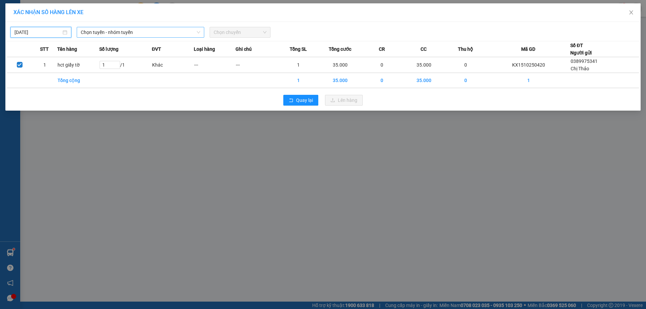
click at [133, 31] on span "Chọn tuyến - nhóm tuyến" at bounding box center [140, 32] width 119 height 10
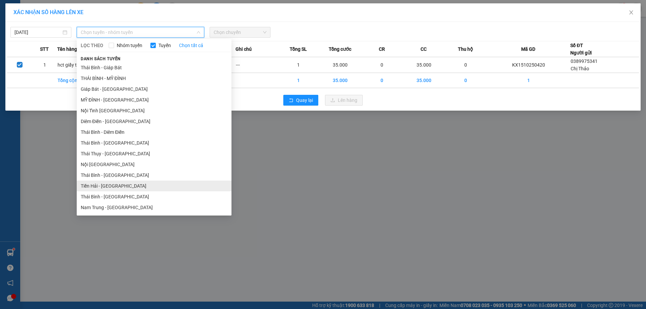
click at [128, 184] on li "Tiền Hải - Thái Bình" at bounding box center [154, 186] width 155 height 11
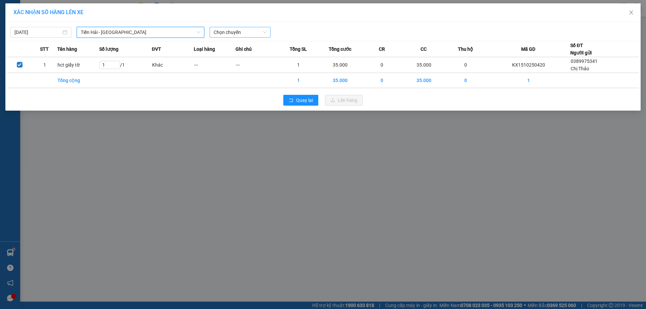
click at [233, 32] on span "Chọn chuyến" at bounding box center [239, 32] width 53 height 10
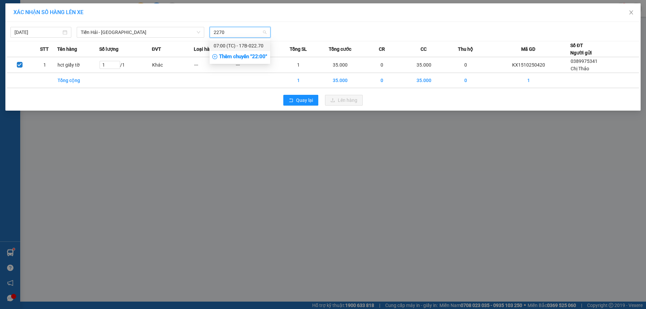
click at [256, 44] on div "07:00 (TC) - 17B-022.70" at bounding box center [239, 45] width 52 height 7
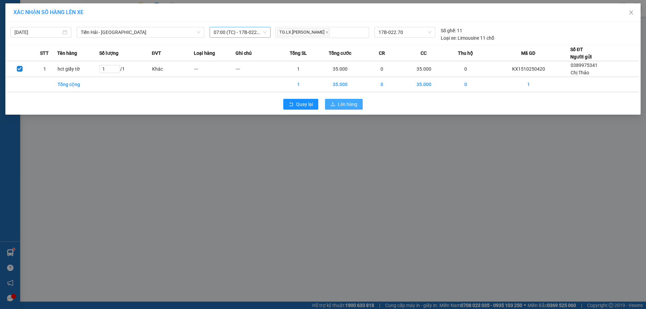
click at [346, 104] on span "Lên hàng" at bounding box center [348, 104] width 20 height 7
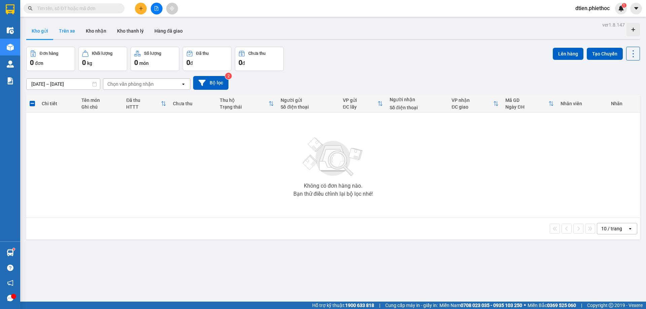
click at [66, 31] on button "Trên xe" at bounding box center [66, 31] width 27 height 16
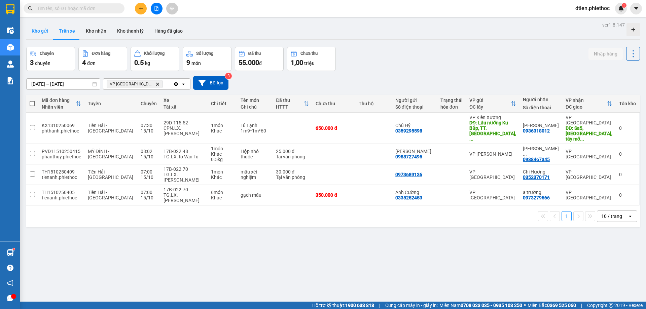
click at [44, 33] on button "Kho gửi" at bounding box center [39, 31] width 27 height 16
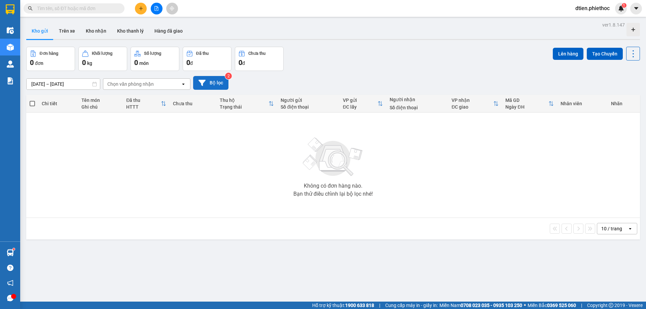
click at [217, 82] on button "Bộ lọc" at bounding box center [210, 83] width 35 height 14
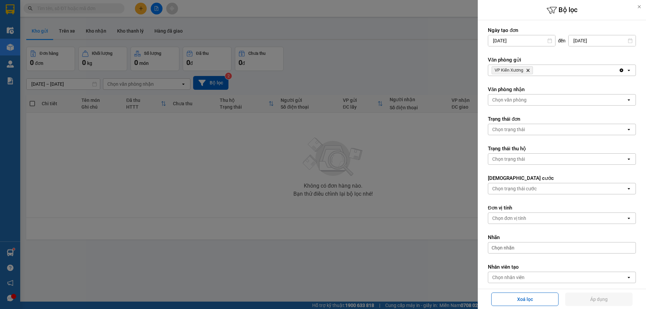
click at [528, 69] on icon "Delete" at bounding box center [528, 70] width 4 height 4
click at [605, 296] on button "Áp dụng" at bounding box center [598, 299] width 67 height 13
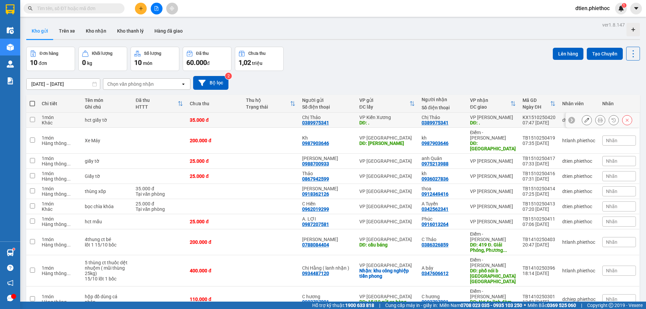
click at [491, 120] on div "VP Phạm Văn Đồng" at bounding box center [493, 117] width 46 height 5
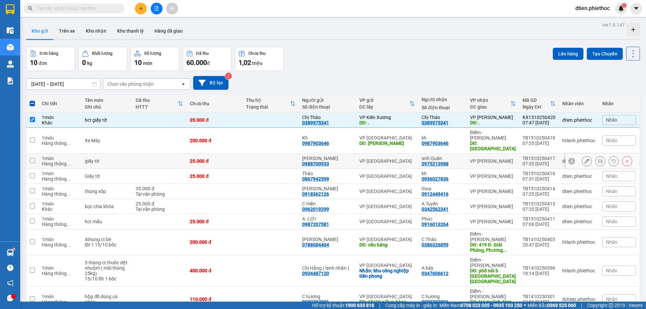
click at [491, 155] on td "VP Nguyễn Xiển" at bounding box center [492, 161] width 52 height 15
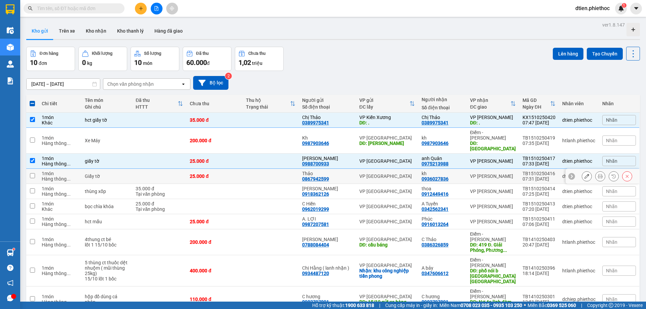
click at [491, 173] on div "VP Nguyễn Xiển" at bounding box center [493, 175] width 46 height 5
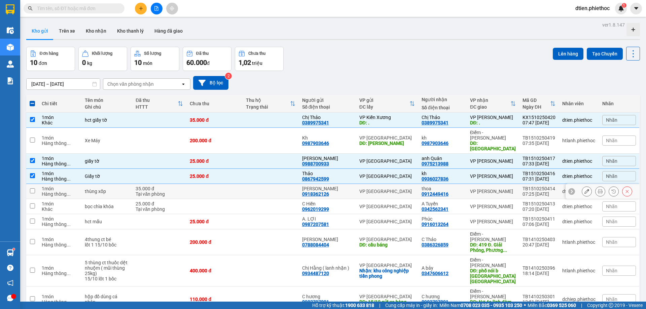
click at [496, 189] on div "VP Trần Khát Chân" at bounding box center [493, 191] width 46 height 5
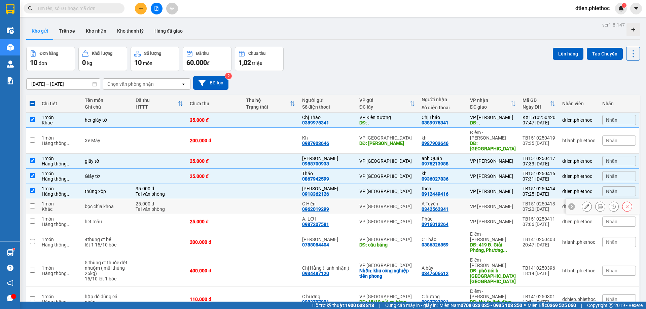
click at [497, 204] on div "VP Phạm Văn Đồng" at bounding box center [493, 206] width 46 height 5
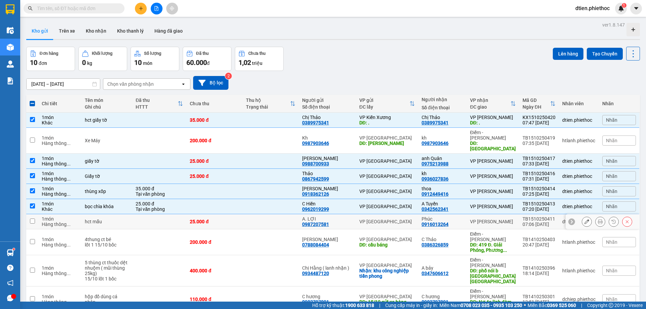
click at [501, 219] on div "VP Nguyễn Xiển" at bounding box center [493, 221] width 46 height 5
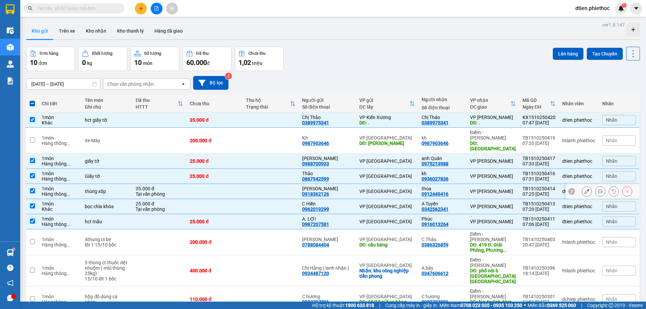
click at [491, 189] on div "VP Trần Khát Chân" at bounding box center [493, 191] width 46 height 5
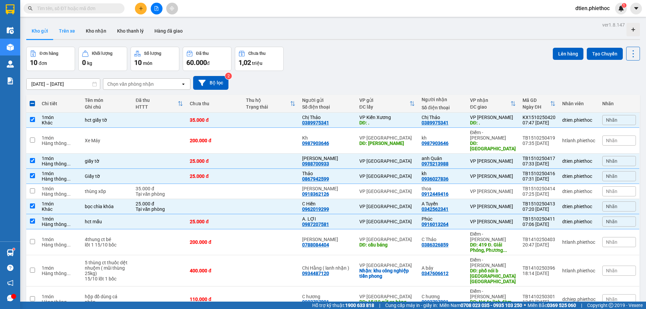
click at [71, 33] on button "Trên xe" at bounding box center [66, 31] width 27 height 16
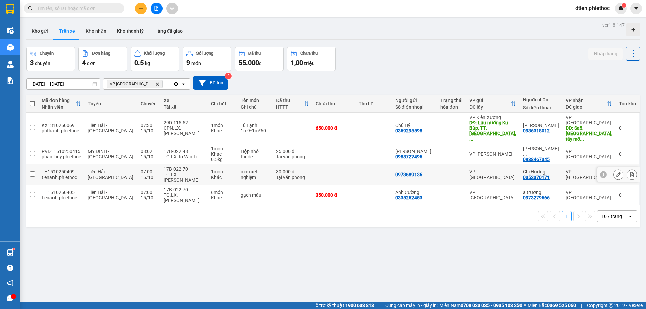
click at [462, 172] on div at bounding box center [451, 174] width 22 height 5
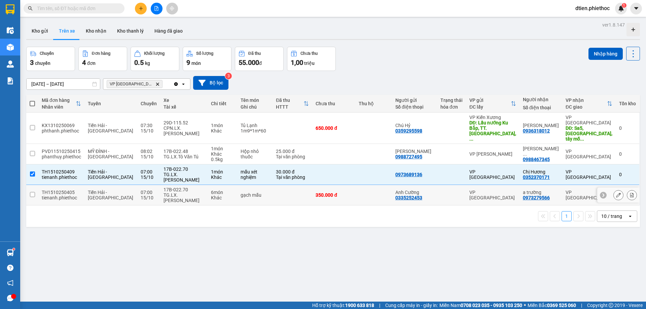
click at [462, 192] on div at bounding box center [451, 194] width 22 height 5
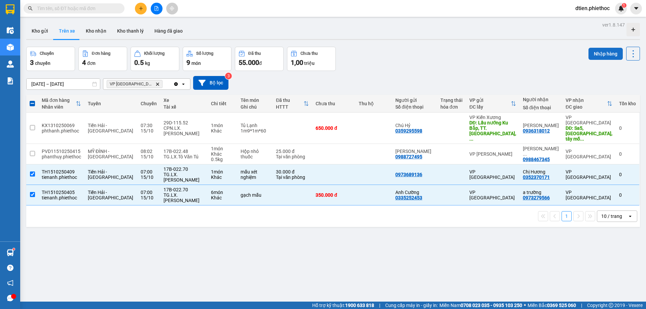
click at [594, 52] on button "Nhập hàng" at bounding box center [605, 54] width 34 height 12
click at [42, 31] on button "Kho gửi" at bounding box center [39, 31] width 27 height 16
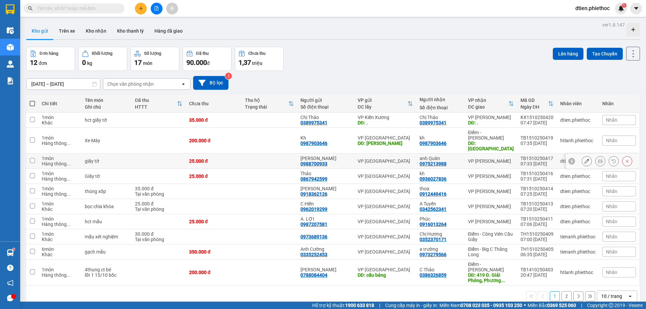
click at [485, 158] on div "VP Nguyễn Xiển" at bounding box center [491, 160] width 46 height 5
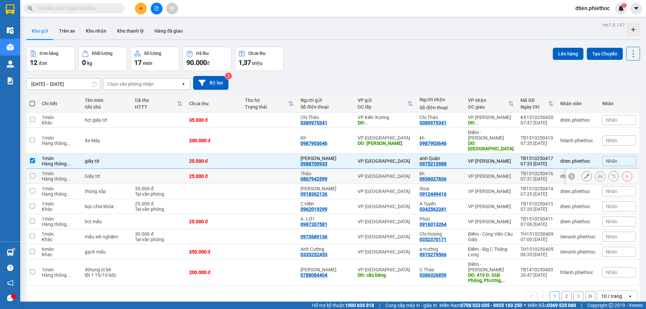
click at [491, 173] on div "VP Nguyễn Xiển" at bounding box center [491, 175] width 46 height 5
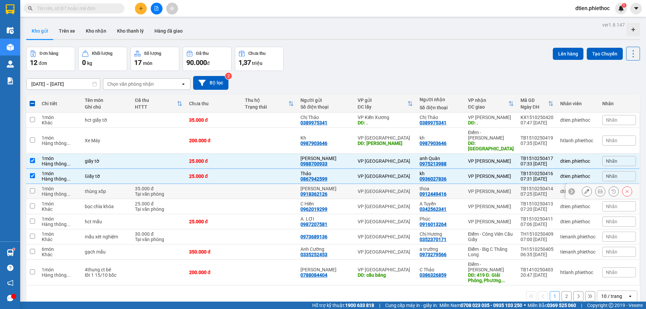
click at [495, 189] on div "VP Trần Khát Chân" at bounding box center [491, 191] width 46 height 5
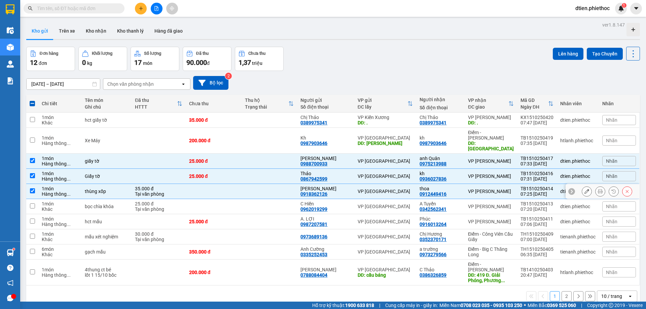
click at [495, 184] on td "VP Trần Khát Chân" at bounding box center [490, 191] width 52 height 15
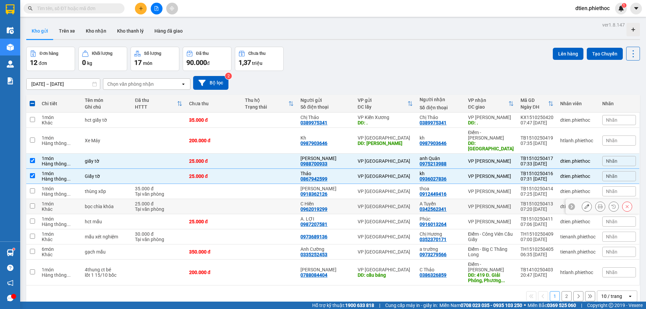
click at [497, 204] on div "VP Phạm Văn Đồng" at bounding box center [491, 206] width 46 height 5
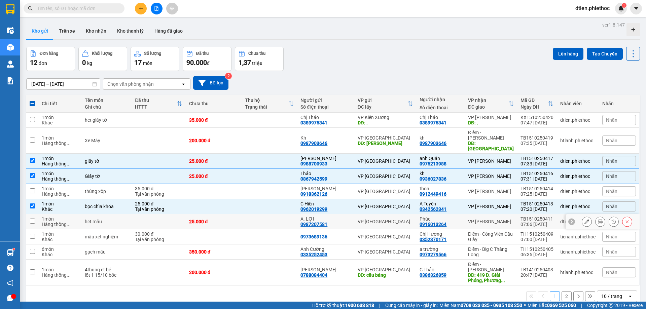
click at [499, 219] on div "VP Nguyễn Xiển" at bounding box center [491, 221] width 46 height 5
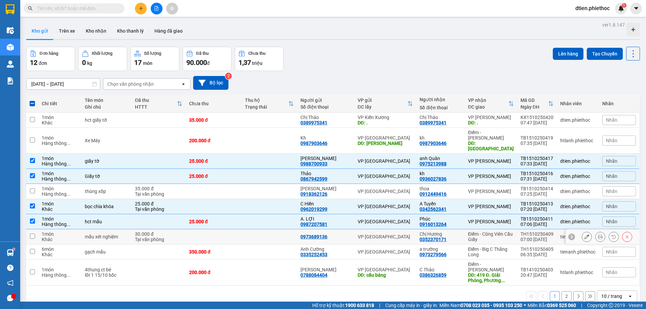
click at [500, 231] on div "Điểm - Công Viên Cầu Giấy" at bounding box center [491, 236] width 46 height 11
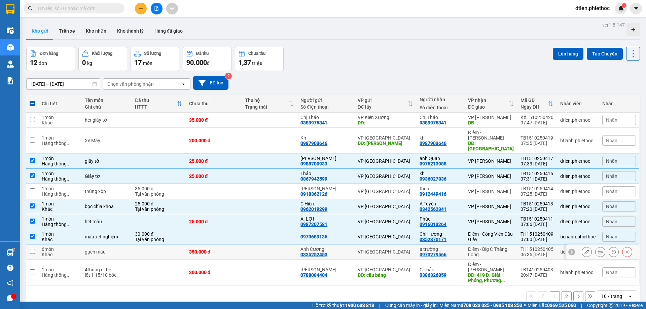
click at [501, 246] on div "Điểm - Big C Thăng Long" at bounding box center [491, 251] width 46 height 11
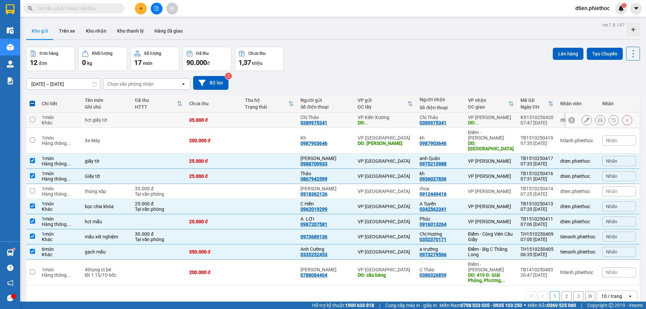
click at [496, 121] on div "DĐ: ." at bounding box center [491, 122] width 46 height 5
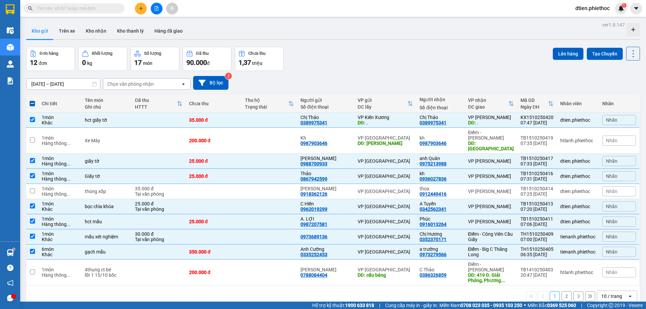
drag, startPoint x: 563, startPoint y: 61, endPoint x: 483, endPoint y: 63, distance: 80.4
click at [483, 63] on div "Đơn hàng 12 đơn Khối lượng 0 kg Số lượng 17 món Đã thu 90.000 đ Chưa thu 1,37 t…" at bounding box center [332, 59] width 613 height 24
click at [547, 50] on div "Đơn hàng 12 đơn Khối lượng 0 kg Số lượng 17 món Đã thu 90.000 đ Chưa thu 1,37 t…" at bounding box center [332, 59] width 613 height 24
click at [569, 49] on button "Lên hàng" at bounding box center [567, 54] width 31 height 12
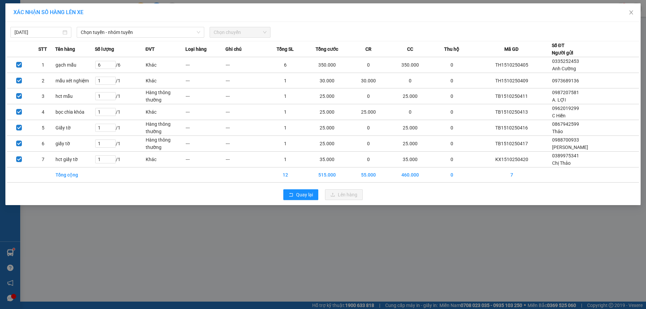
drag, startPoint x: 142, startPoint y: 42, endPoint x: 144, endPoint y: 31, distance: 11.7
click at [141, 41] on th "Số lượng" at bounding box center [120, 49] width 50 height 16
drag, startPoint x: 144, startPoint y: 30, endPoint x: 142, endPoint y: 37, distance: 7.0
click at [144, 30] on span "Chọn tuyến - nhóm tuyến" at bounding box center [140, 32] width 119 height 10
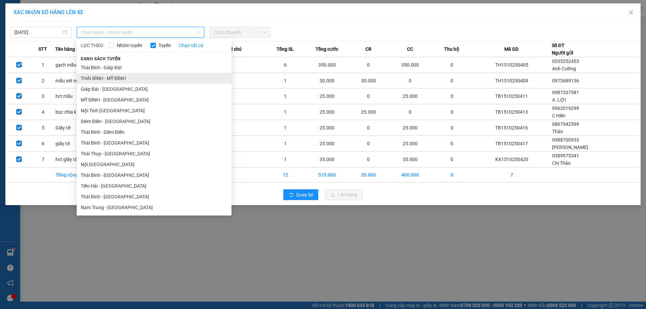
click at [123, 77] on li "THÁI BÌNH - MỸ ĐÌNH" at bounding box center [154, 78] width 155 height 11
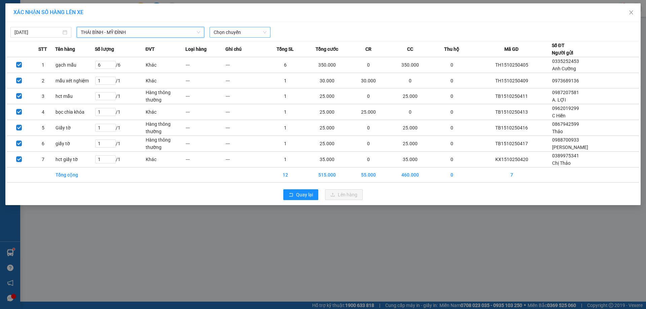
click at [220, 31] on span "Chọn chuyến" at bounding box center [239, 32] width 53 height 10
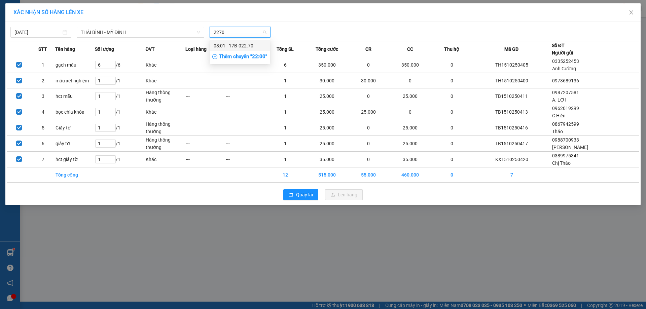
click at [249, 46] on div "08:01 - 17B-022.70" at bounding box center [239, 45] width 52 height 7
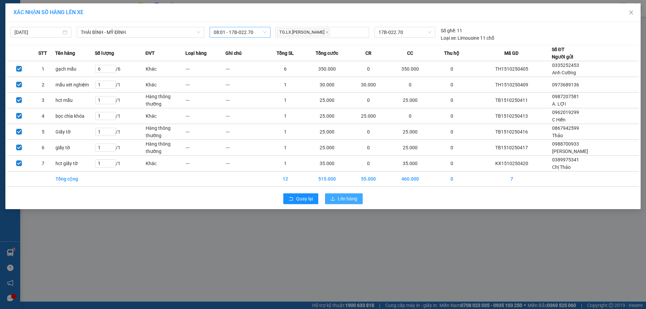
click at [344, 200] on span "Lên hàng" at bounding box center [348, 198] width 20 height 7
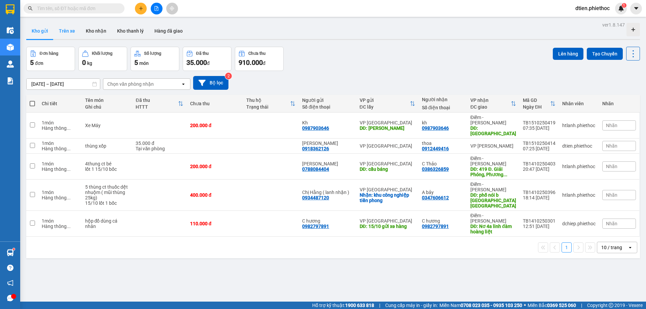
click at [75, 30] on button "Trên xe" at bounding box center [66, 31] width 27 height 16
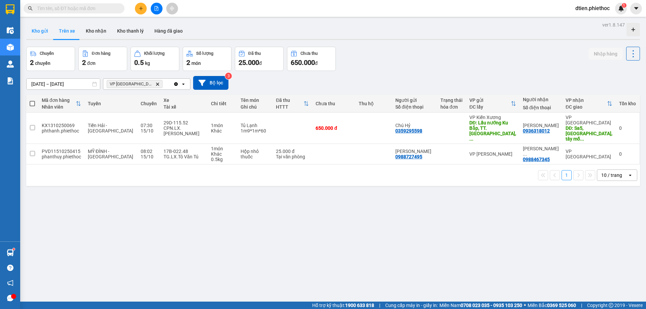
click at [43, 31] on button "Kho gửi" at bounding box center [39, 31] width 27 height 16
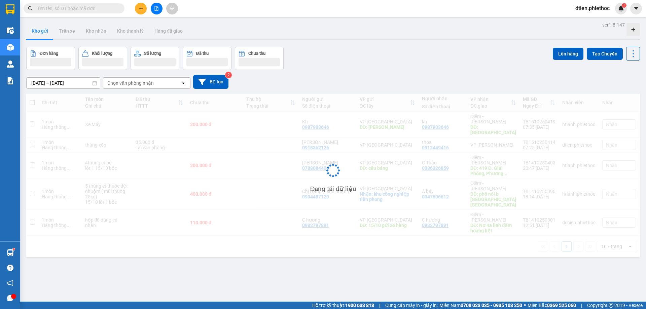
click at [454, 81] on div "14/10/2025 – 15/10/2025 Press the down arrow key to interact with the calendar …" at bounding box center [332, 82] width 613 height 14
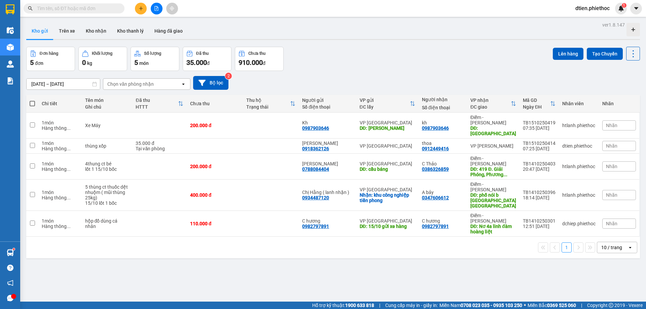
click at [454, 81] on div "14/10/2025 – 15/10/2025 Press the down arrow key to interact with the calendar …" at bounding box center [332, 83] width 613 height 14
click at [451, 68] on div "Đơn hàng 5 đơn Khối lượng 0 kg Số lượng 5 món Đã thu 35.000 đ Chưa thu 910.000 …" at bounding box center [332, 59] width 613 height 24
click at [516, 38] on div "Kho gửi Trên xe Kho nhận Kho thanh lý Hàng đã giao" at bounding box center [332, 32] width 613 height 18
